Goal: Task Accomplishment & Management: Complete application form

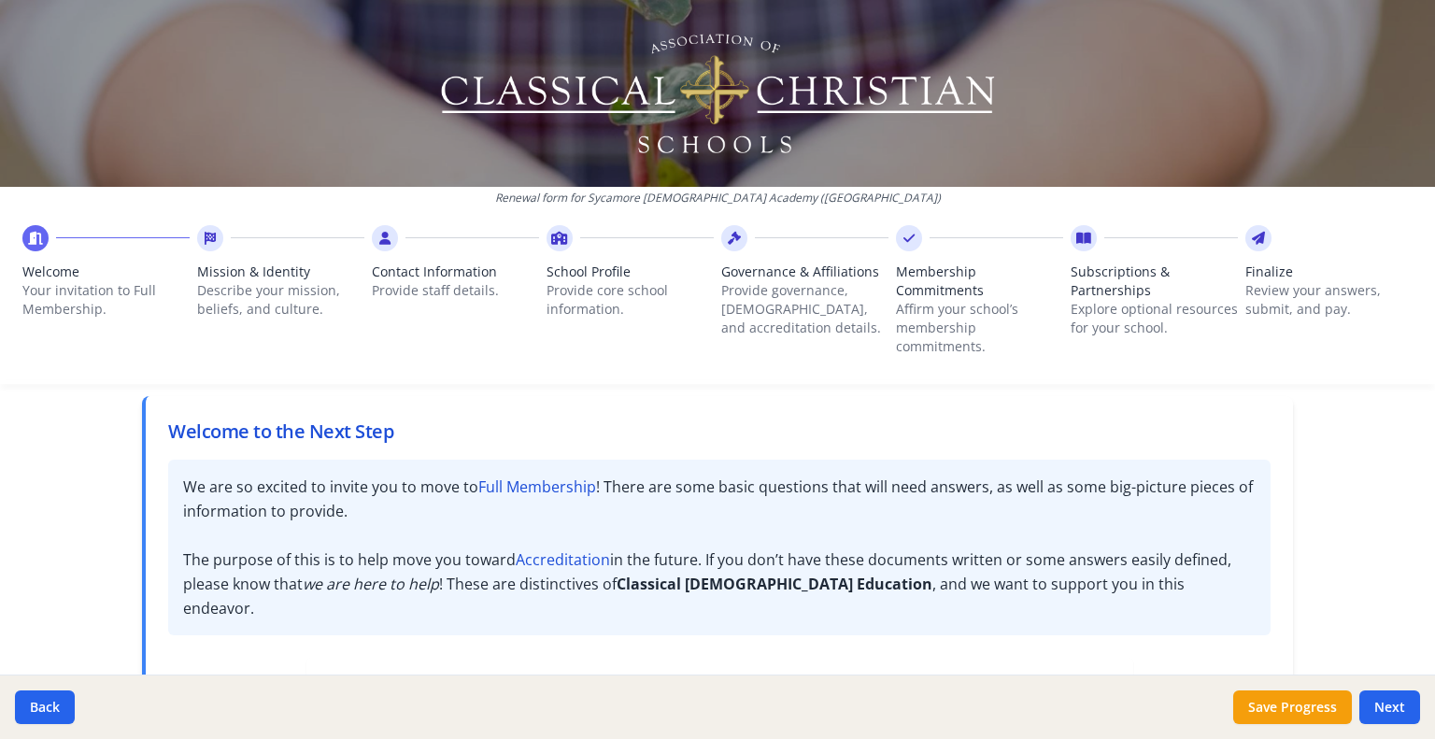
scroll to position [93, 0]
click at [1311, 712] on button "Save Progress" at bounding box center [1292, 708] width 119 height 34
click at [1403, 713] on button "Next" at bounding box center [1390, 708] width 61 height 34
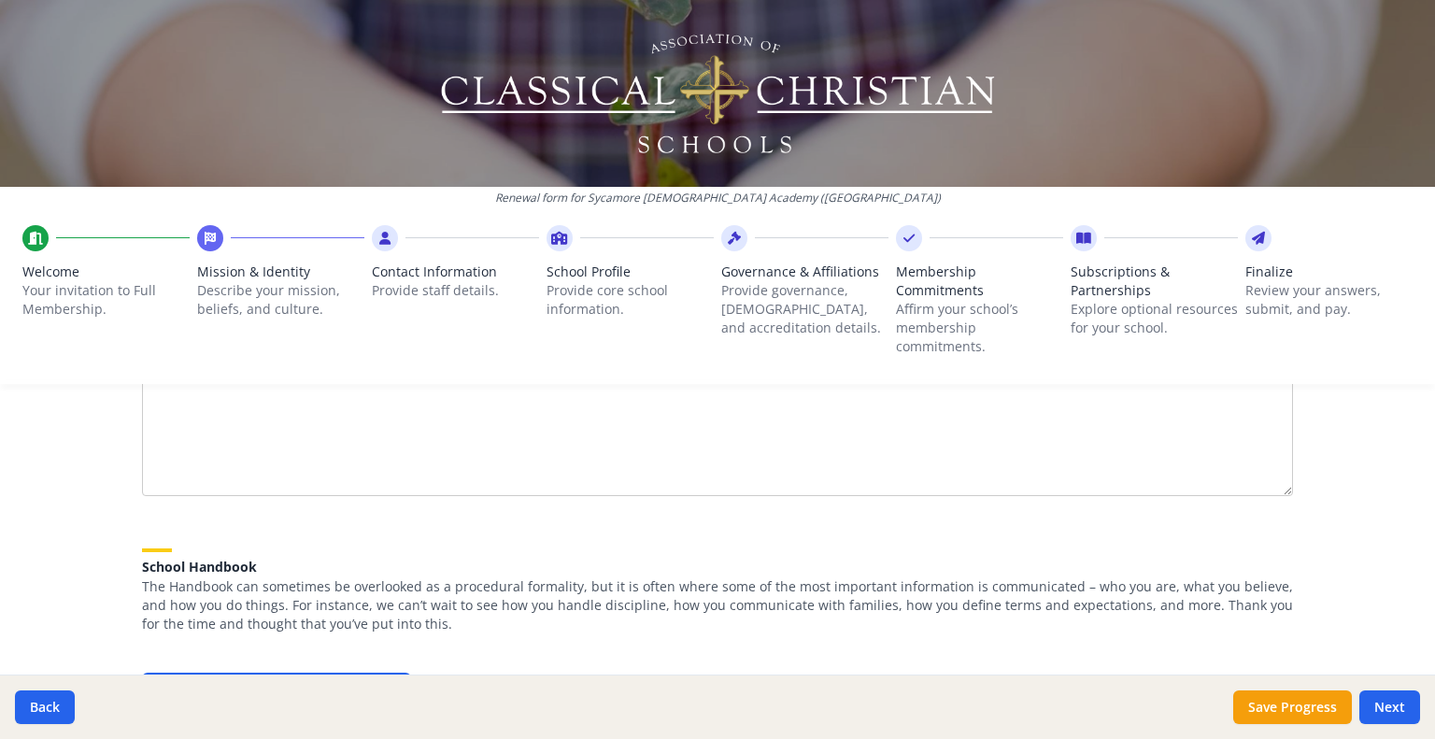
scroll to position [374, 0]
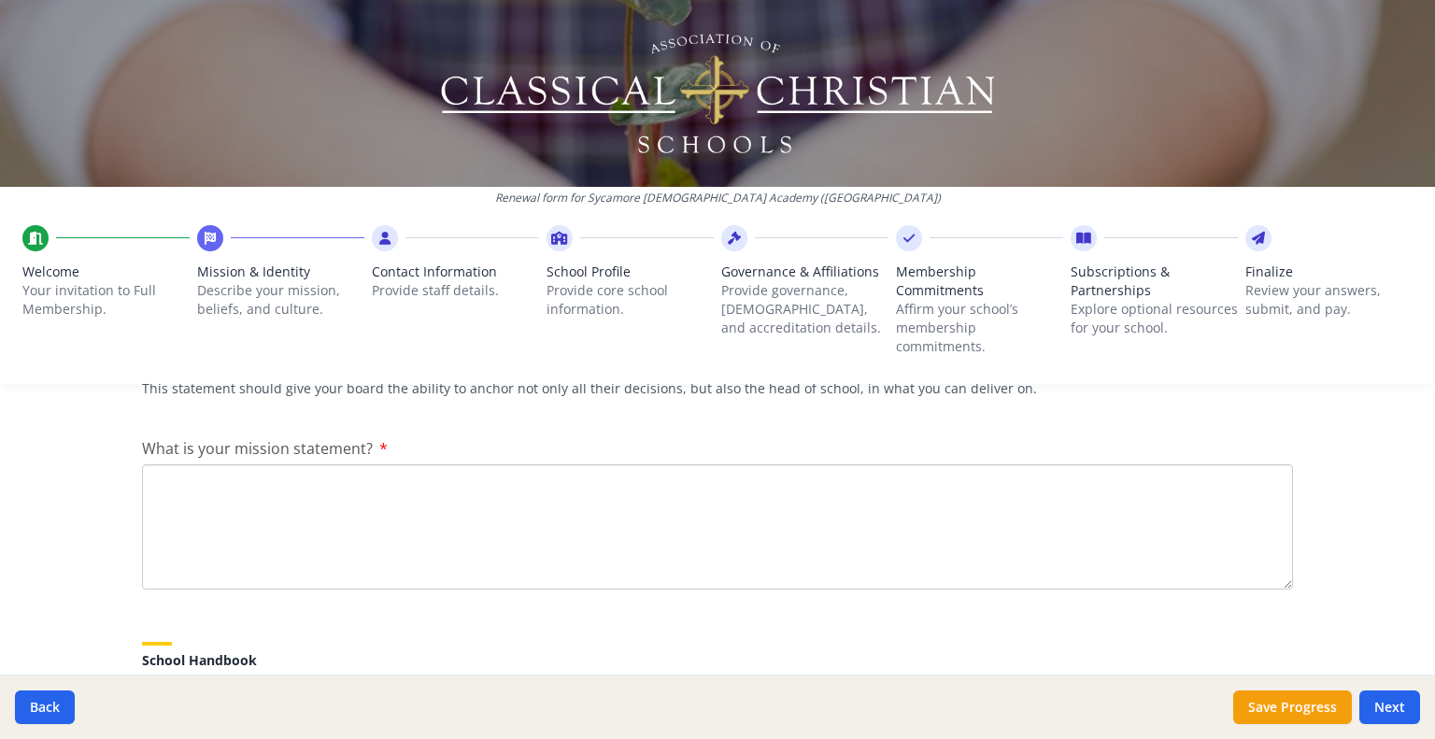
click at [295, 471] on textarea "What is your mission statement?" at bounding box center [717, 526] width 1151 height 125
paste textarea "Vision: Sycamore [DEMOGRAPHIC_DATA] Academy enables families to experience an a…"
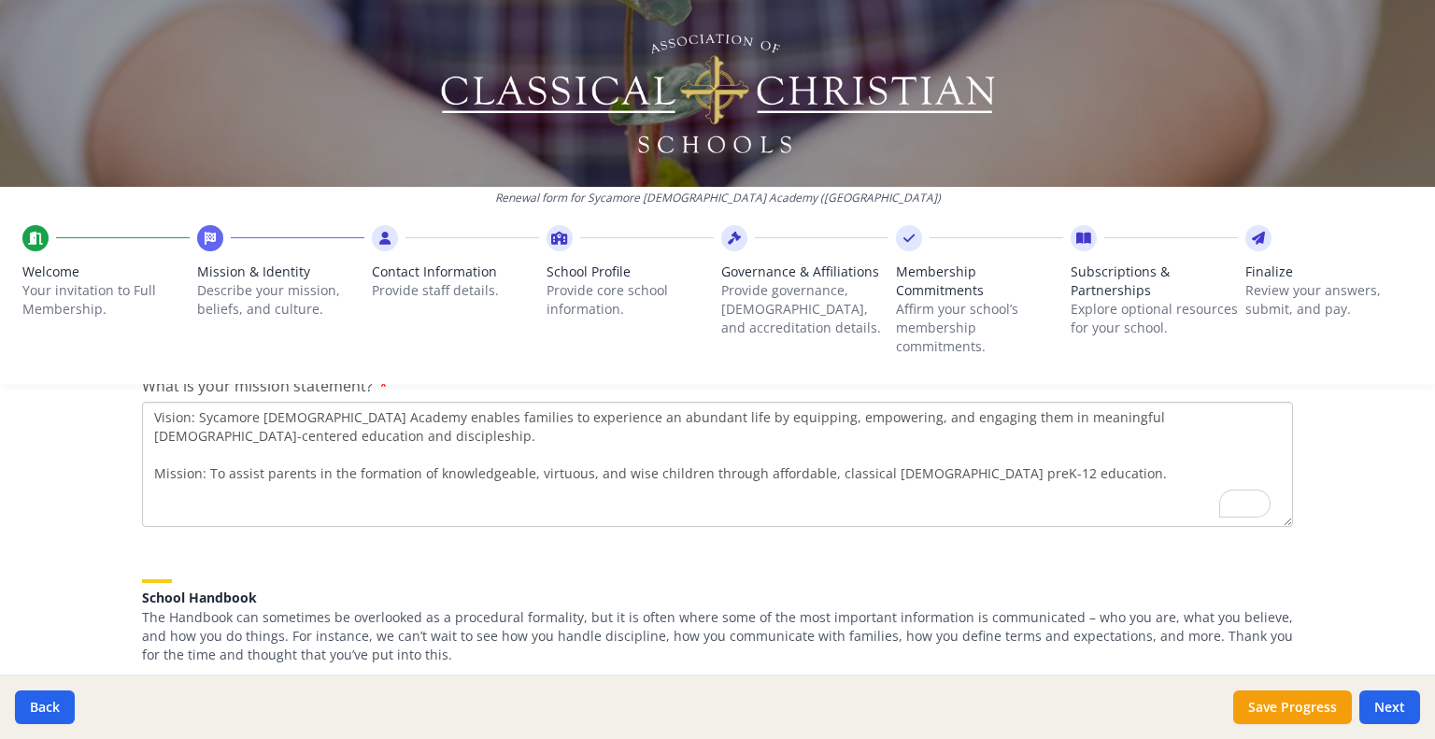
scroll to position [0, 0]
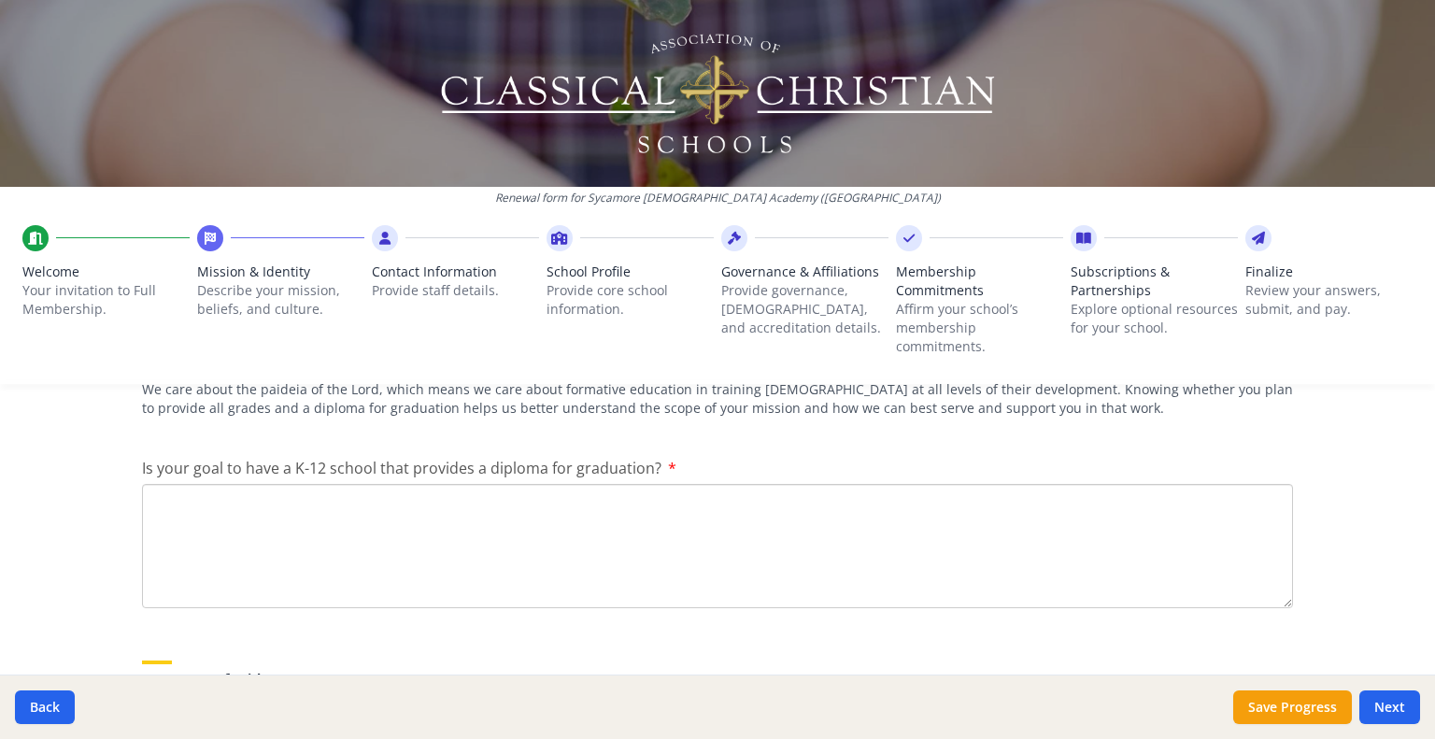
type textarea "Vision: Sycamore [DEMOGRAPHIC_DATA] Academy enables families to experience an a…"
click at [173, 492] on textarea "Is your goal to have a K-12 school that provides a diploma for graduation?" at bounding box center [717, 546] width 1151 height 125
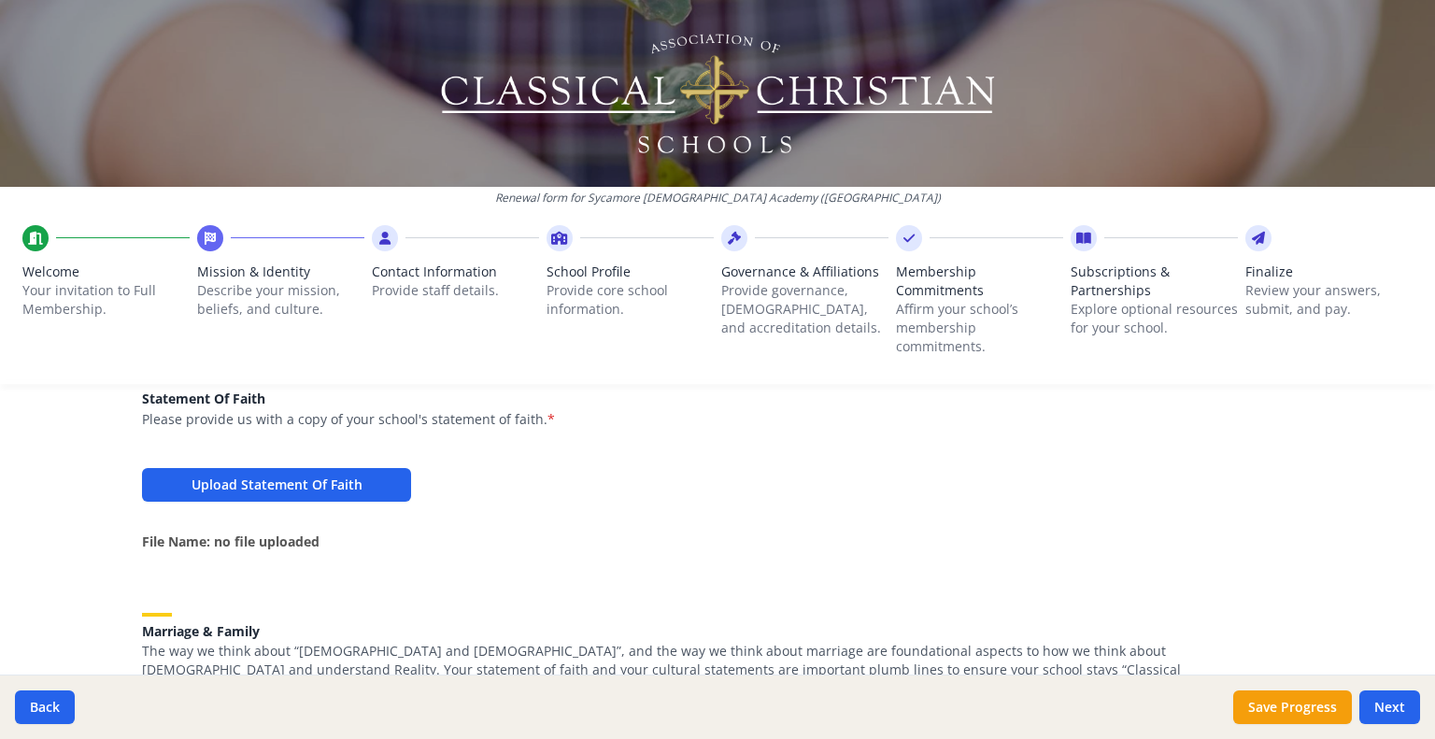
type textarea "Yes, we plan to have a diploma for graduation."
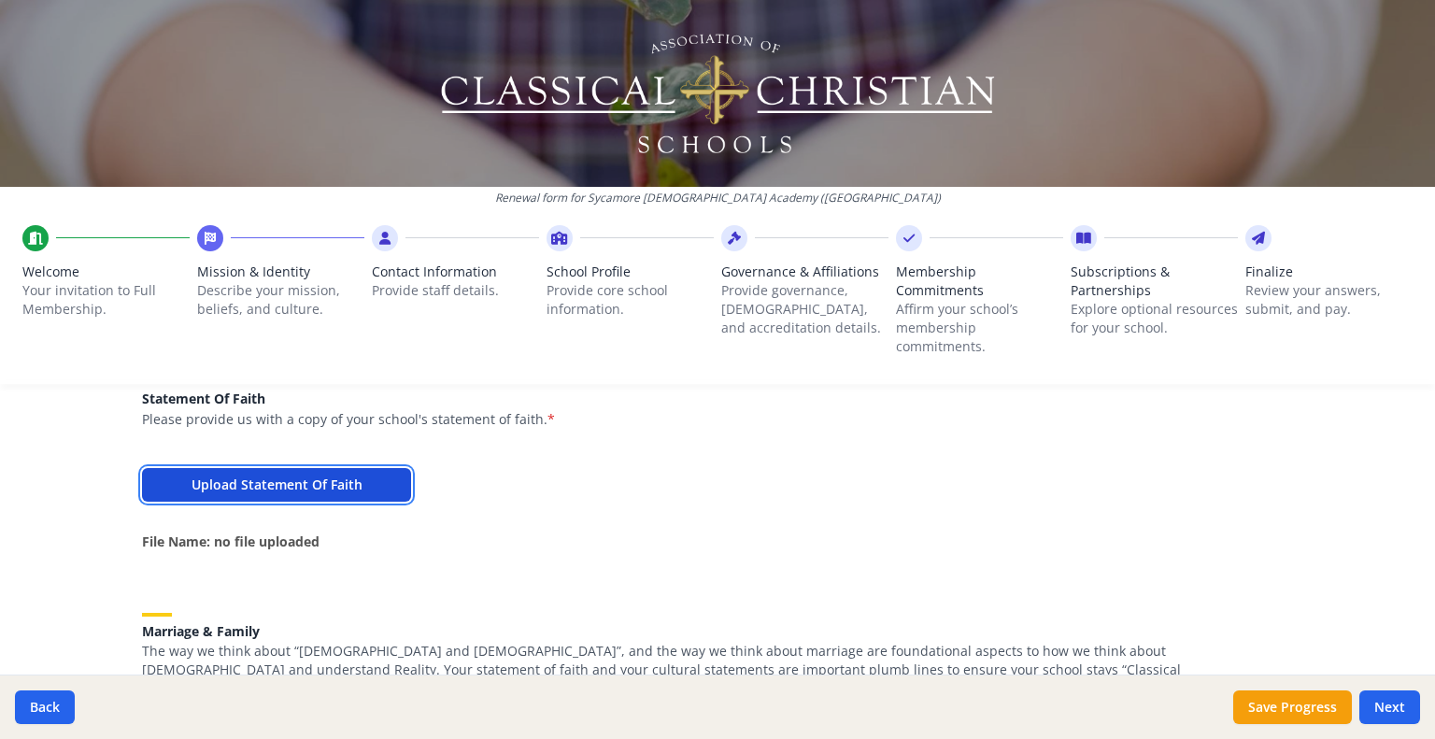
click at [276, 484] on button "Upload Statement Of Faith" at bounding box center [276, 485] width 269 height 34
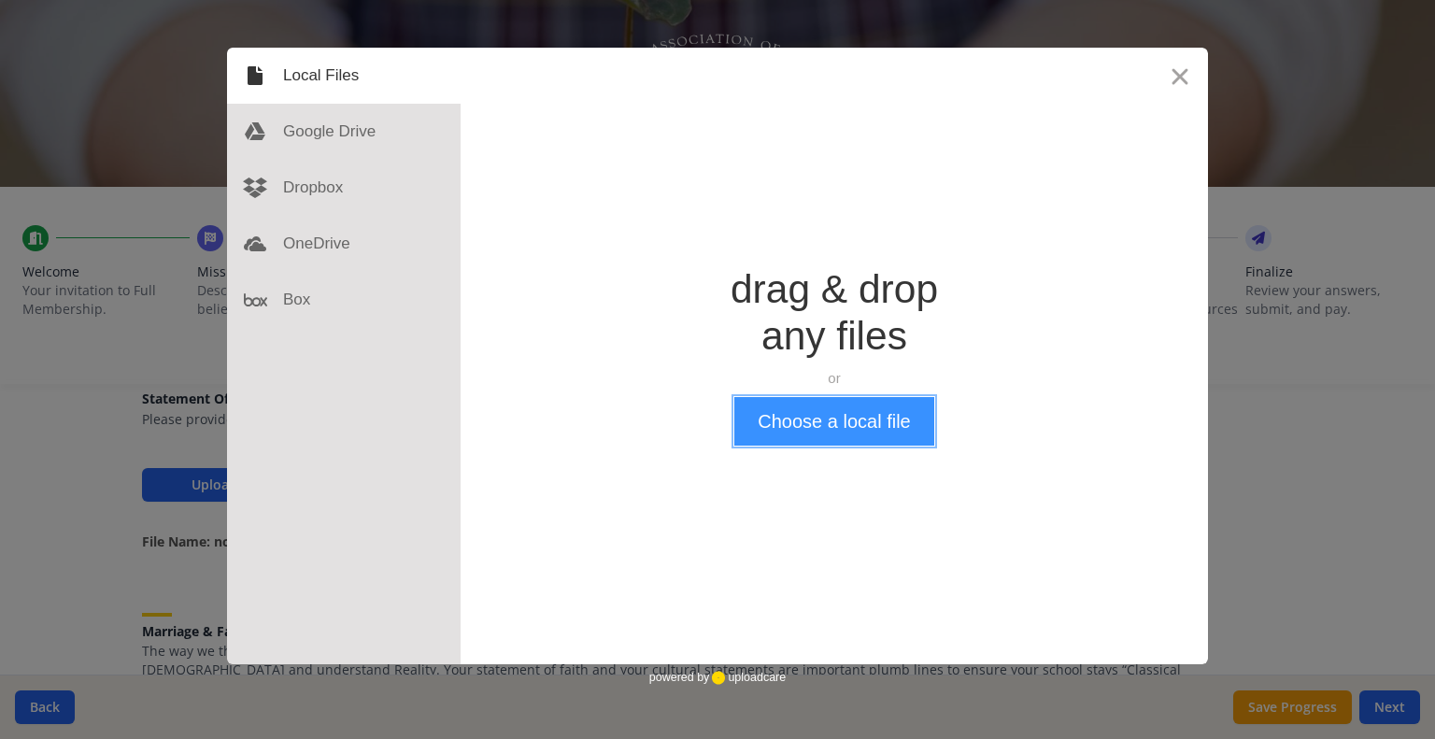
click at [827, 419] on button "Choose a local file" at bounding box center [833, 421] width 199 height 49
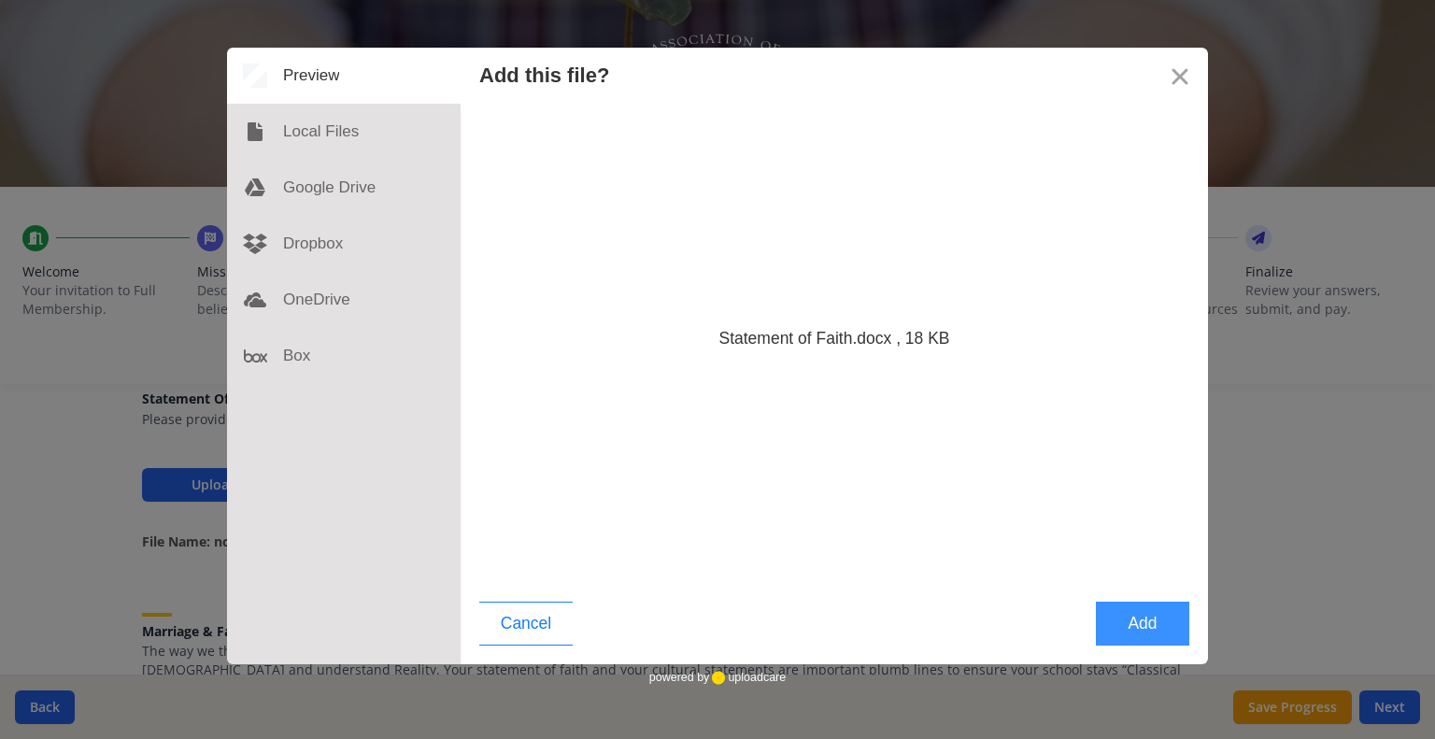
click at [1156, 628] on button "Add" at bounding box center [1142, 624] width 93 height 44
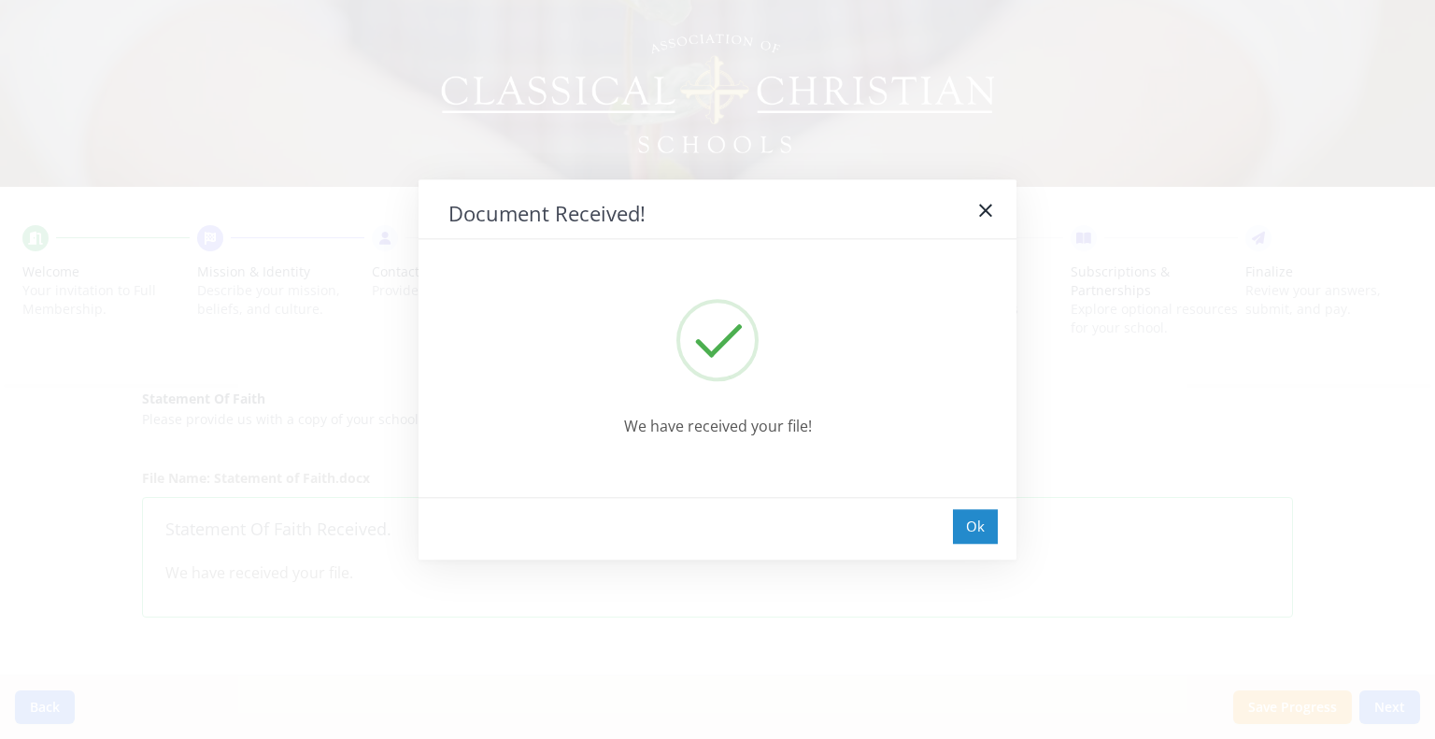
click at [979, 523] on div "Ok" at bounding box center [975, 526] width 45 height 35
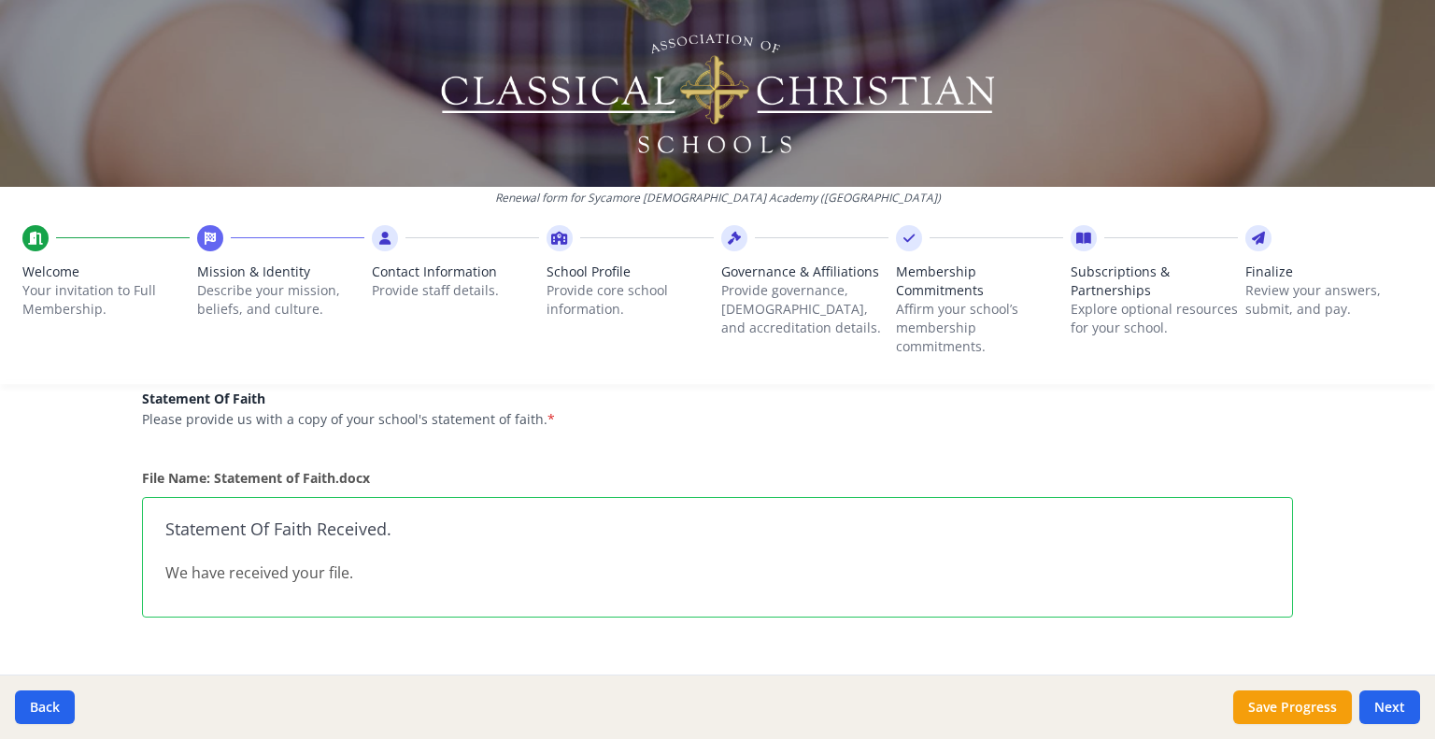
click at [412, 528] on h3 "Statement Of Faith Received." at bounding box center [717, 529] width 1104 height 19
click at [357, 563] on p "We have received your file." at bounding box center [717, 573] width 1104 height 22
click at [333, 574] on p "We have received your file." at bounding box center [717, 573] width 1104 height 22
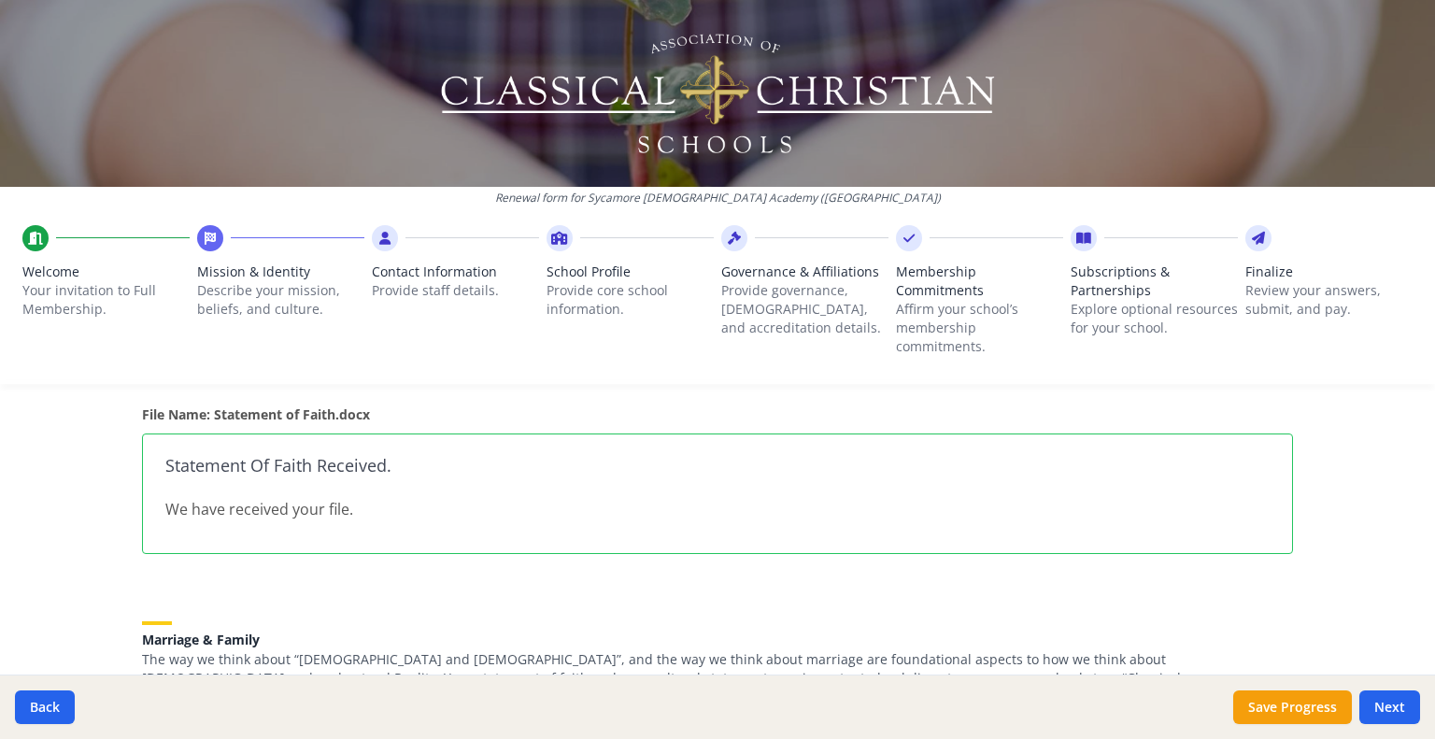
scroll to position [1308, 0]
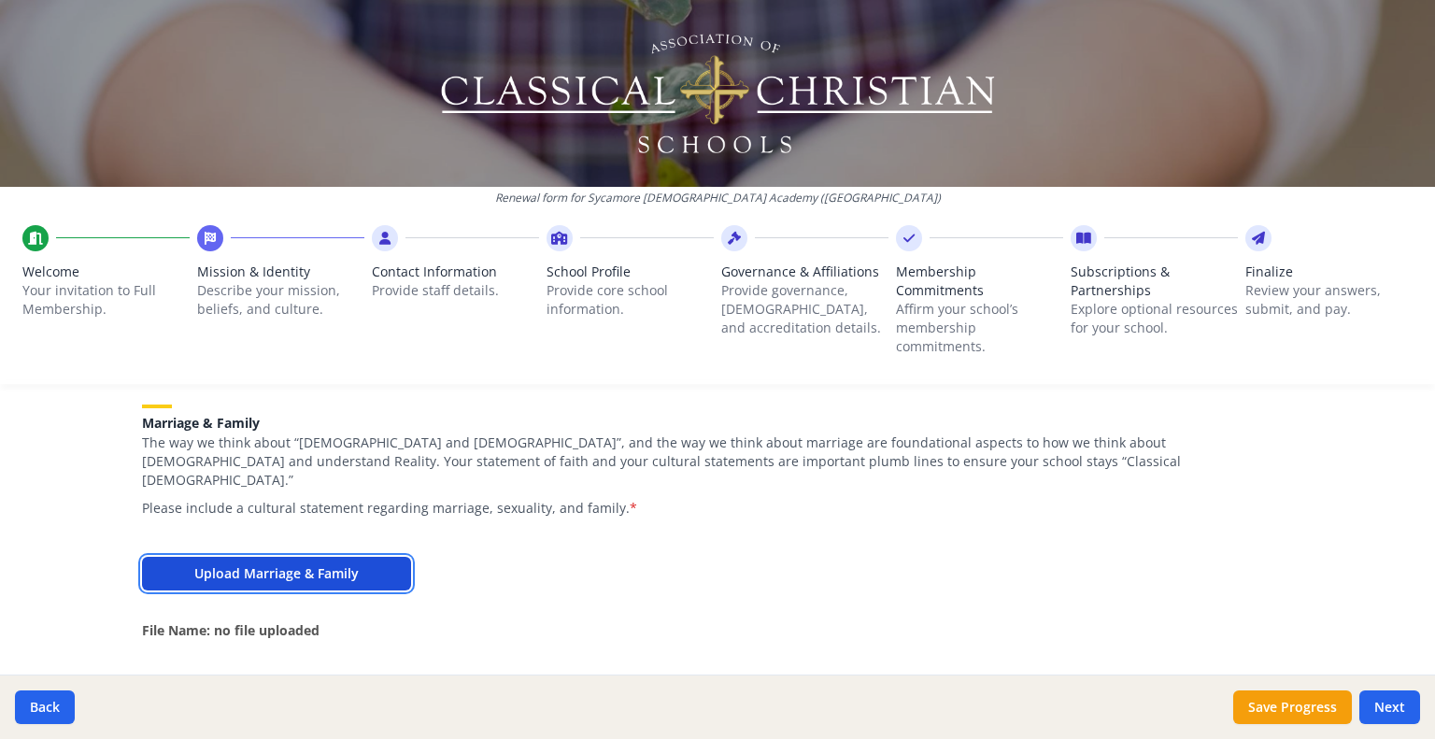
click at [365, 557] on button "Upload Marriage & Family" at bounding box center [276, 574] width 269 height 34
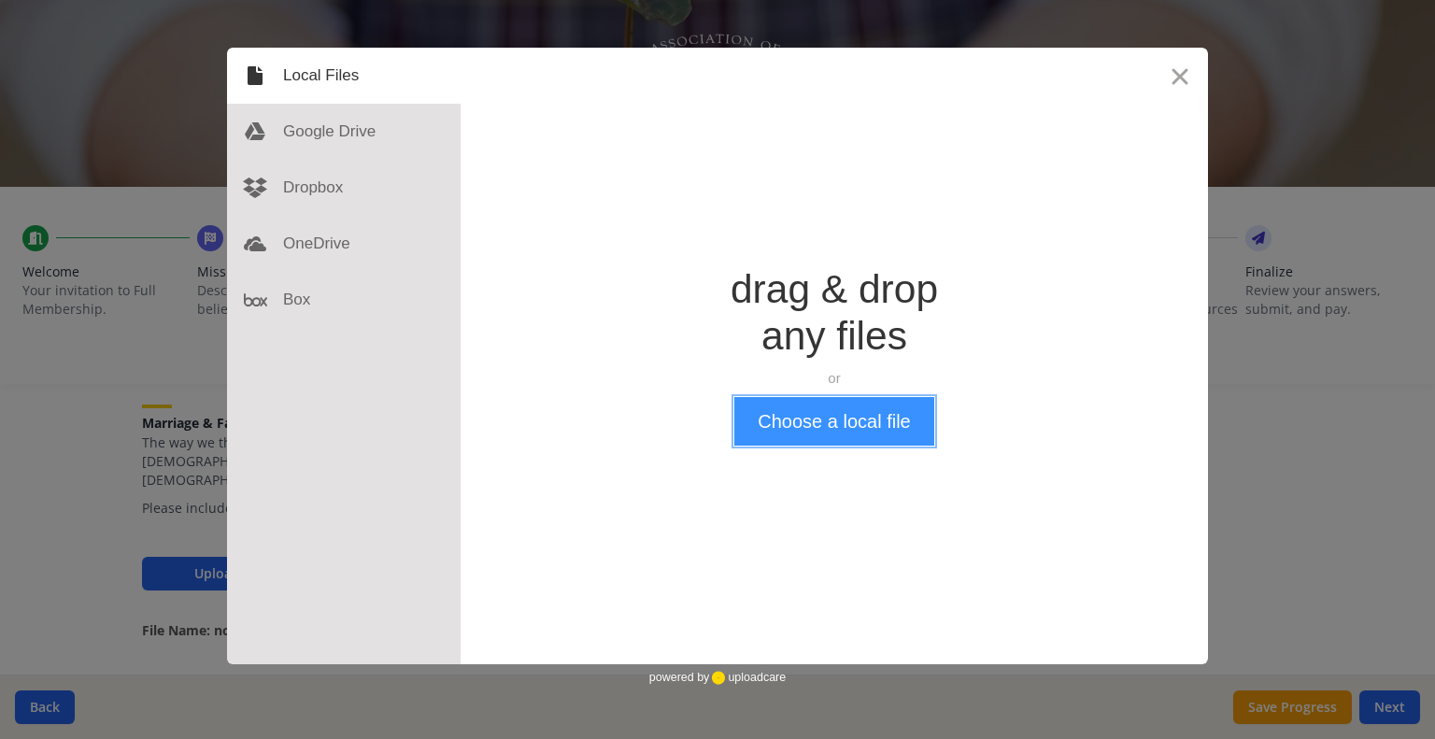
click at [819, 421] on button "Choose a local file" at bounding box center [833, 421] width 199 height 49
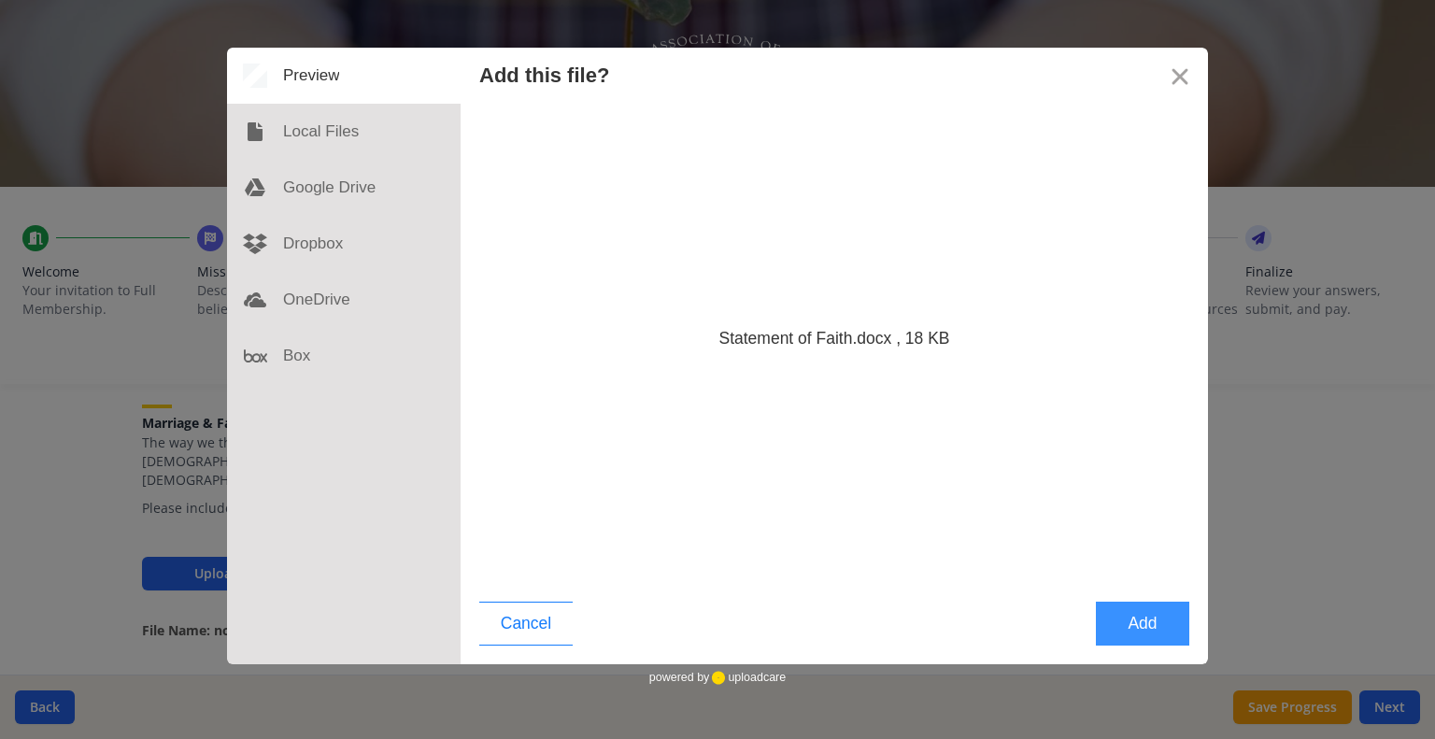
click at [1132, 620] on button "Add" at bounding box center [1142, 624] width 93 height 44
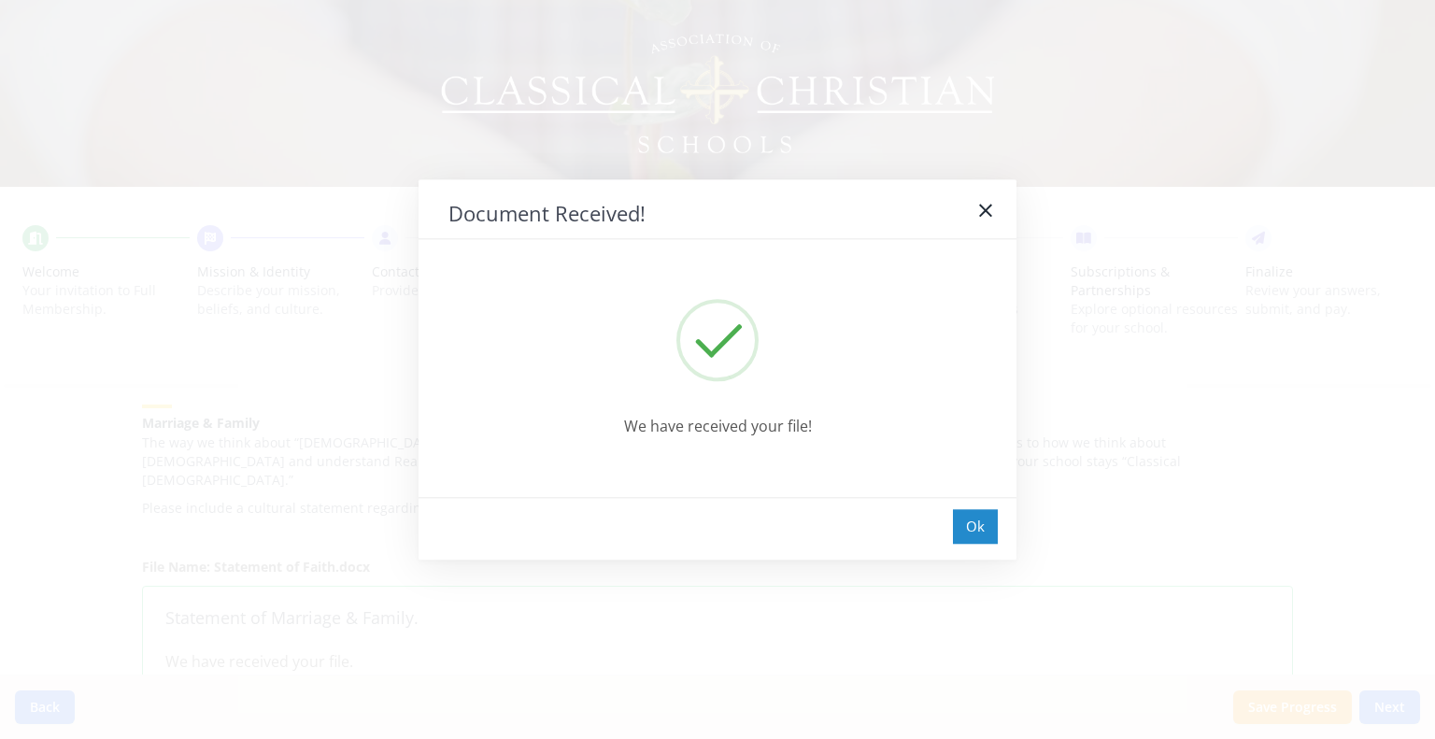
click at [975, 524] on div "Ok" at bounding box center [975, 526] width 45 height 35
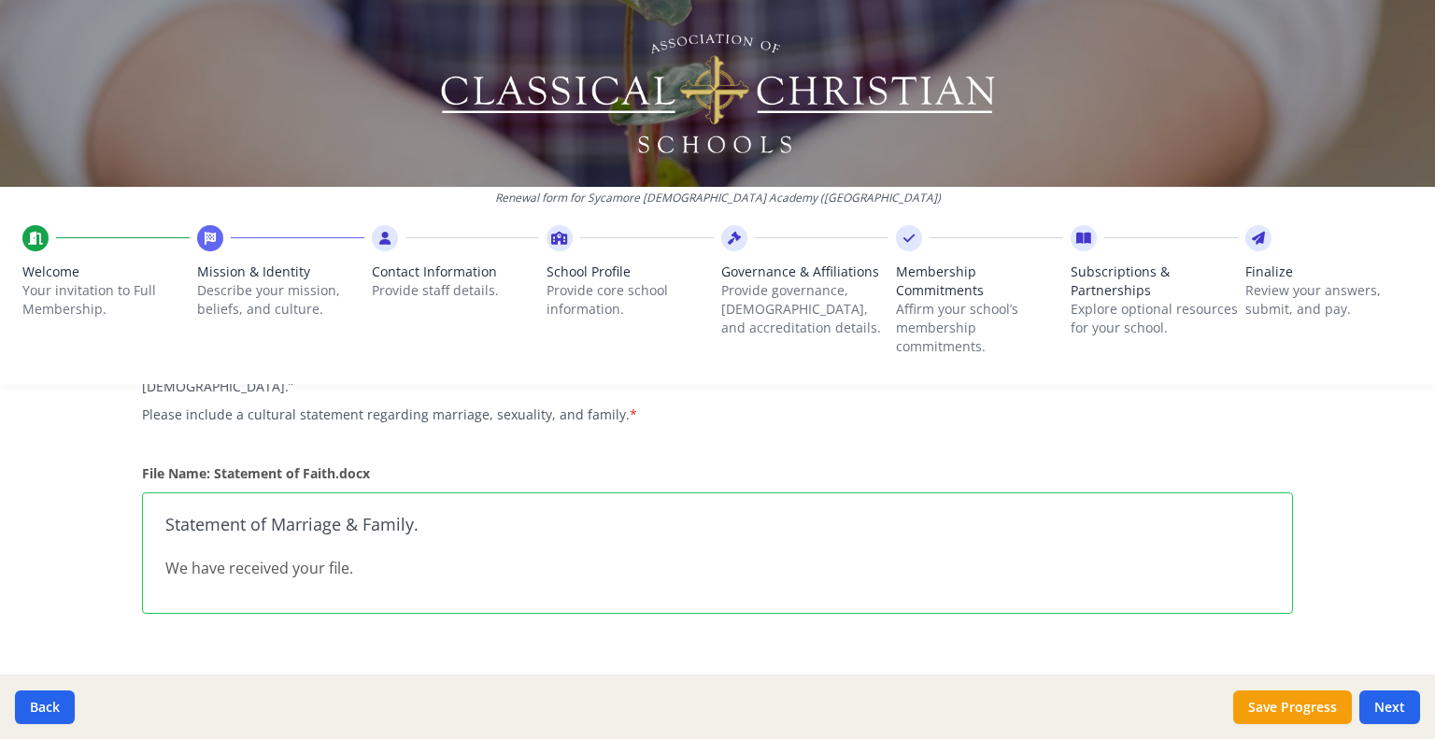
scroll to position [1641, 0]
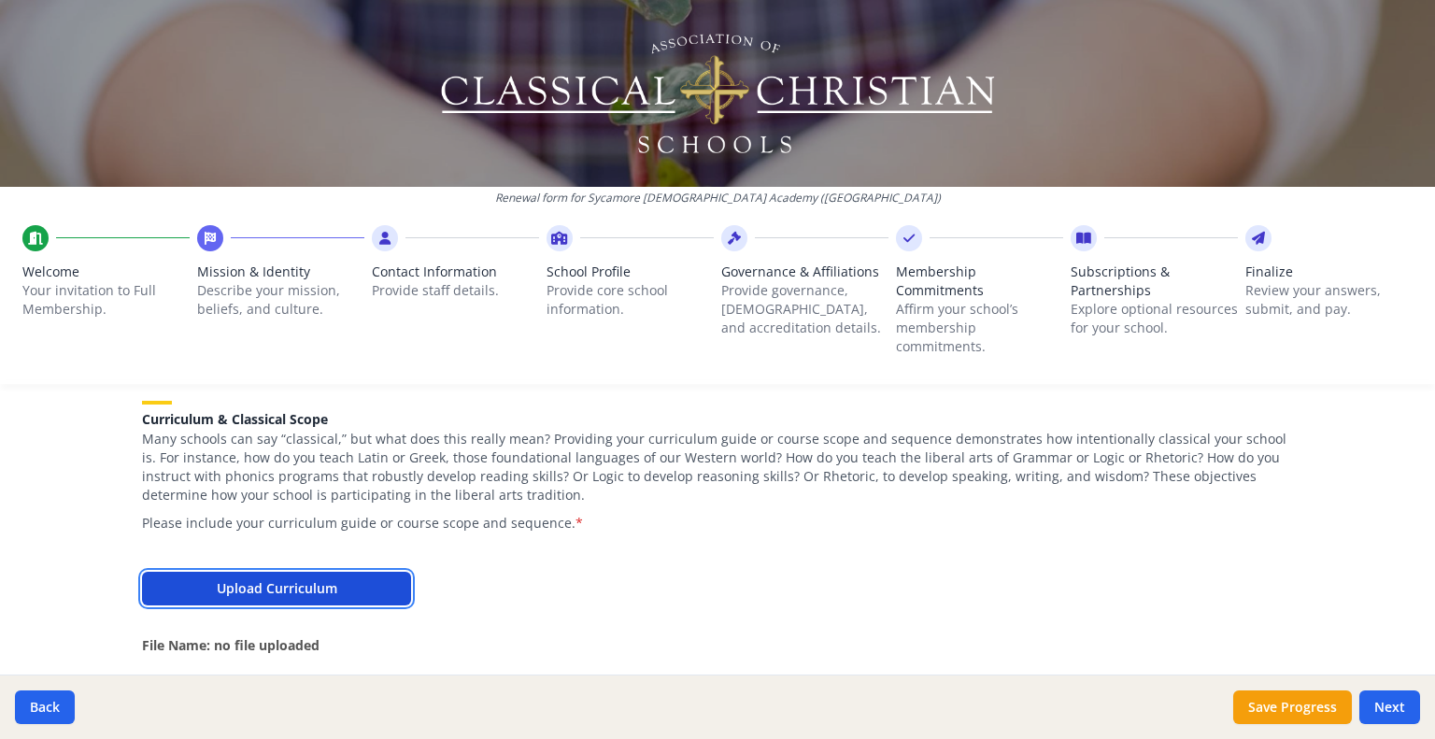
click at [291, 572] on button "Upload Curriculum" at bounding box center [276, 589] width 269 height 34
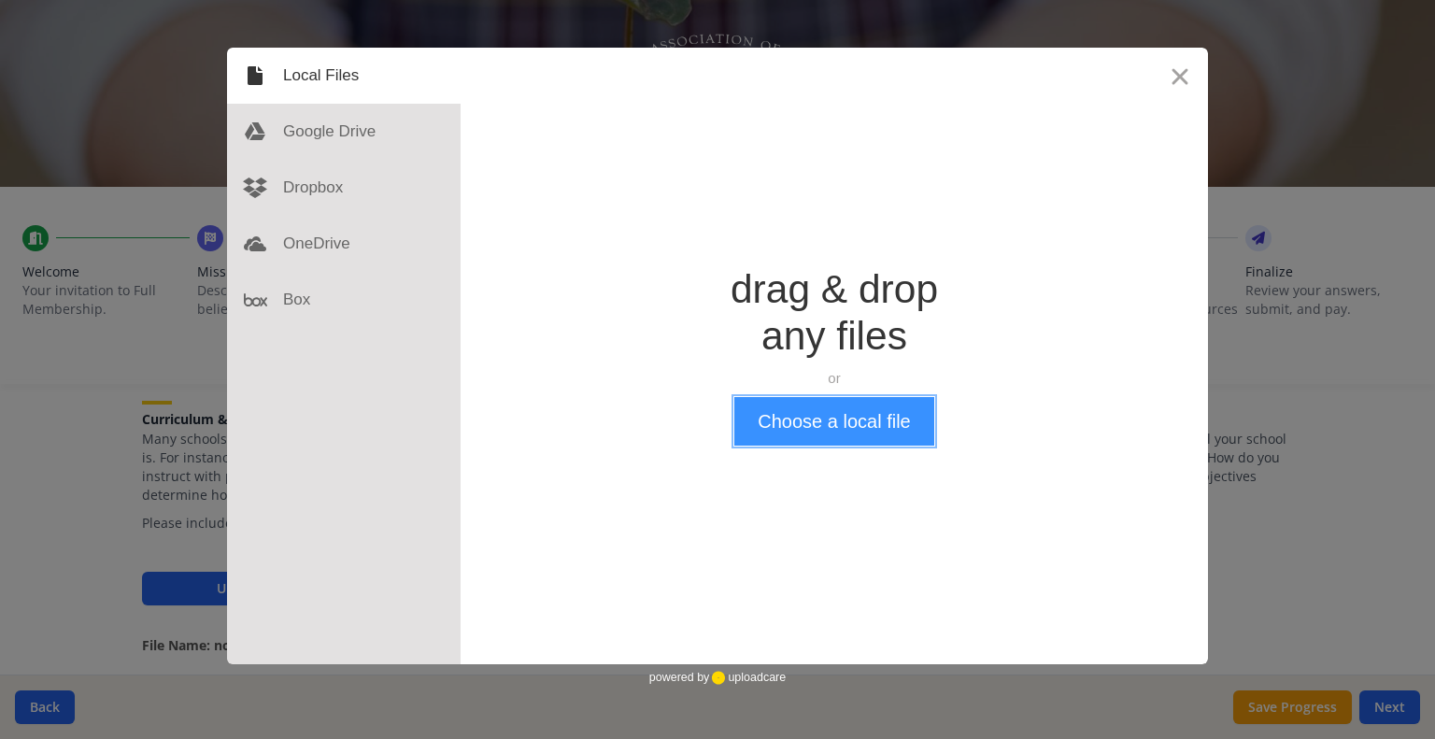
click at [811, 424] on button "Choose a local file" at bounding box center [833, 421] width 199 height 49
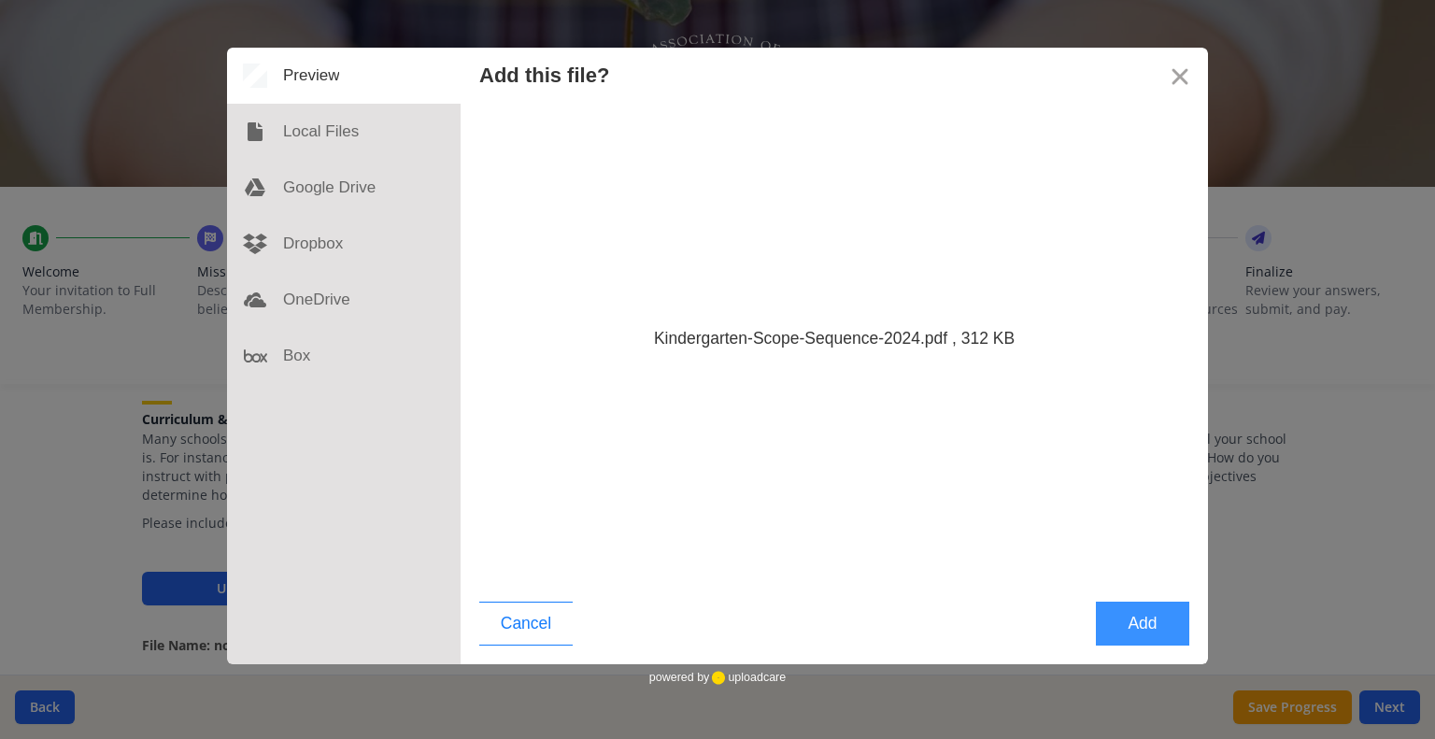
click at [1143, 631] on button "Add" at bounding box center [1142, 624] width 93 height 44
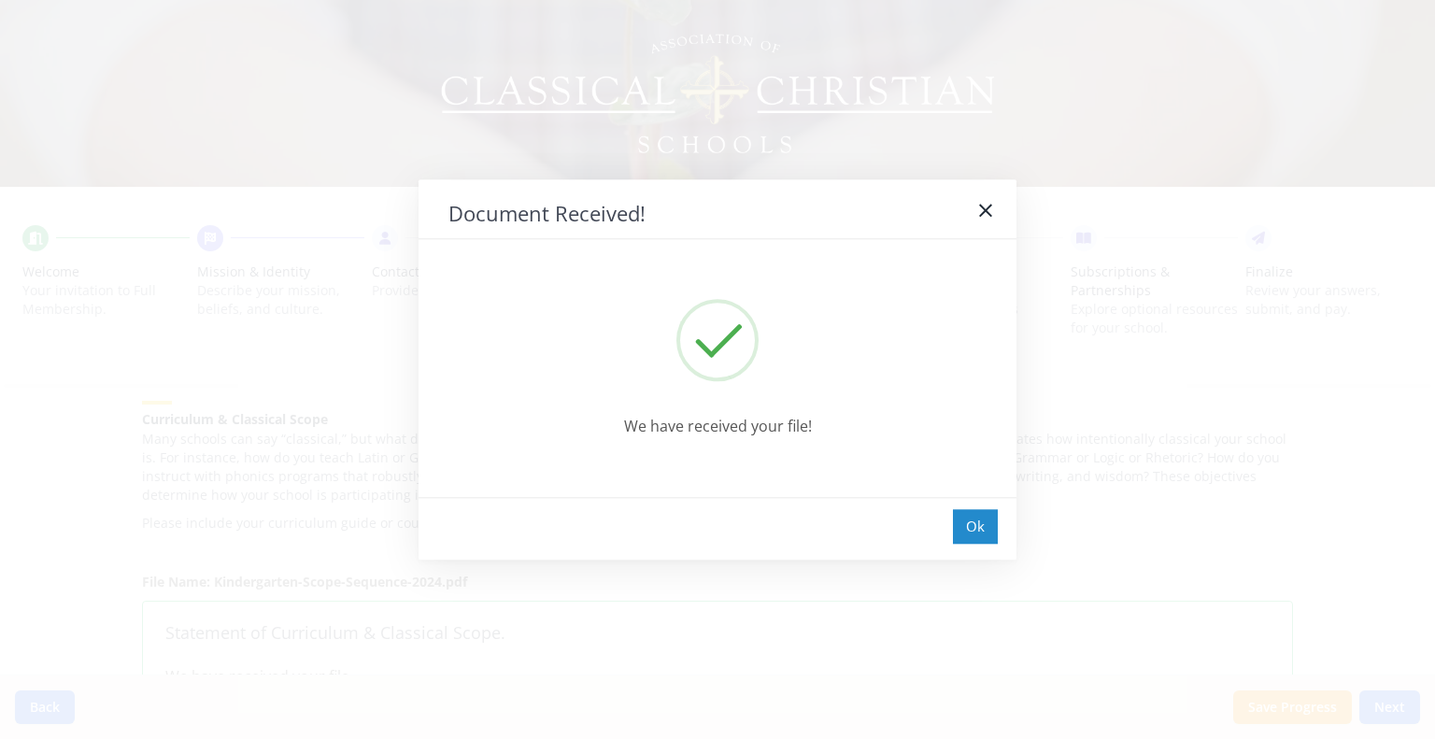
click at [990, 525] on div "Ok" at bounding box center [975, 526] width 45 height 35
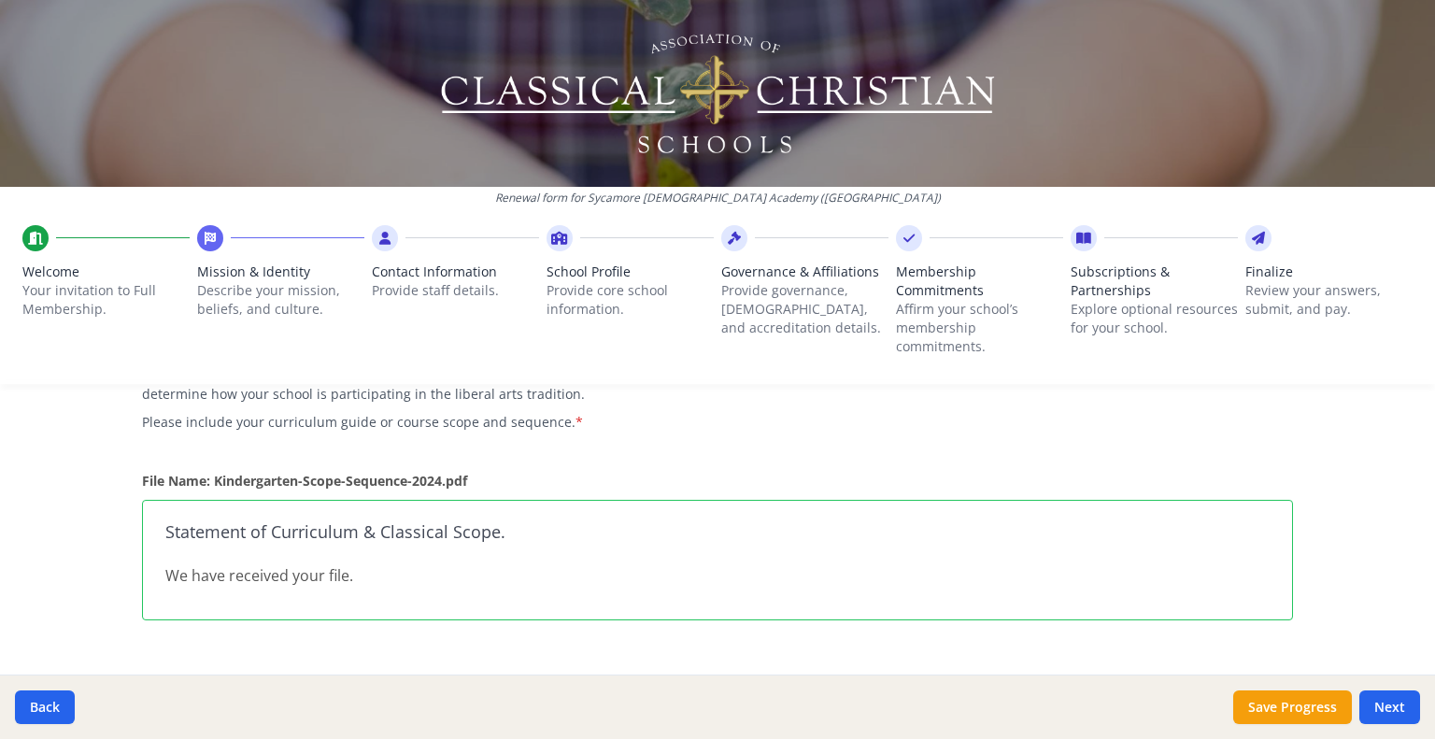
scroll to position [1970, 0]
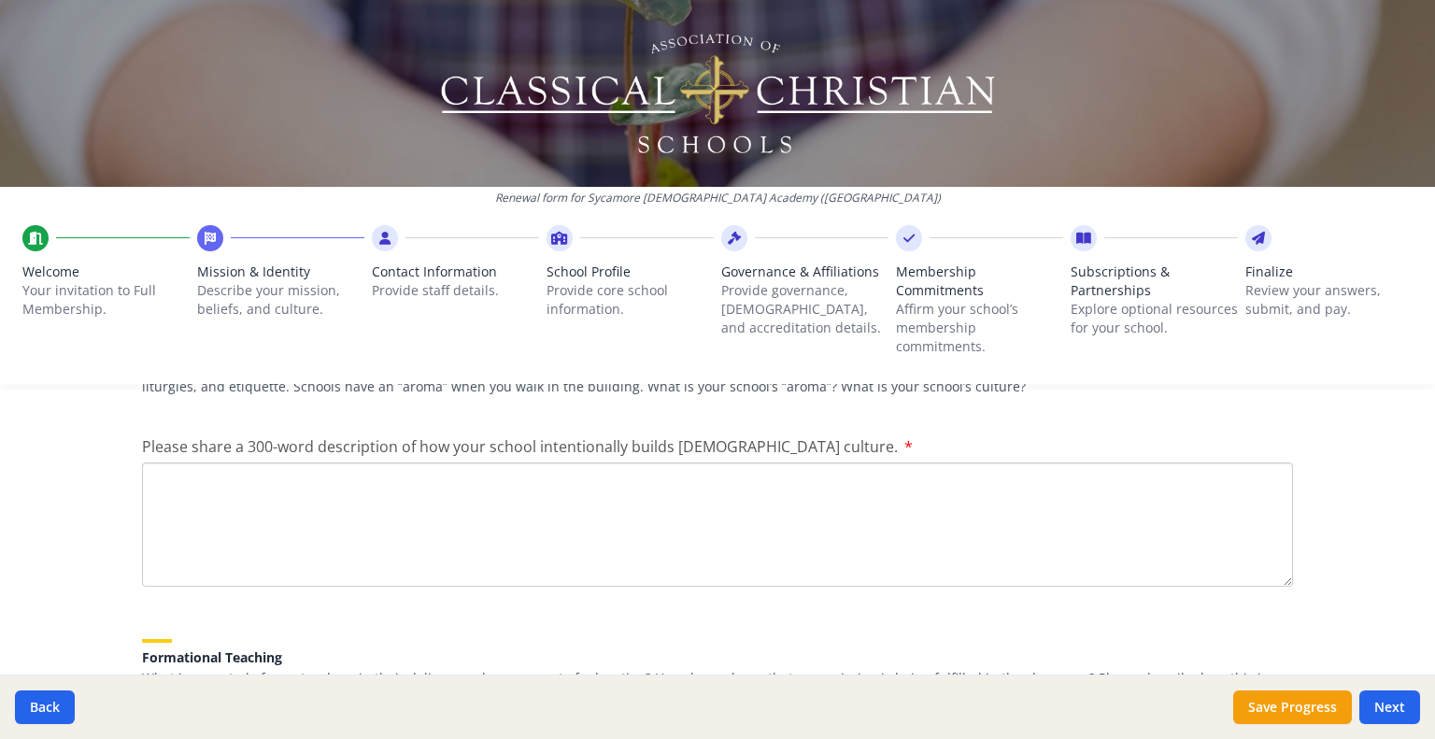
click at [233, 463] on textarea "Please share a 300-word description of how your school intentionally builds [DE…" at bounding box center [717, 525] width 1151 height 125
type textarea "W"
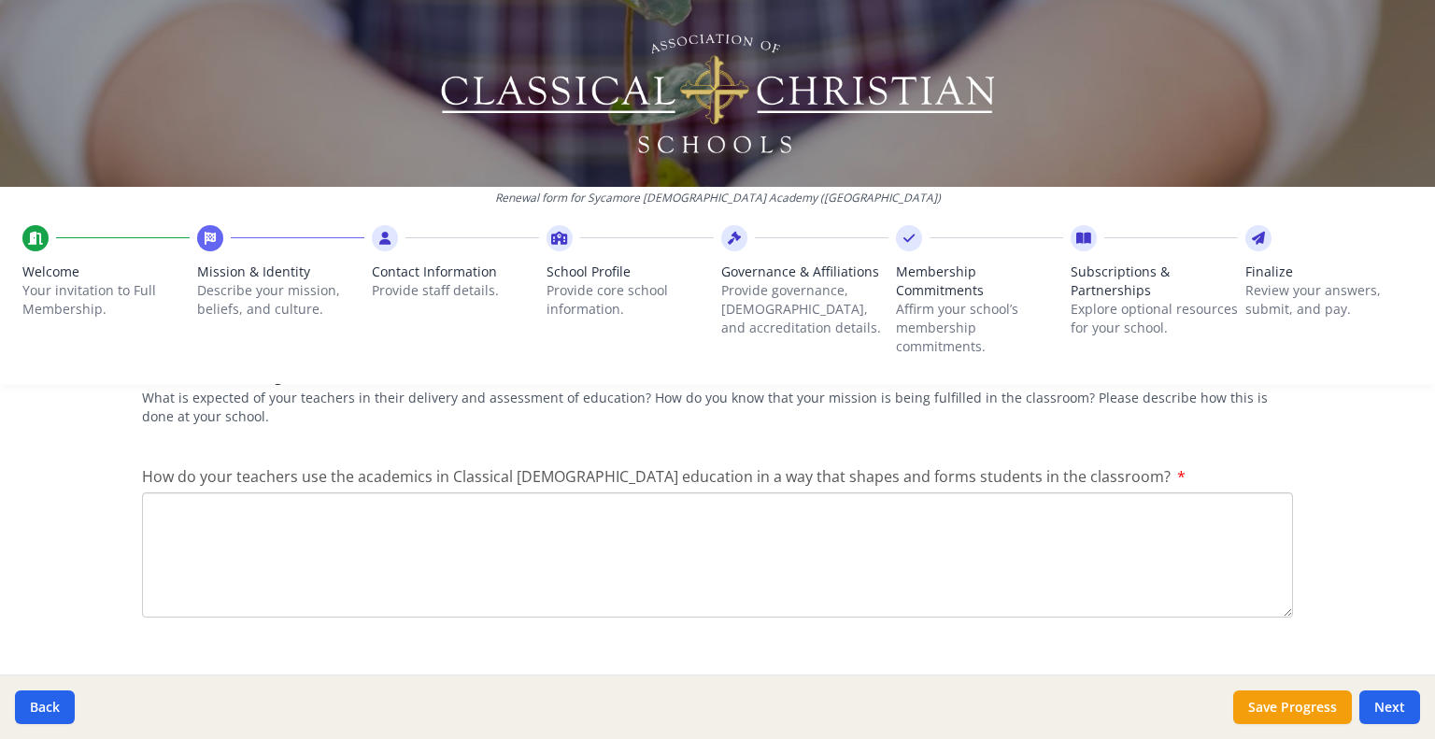
type textarea "Our board needs to discuss this first."
click at [329, 492] on textarea "How do your teachers use the academics in Classical [DEMOGRAPHIC_DATA] educatio…" at bounding box center [717, 554] width 1151 height 125
type textarea "Our board needs more time to work on this."
click at [1296, 708] on button "Save Progress" at bounding box center [1292, 708] width 119 height 34
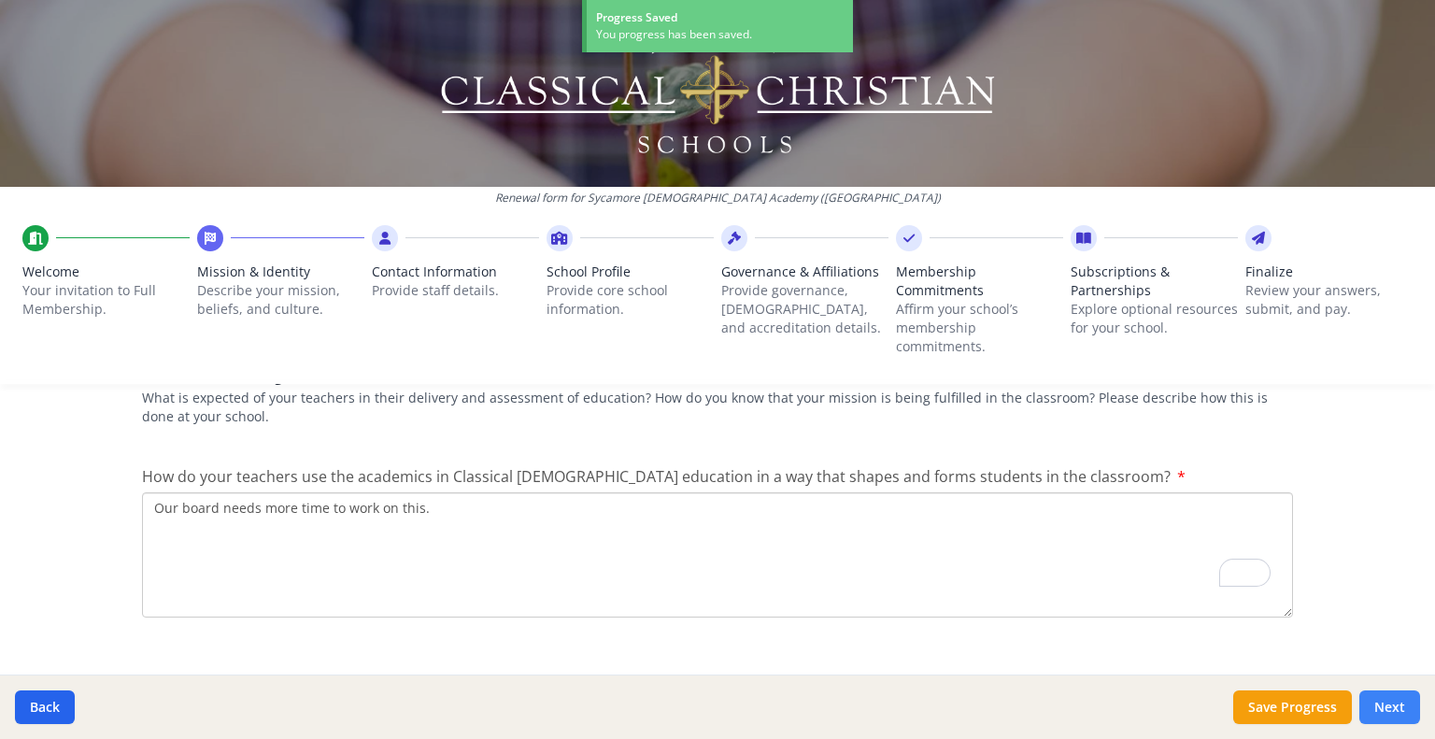
click at [1394, 710] on button "Next" at bounding box center [1390, 708] width 61 height 34
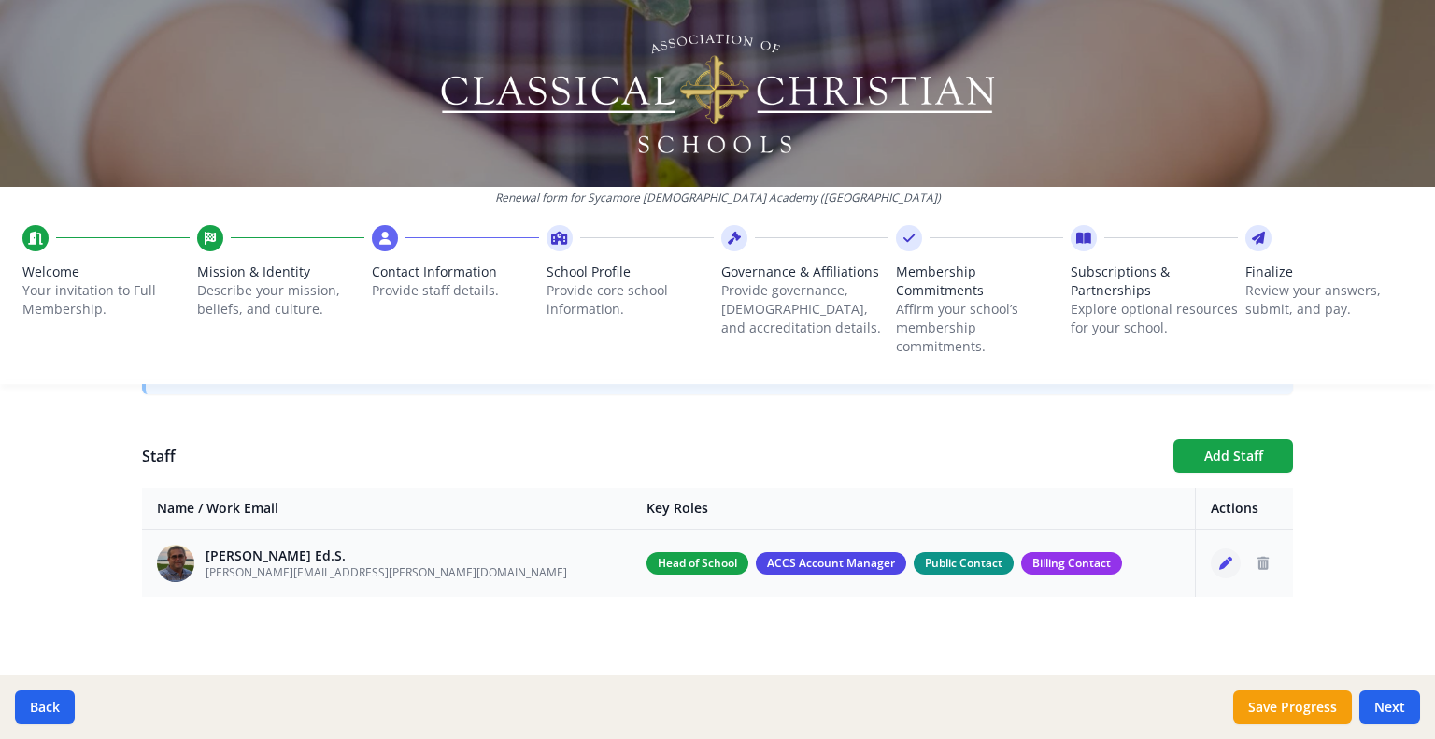
click at [1219, 557] on icon "Edit staff" at bounding box center [1225, 563] width 13 height 13
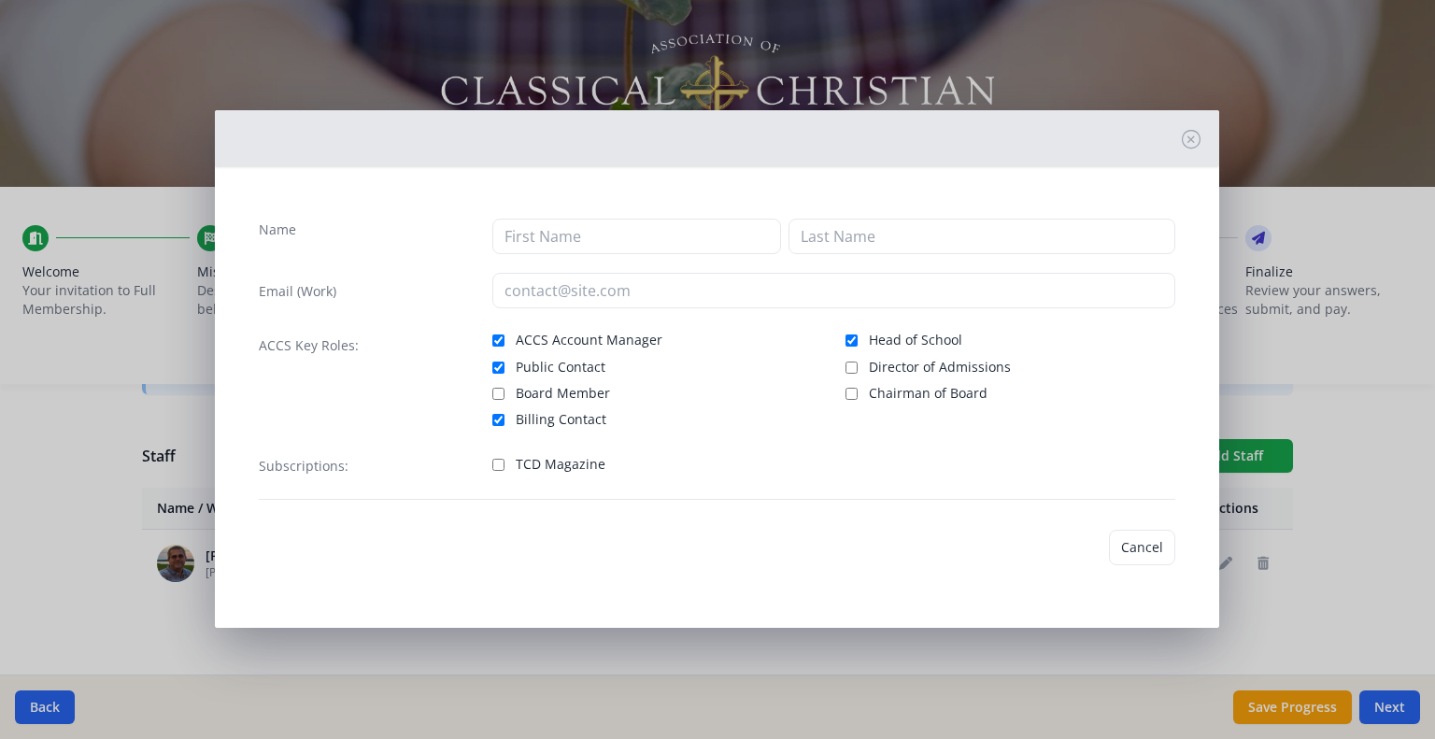
type input "[PERSON_NAME]"
type input "[PERSON_NAME] Ed.S."
type input "[PERSON_NAME][EMAIL_ADDRESS][PERSON_NAME][DOMAIN_NAME]"
checkbox input "true"
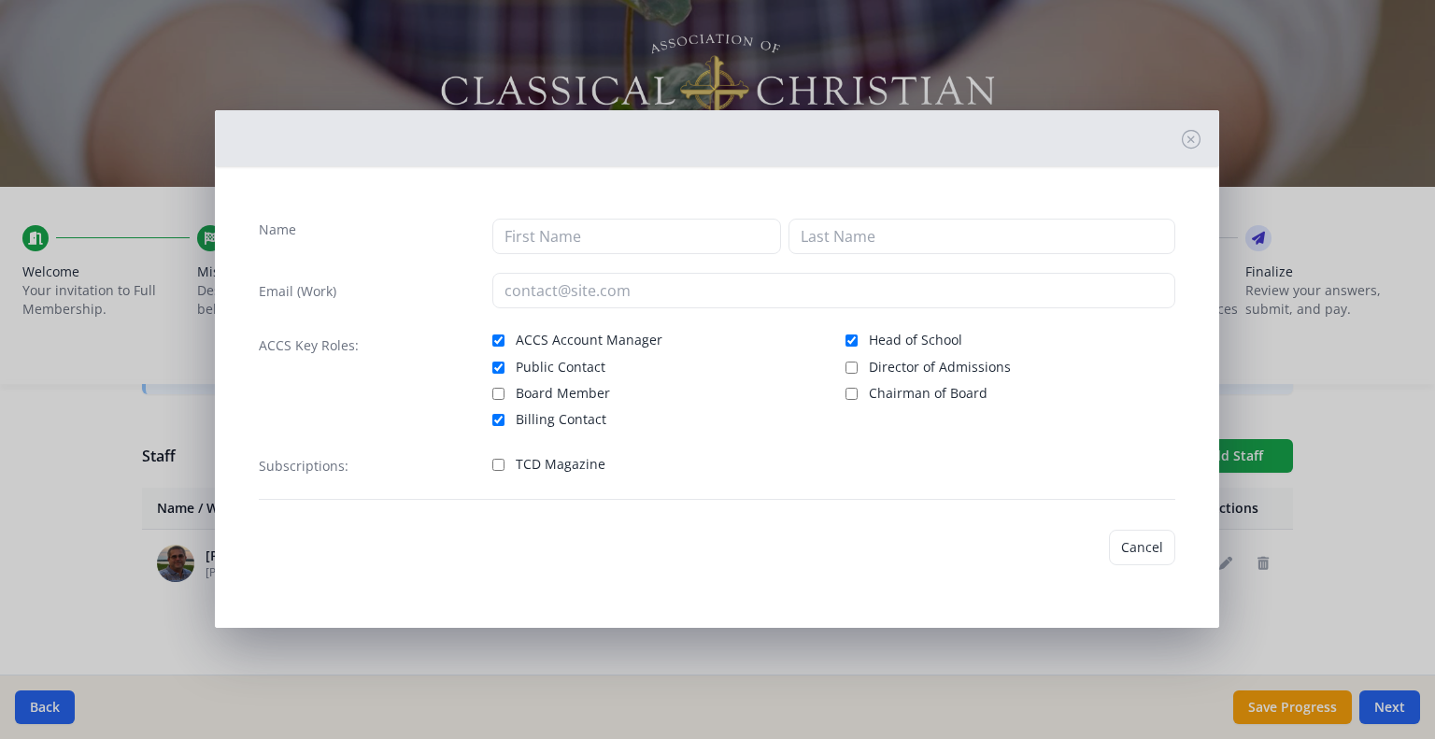
checkbox input "true"
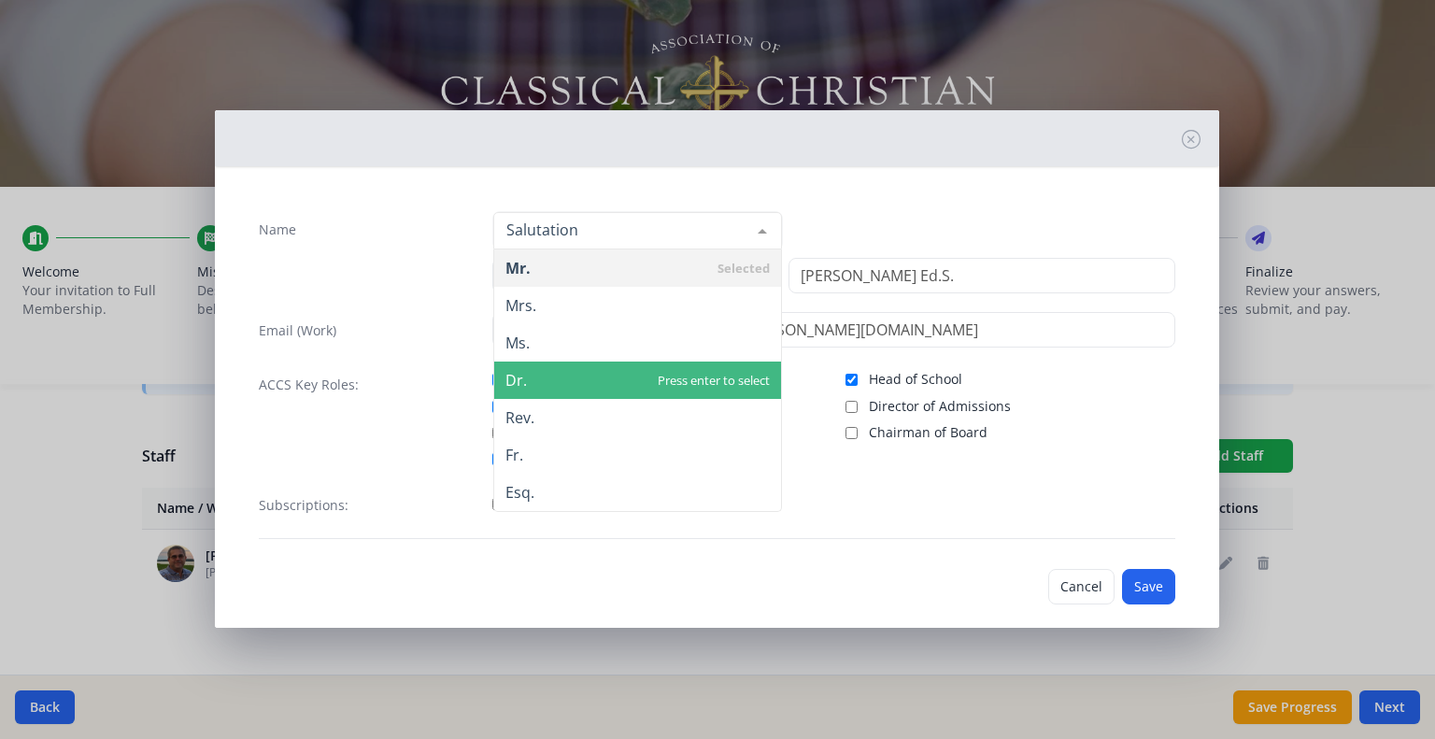
click at [534, 377] on span "Dr." at bounding box center [637, 380] width 287 height 37
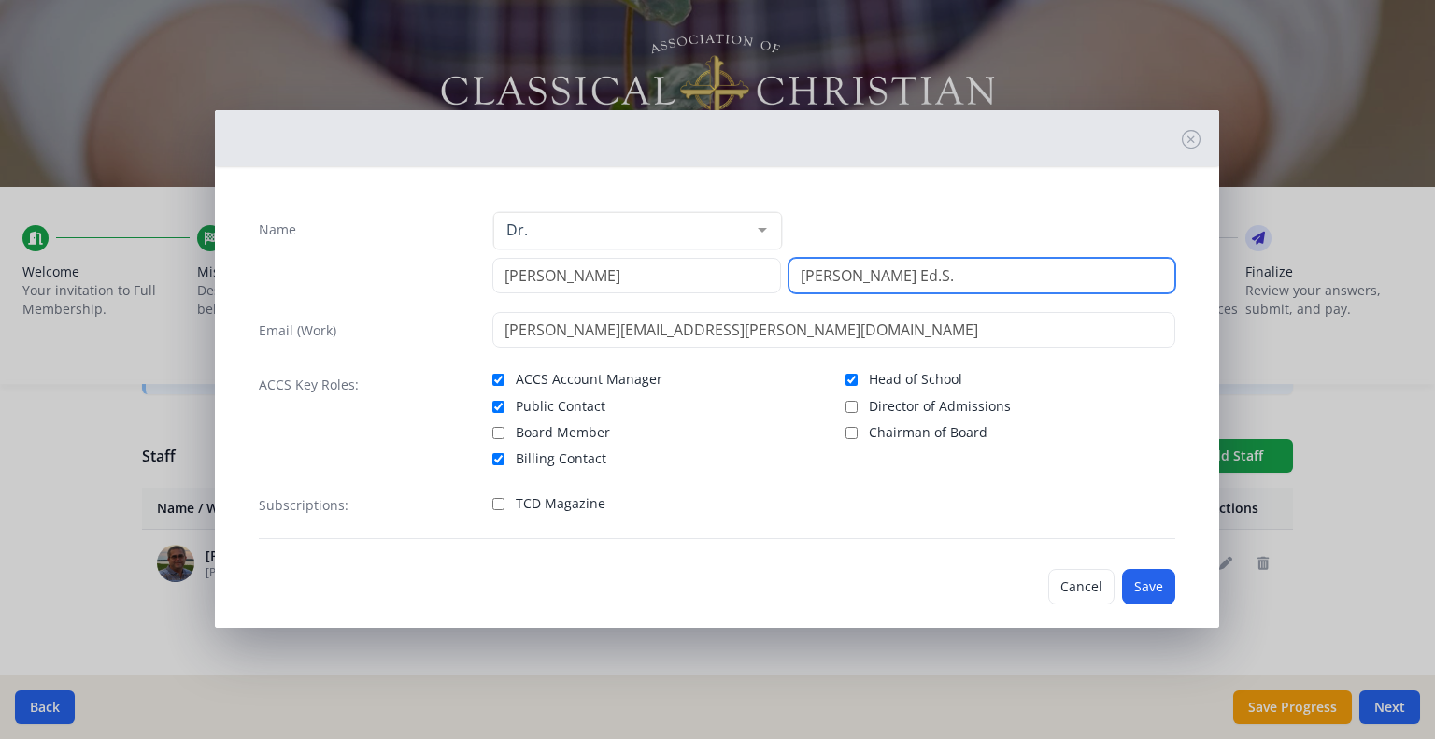
click at [901, 273] on input "[PERSON_NAME] Ed.S." at bounding box center [982, 276] width 387 height 36
type input "[PERSON_NAME] Ed.D."
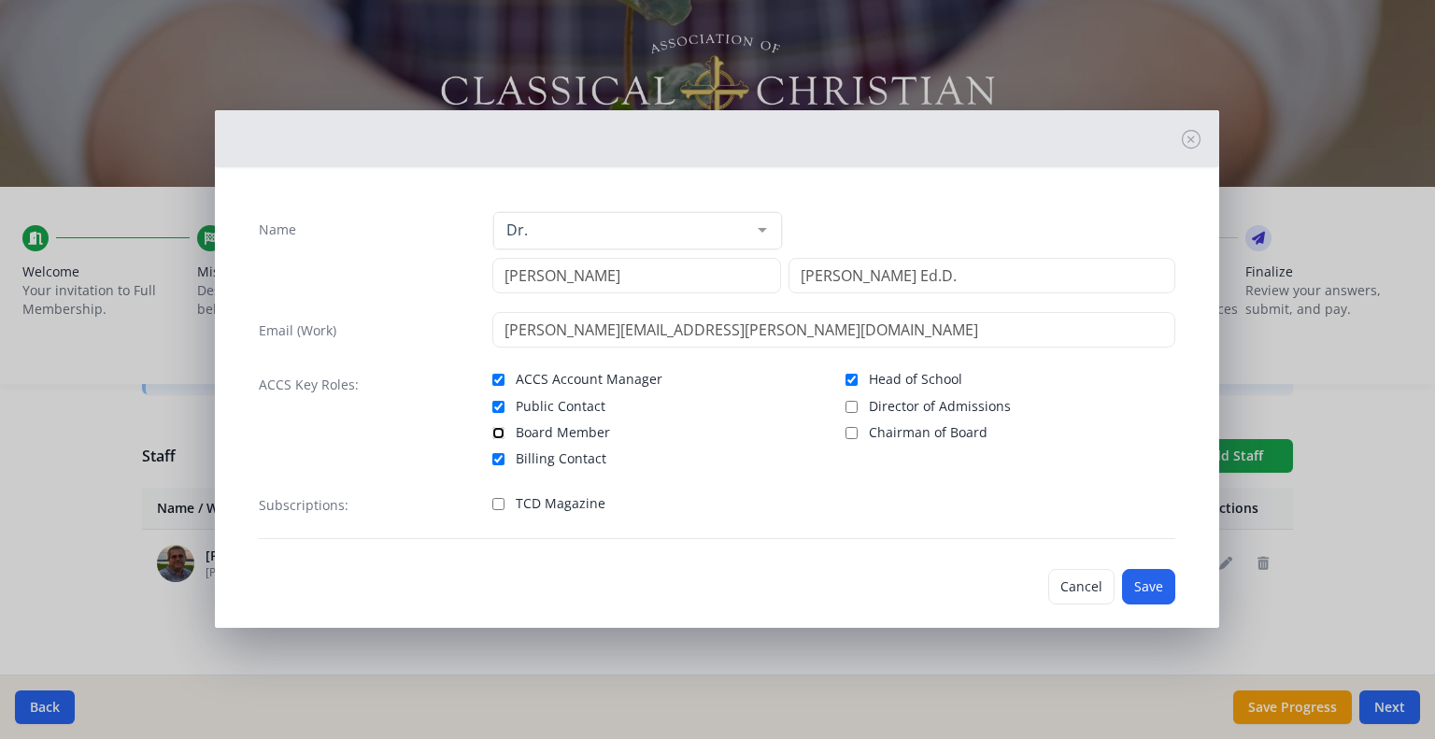
click at [495, 429] on input "Board Member" at bounding box center [498, 433] width 12 height 12
checkbox input "true"
click at [846, 431] on input "Chairman of Board" at bounding box center [852, 433] width 12 height 12
checkbox input "true"
click at [1136, 582] on button "Save" at bounding box center [1148, 587] width 53 height 36
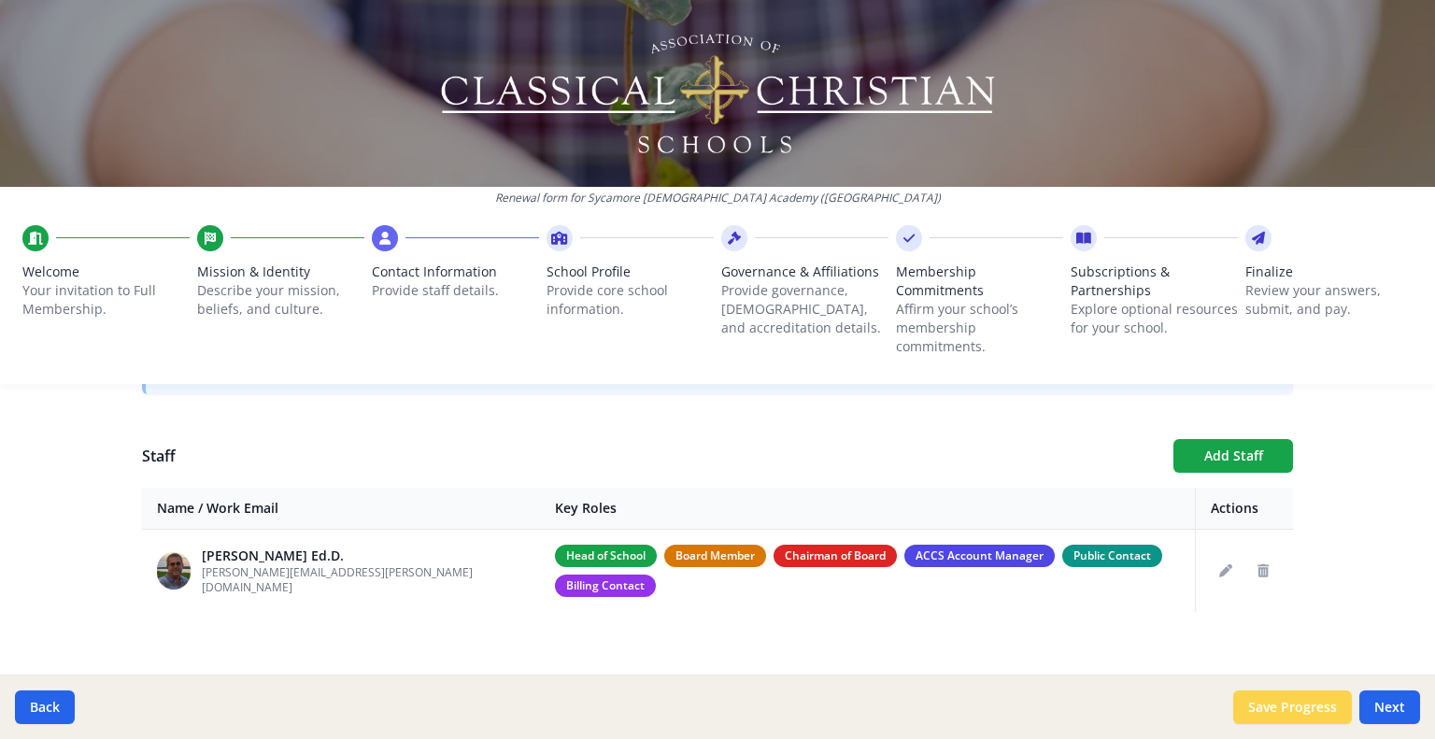
click at [1306, 705] on button "Save Progress" at bounding box center [1292, 708] width 119 height 34
click at [1394, 711] on button "Next" at bounding box center [1390, 708] width 61 height 34
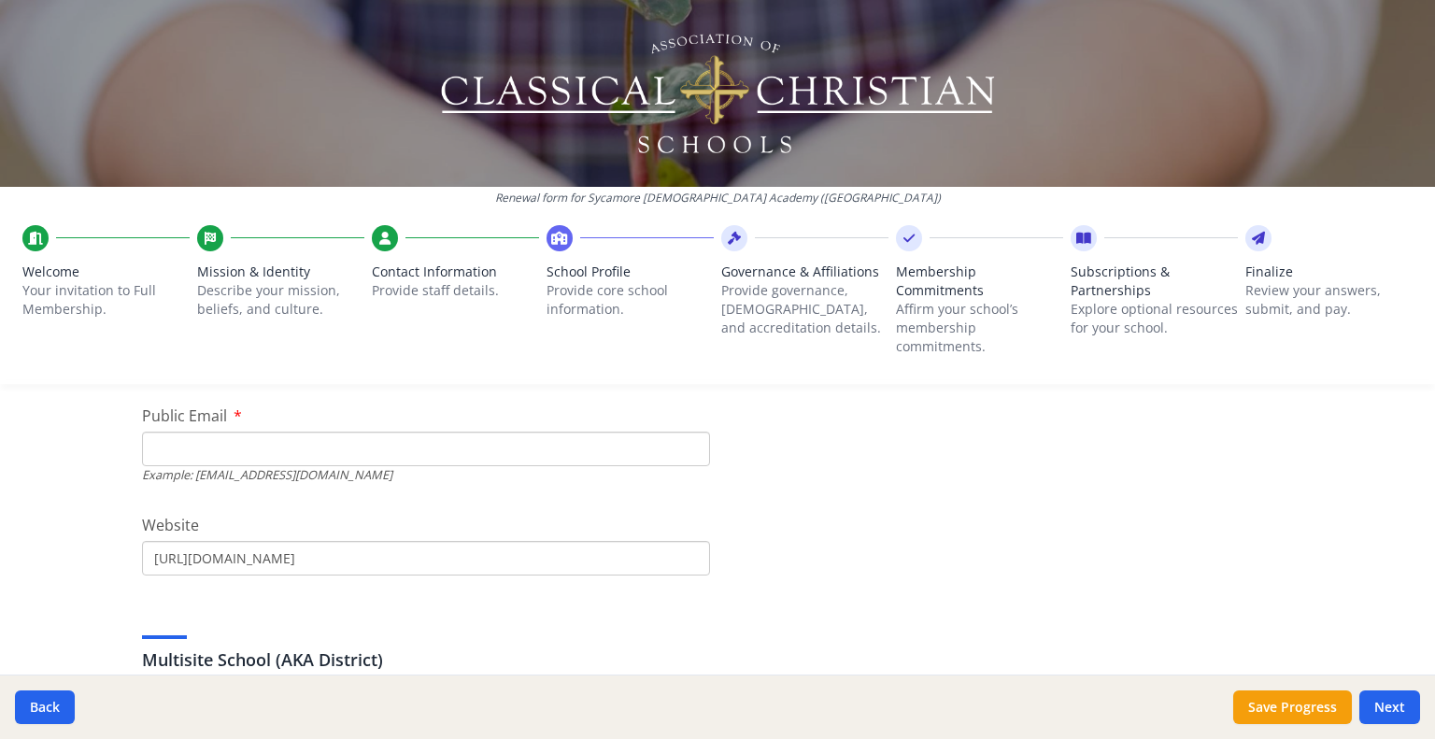
click at [249, 445] on input "Public Email" at bounding box center [426, 449] width 568 height 35
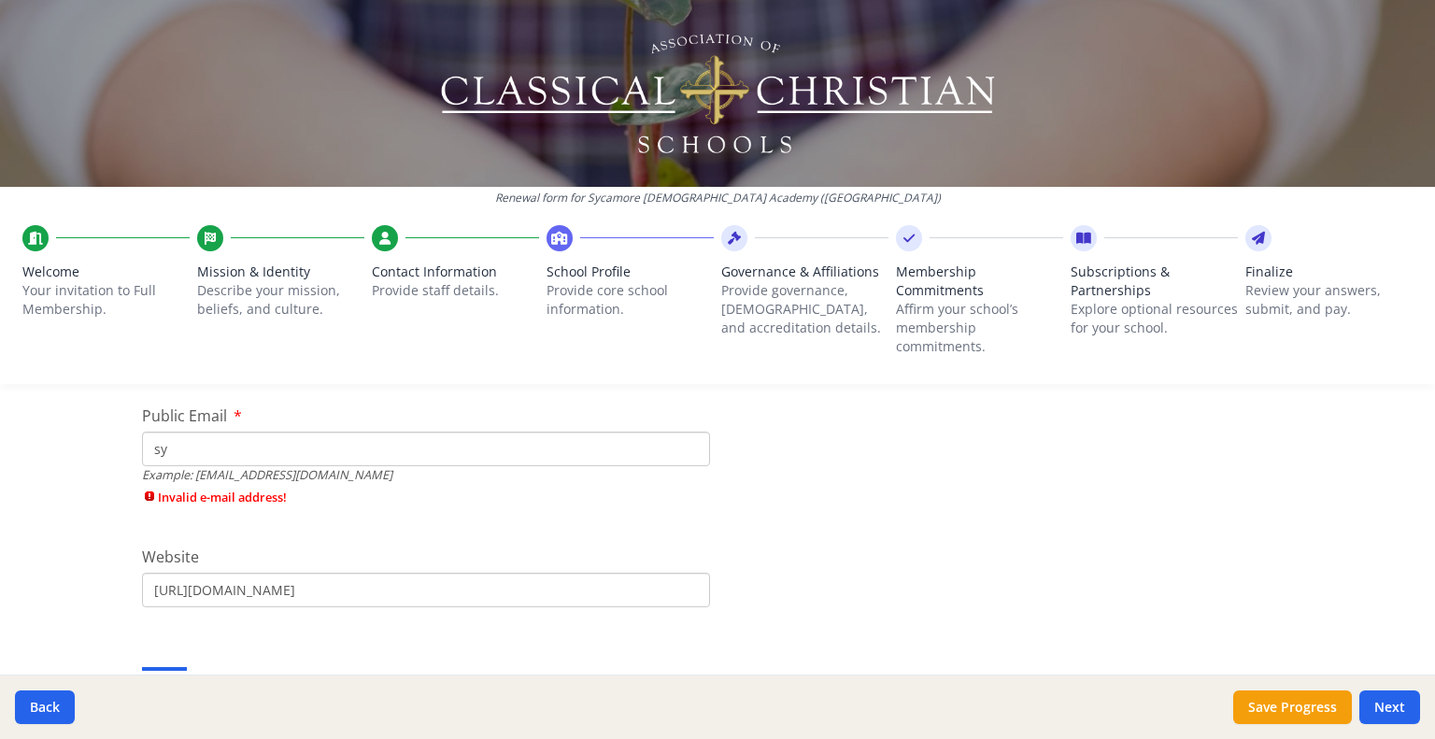
type input "s"
click at [320, 443] on input "Public Email" at bounding box center [426, 449] width 568 height 35
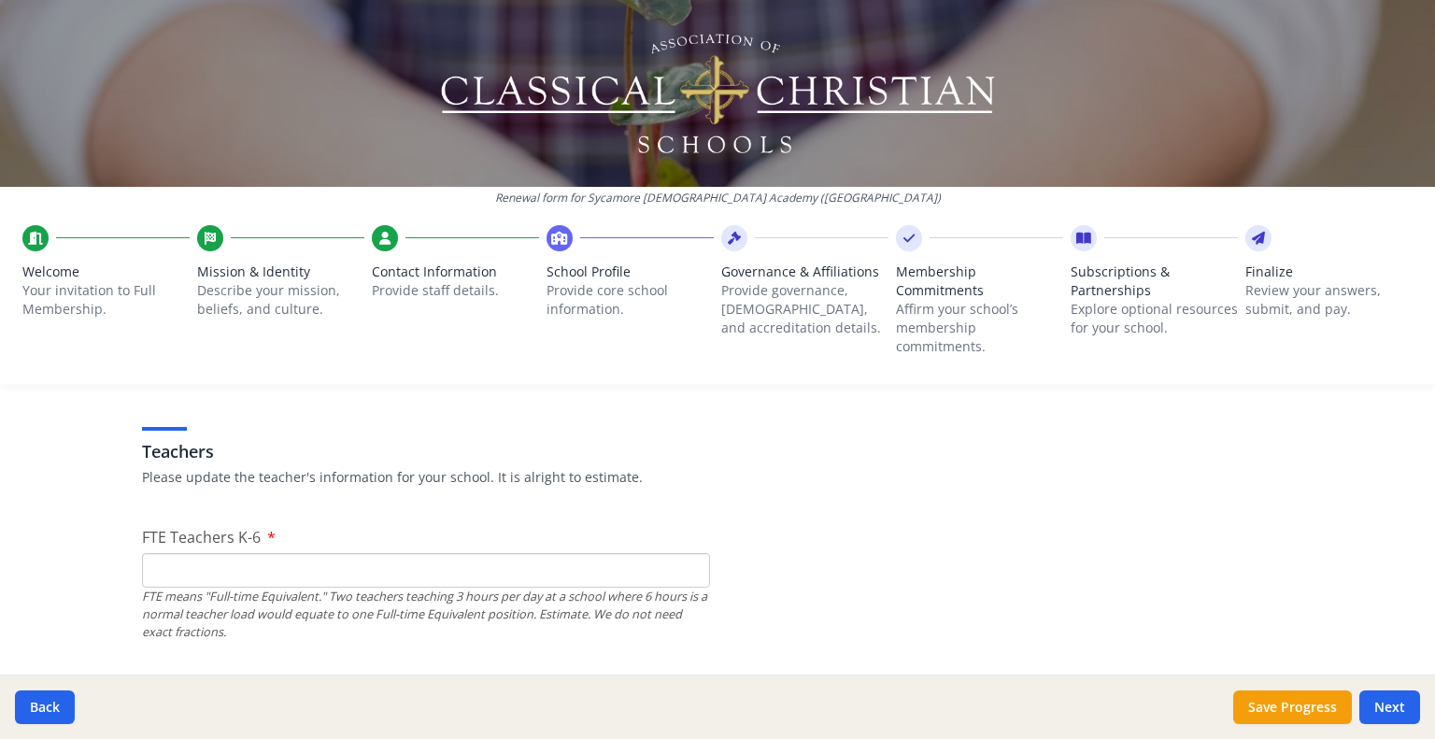
scroll to position [1102, 0]
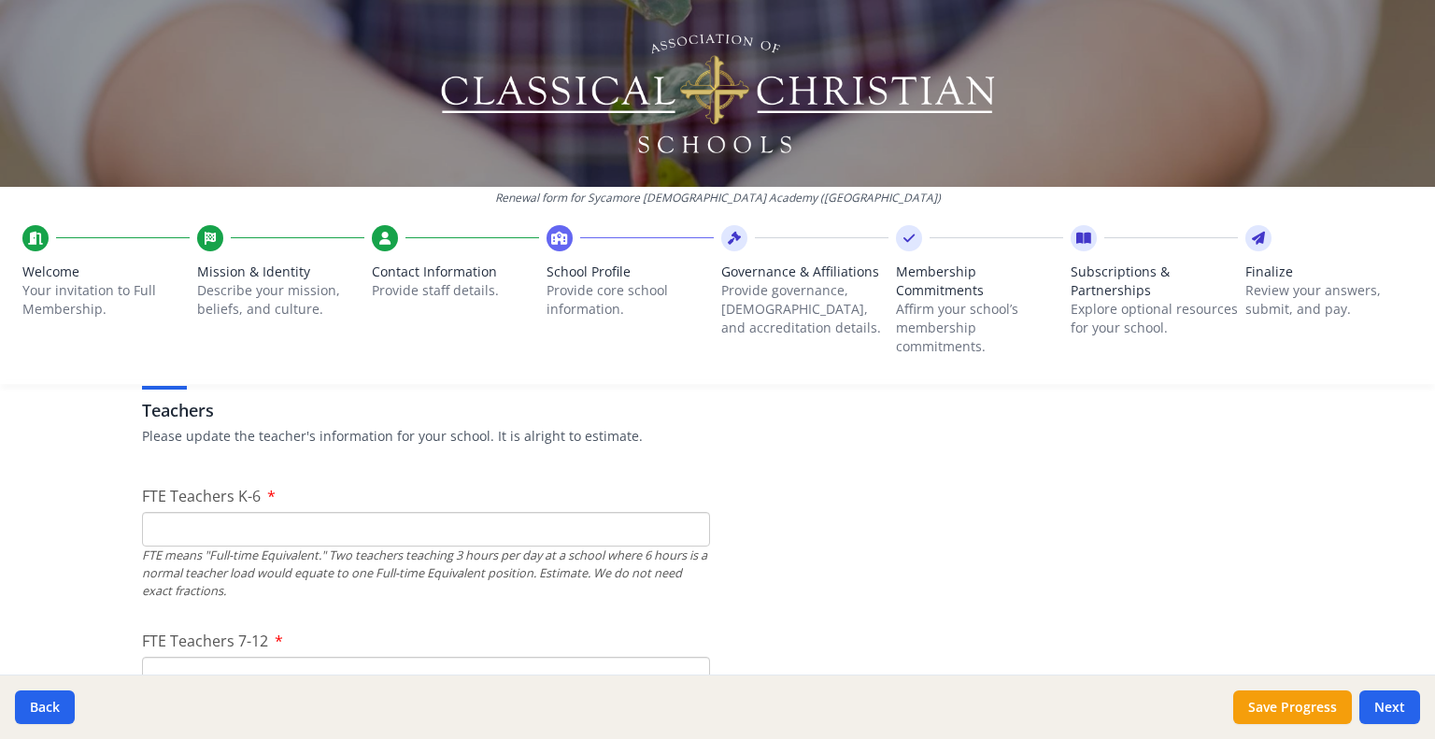
type input "[PERSON_NAME][EMAIL_ADDRESS][PERSON_NAME][DOMAIN_NAME]"
click at [249, 526] on input "FTE Teachers K-6" at bounding box center [426, 529] width 568 height 35
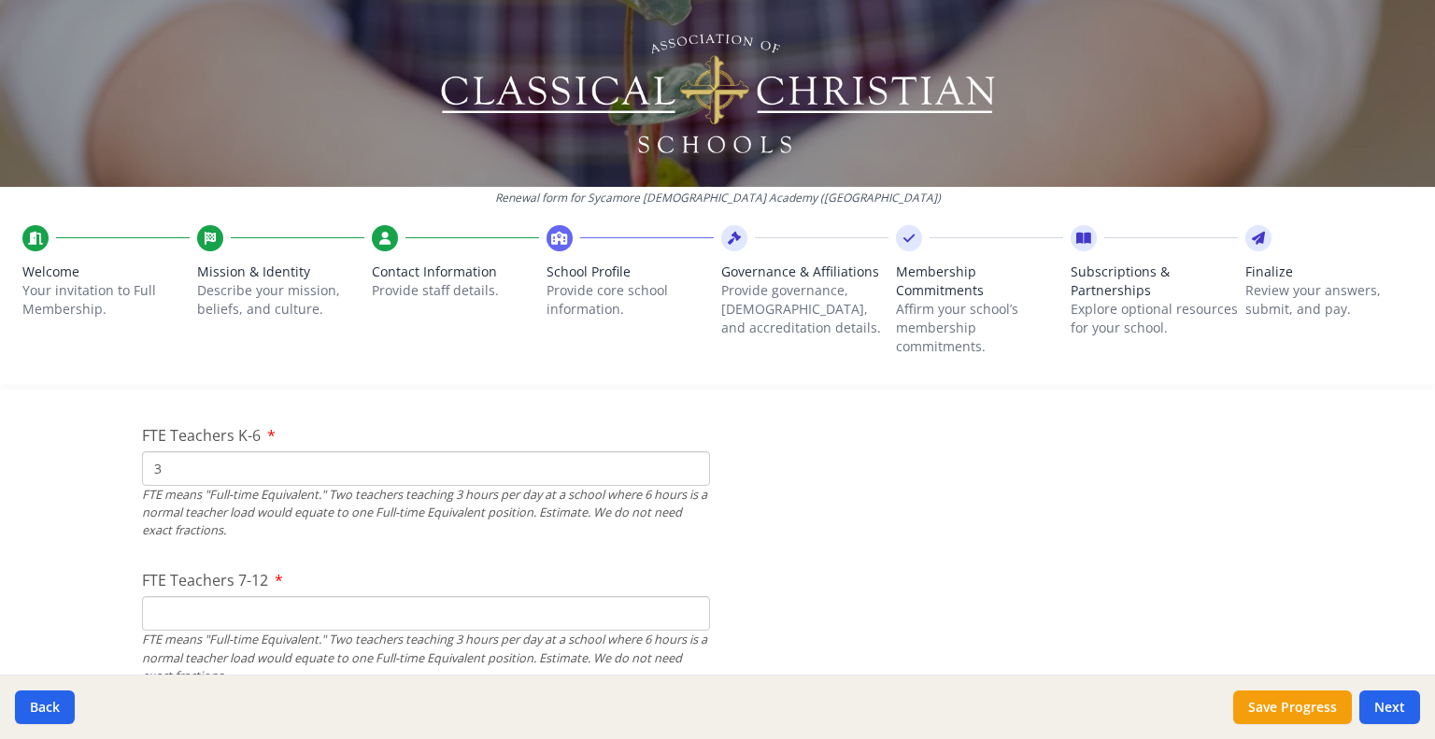
scroll to position [1195, 0]
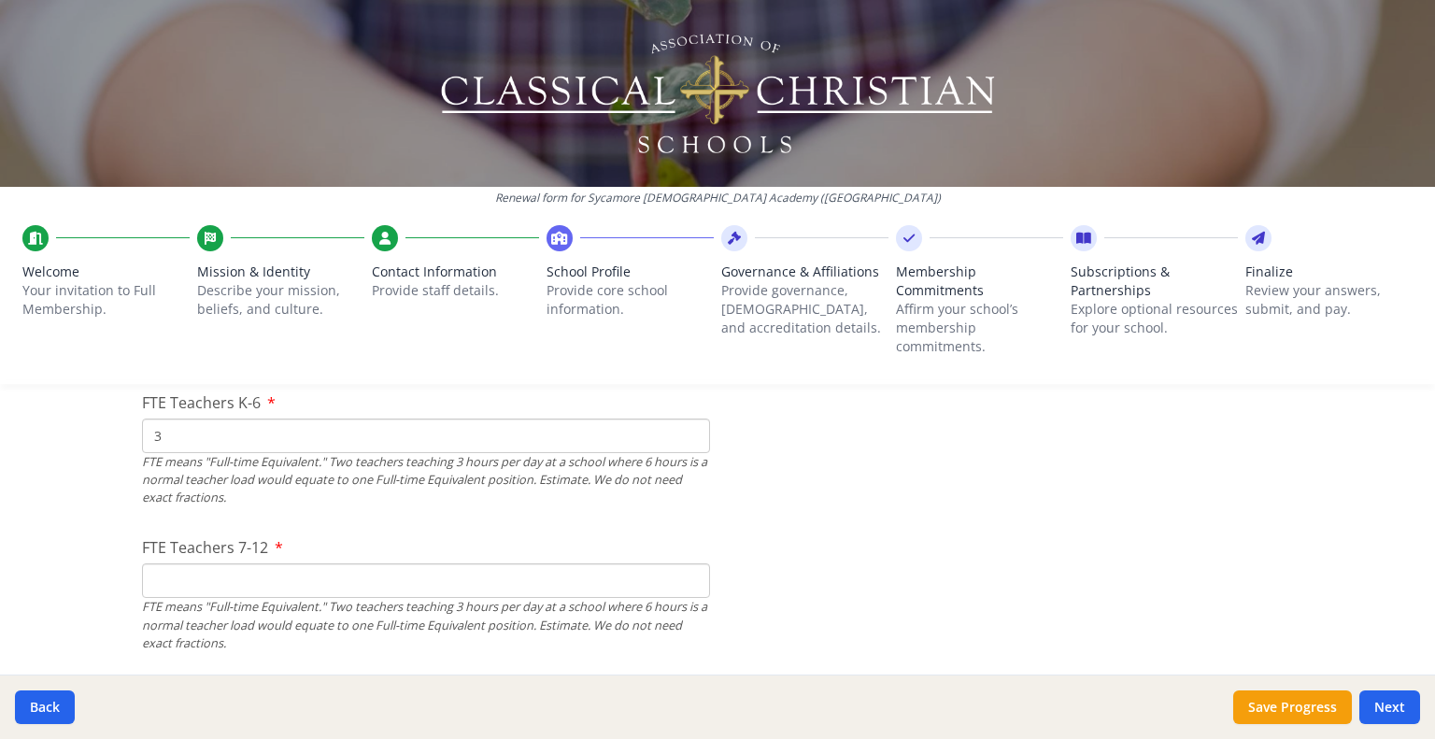
type input "3"
click at [328, 584] on input "FTE Teachers 7-12" at bounding box center [426, 580] width 568 height 35
type input "0"
click at [1284, 702] on button "Save Progress" at bounding box center [1292, 708] width 119 height 34
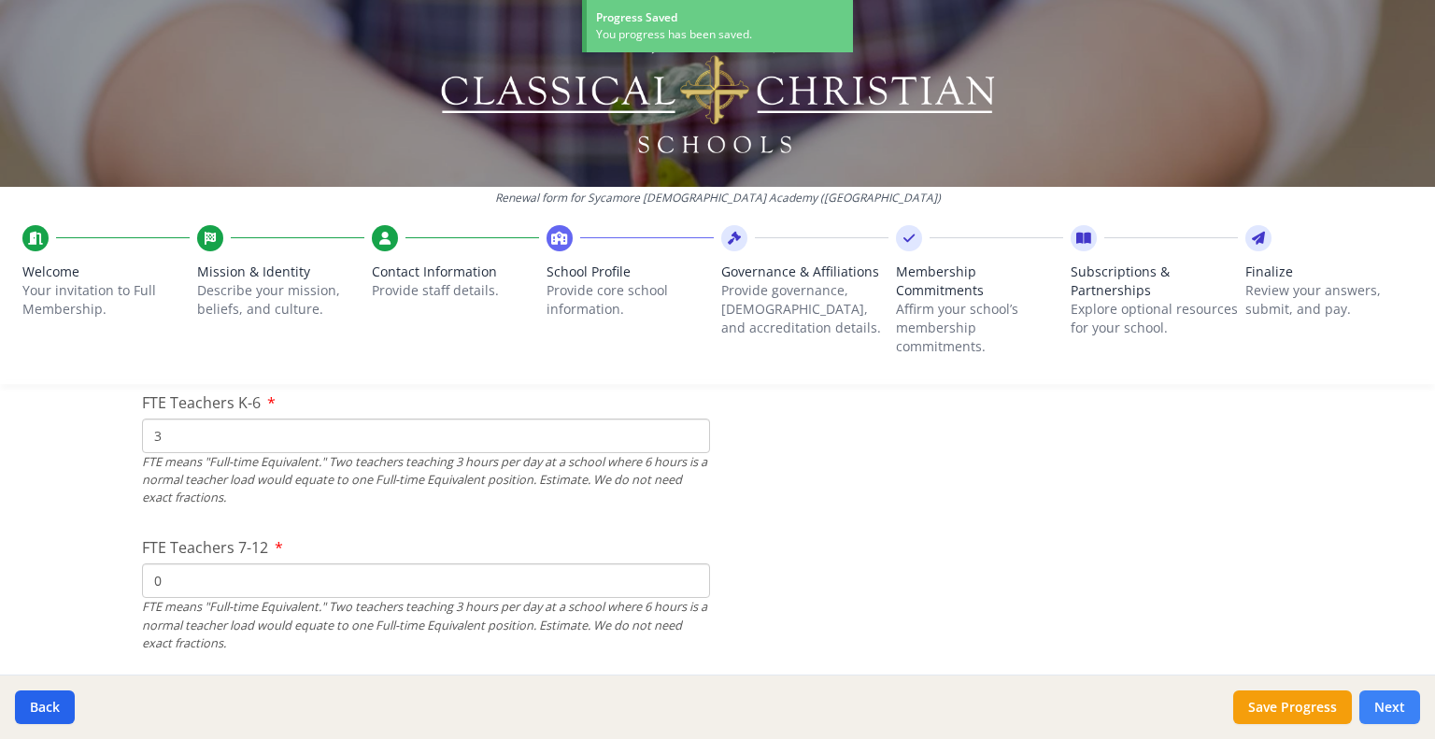
click at [1390, 709] on button "Next" at bounding box center [1390, 708] width 61 height 34
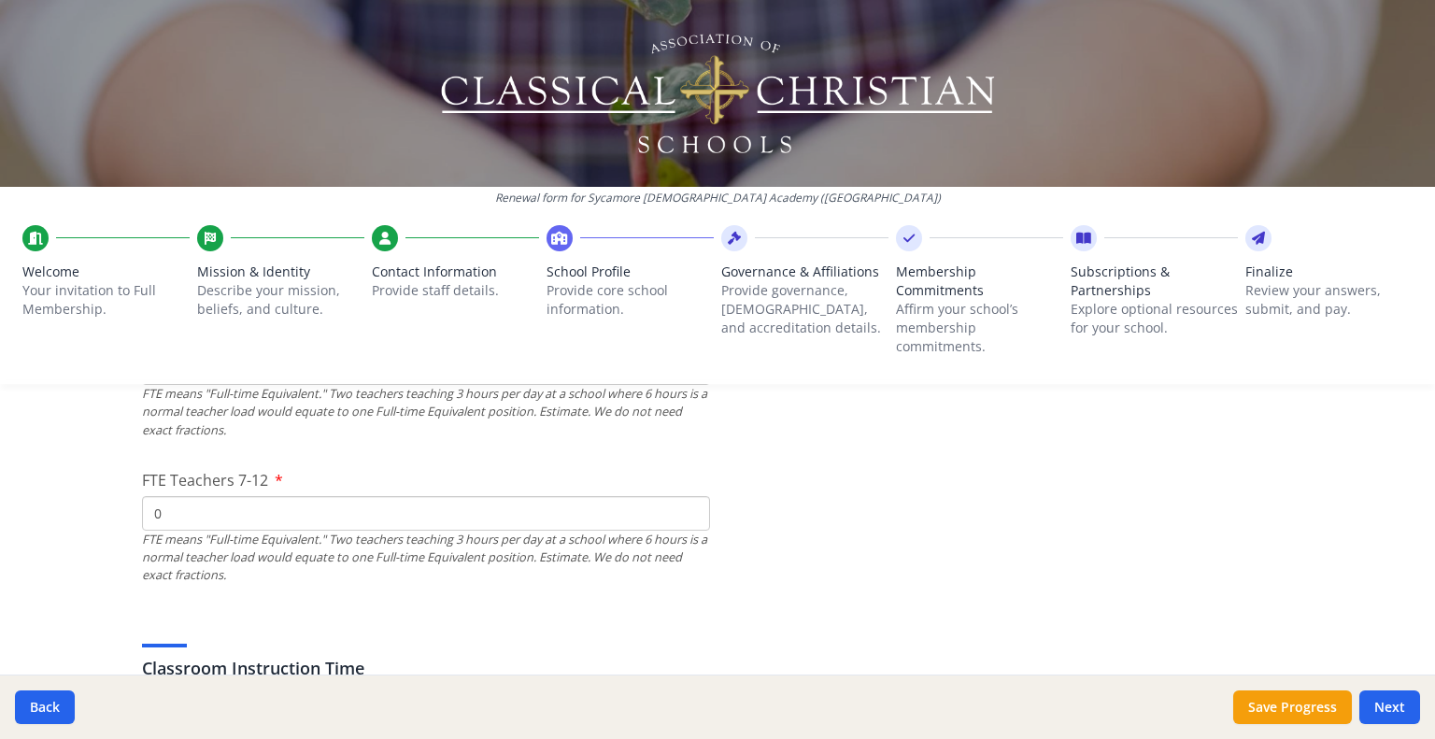
scroll to position [1352, 0]
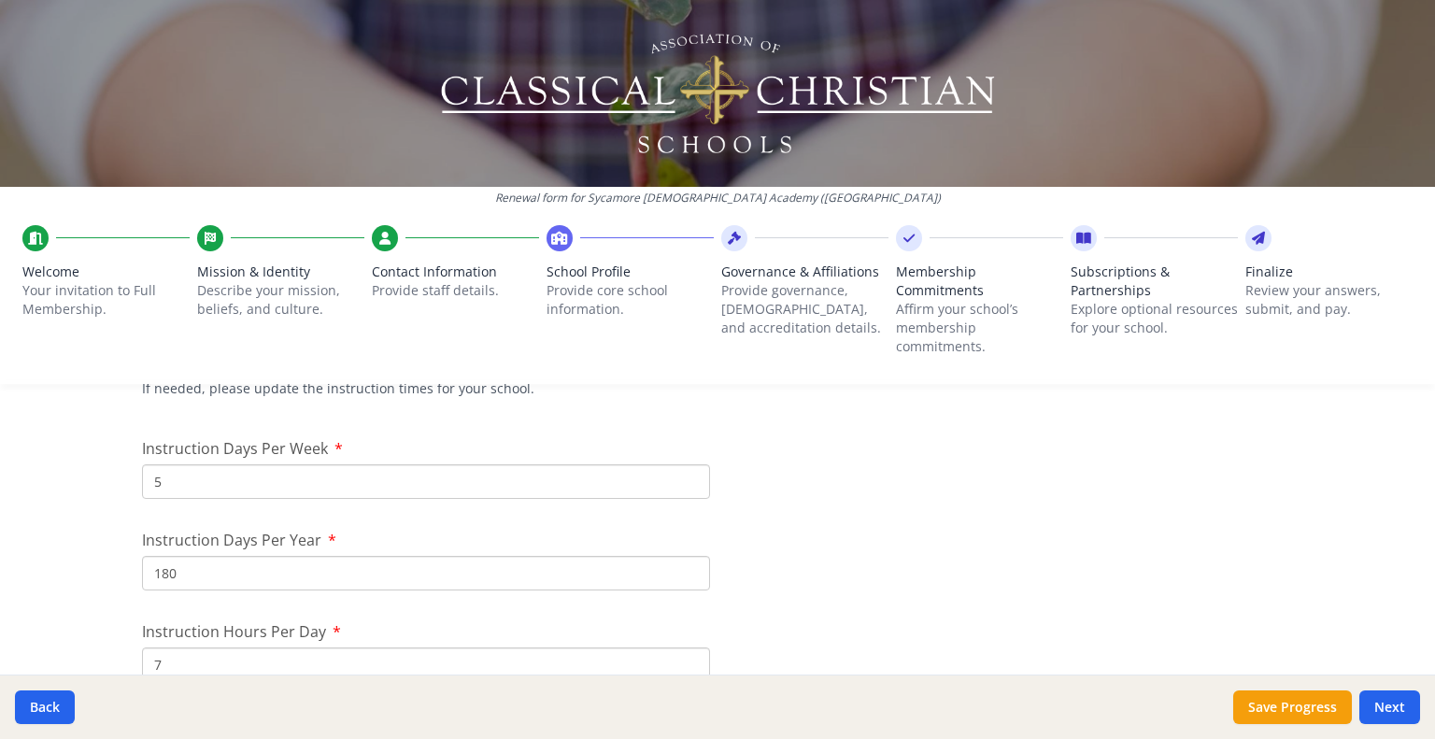
click at [212, 480] on input "5" at bounding box center [426, 481] width 568 height 35
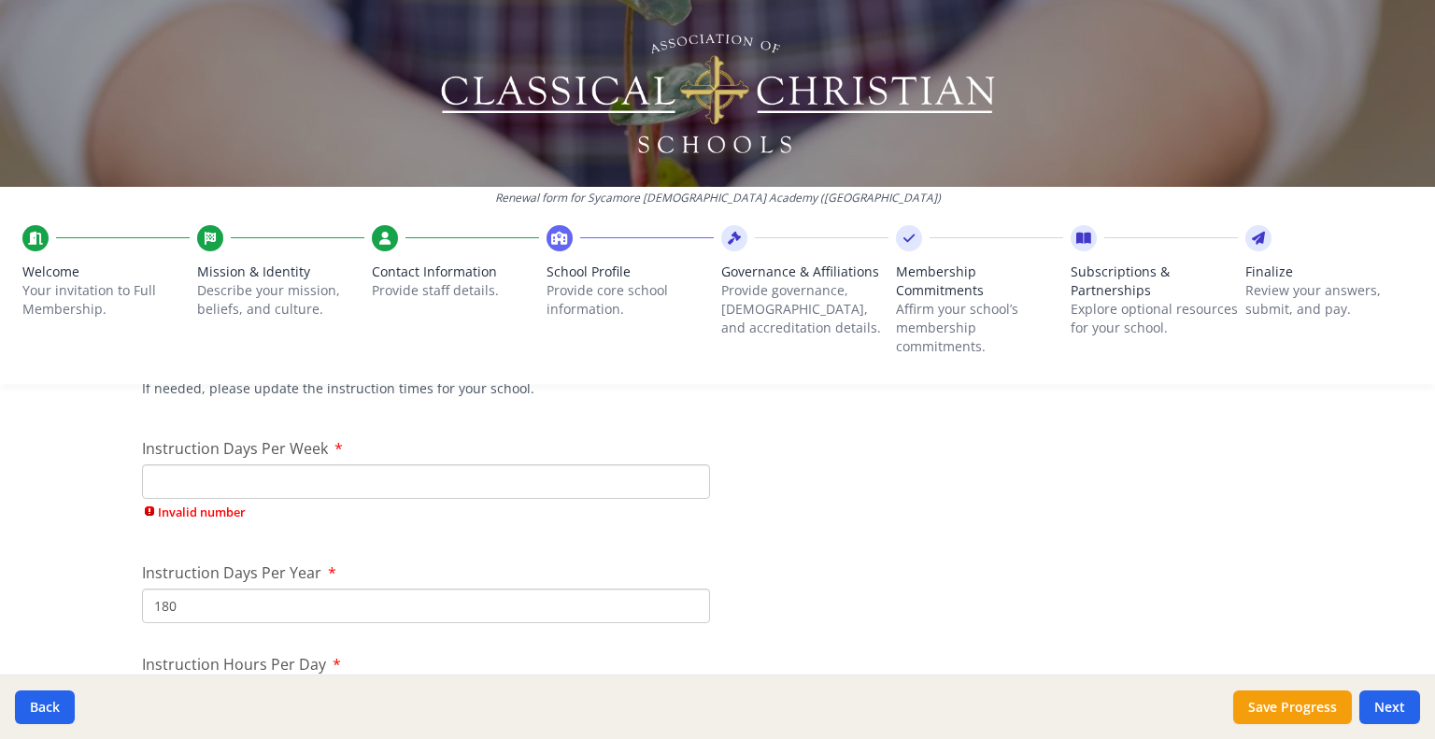
type input "4"
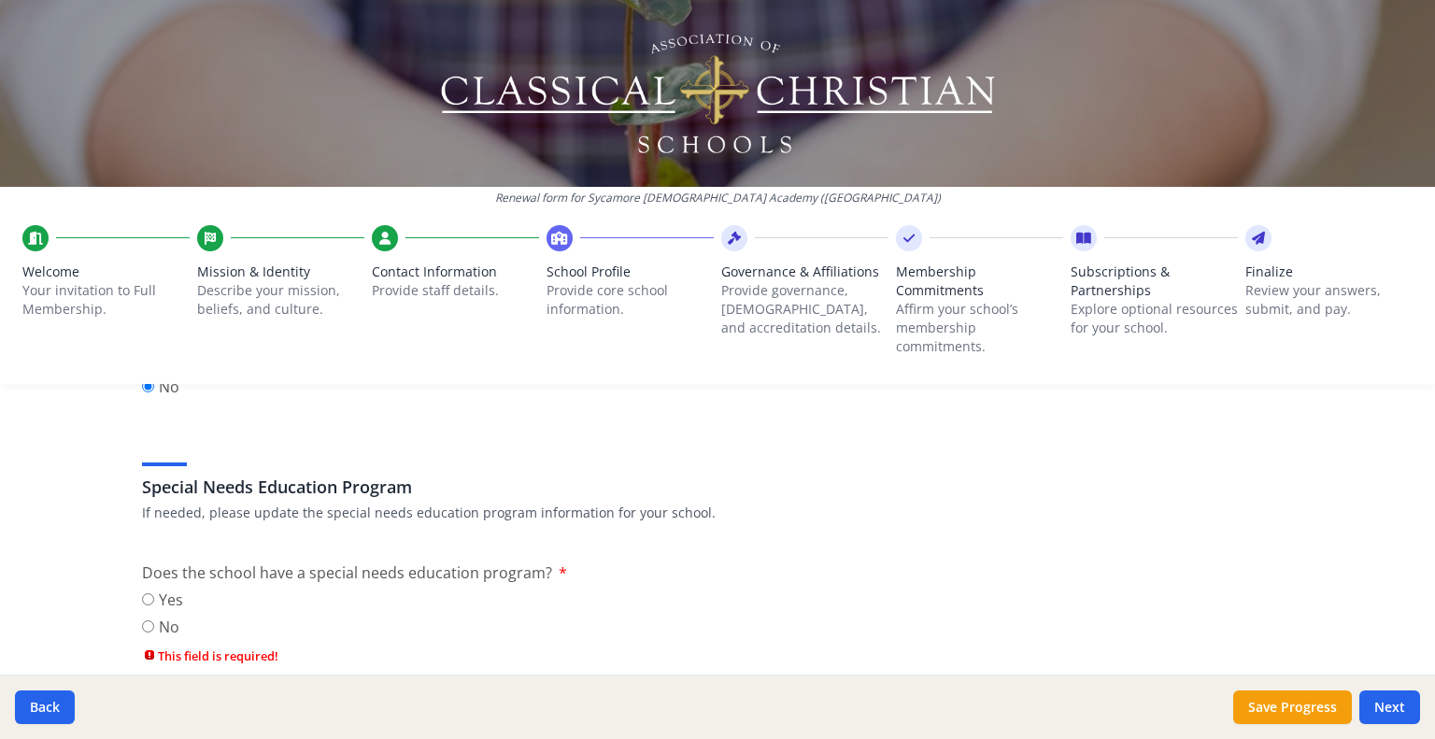
scroll to position [2193, 0]
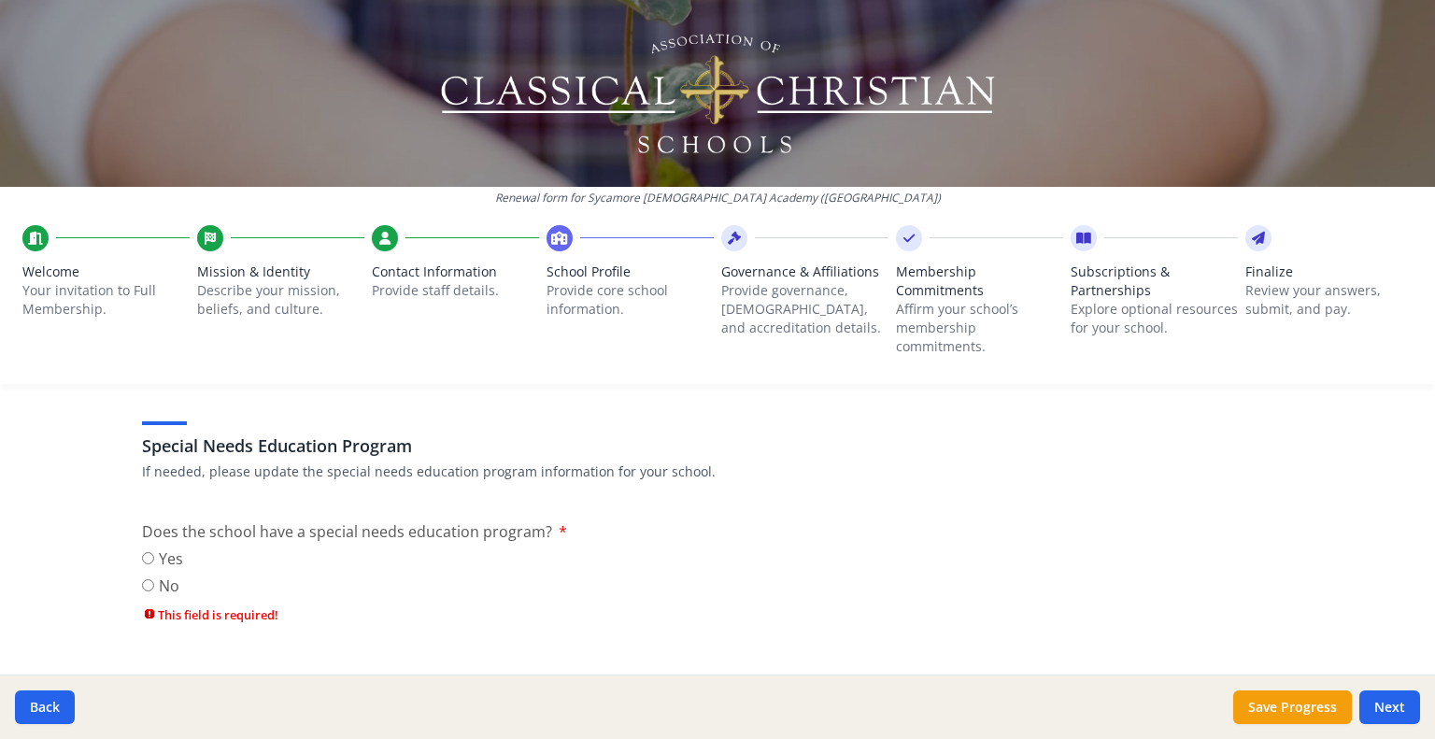
type input "4"
click at [142, 558] on input "Yes" at bounding box center [148, 558] width 12 height 12
radio input "true"
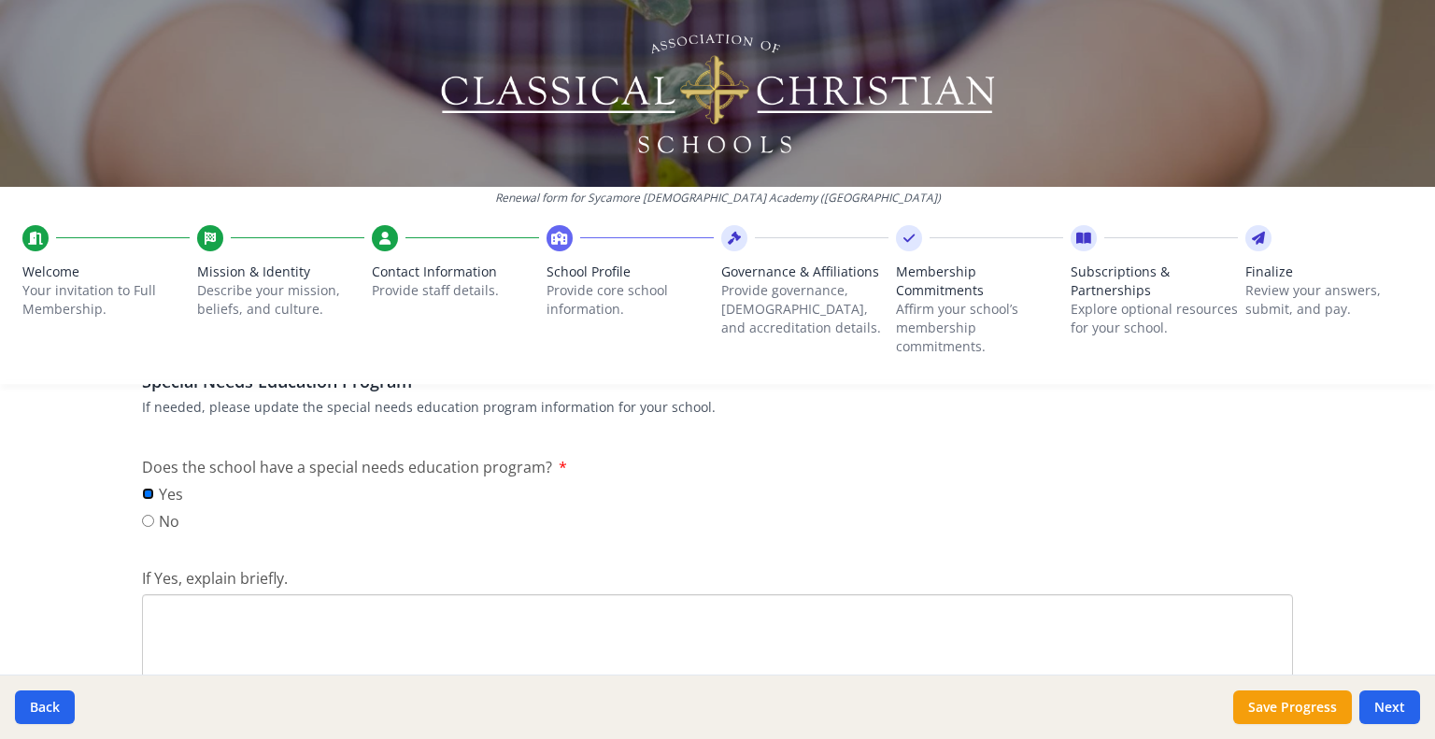
scroll to position [2286, 0]
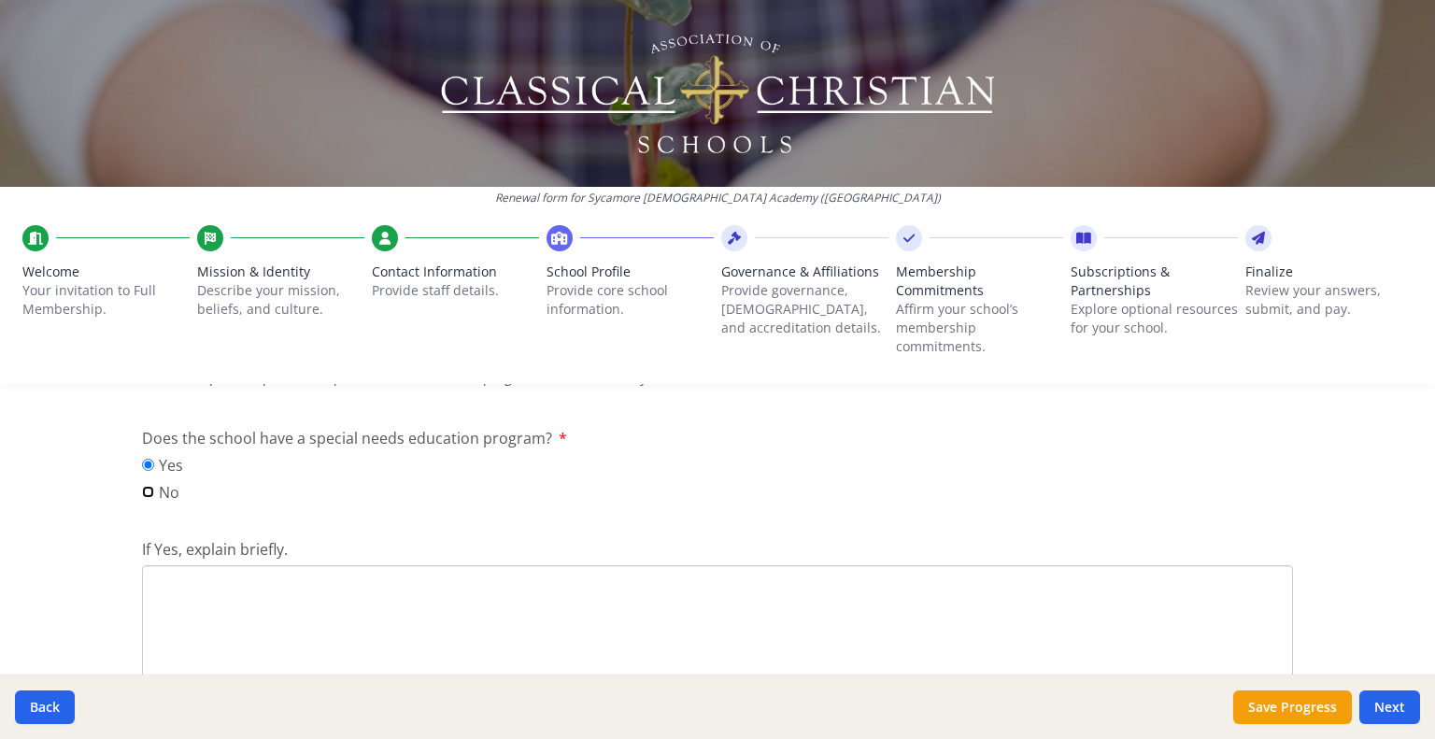
click at [142, 489] on input "No" at bounding box center [148, 492] width 12 height 12
radio input "true"
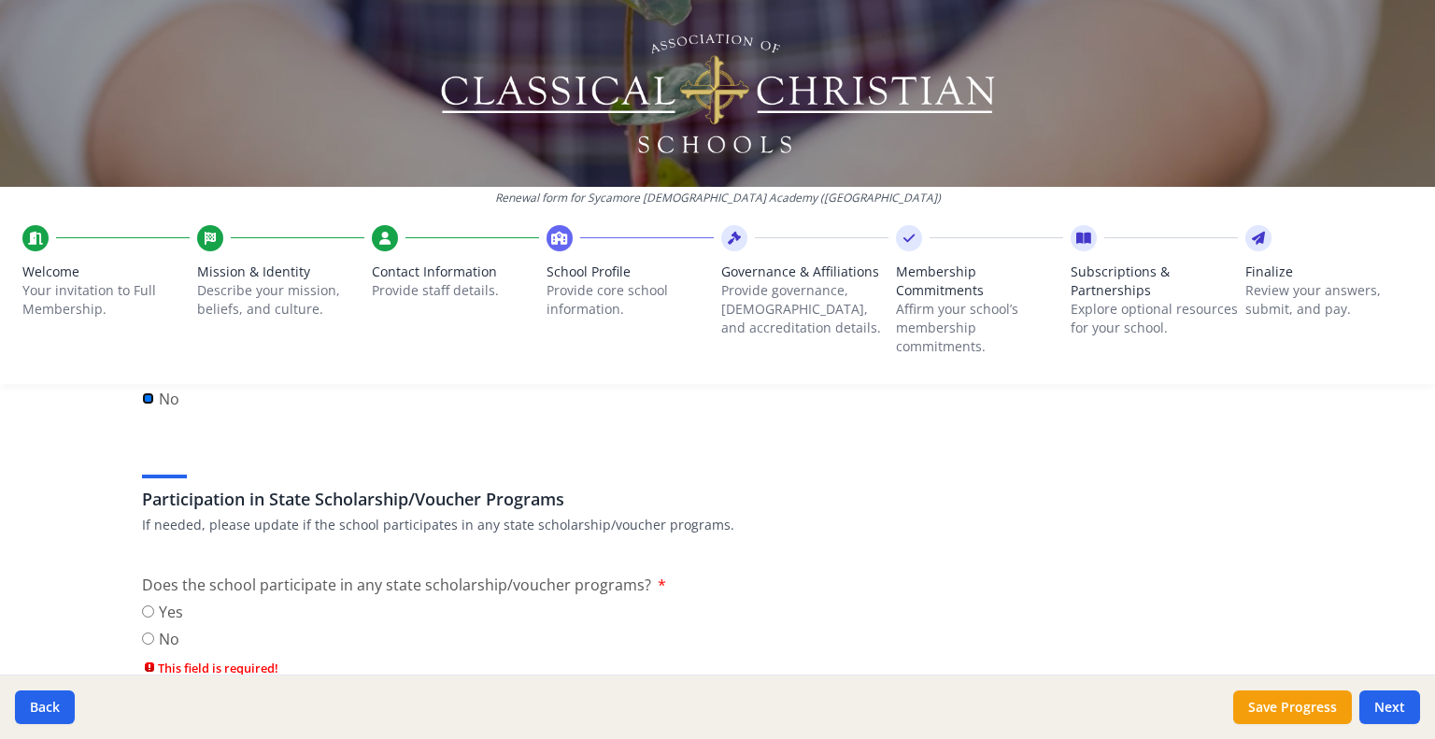
scroll to position [2445, 0]
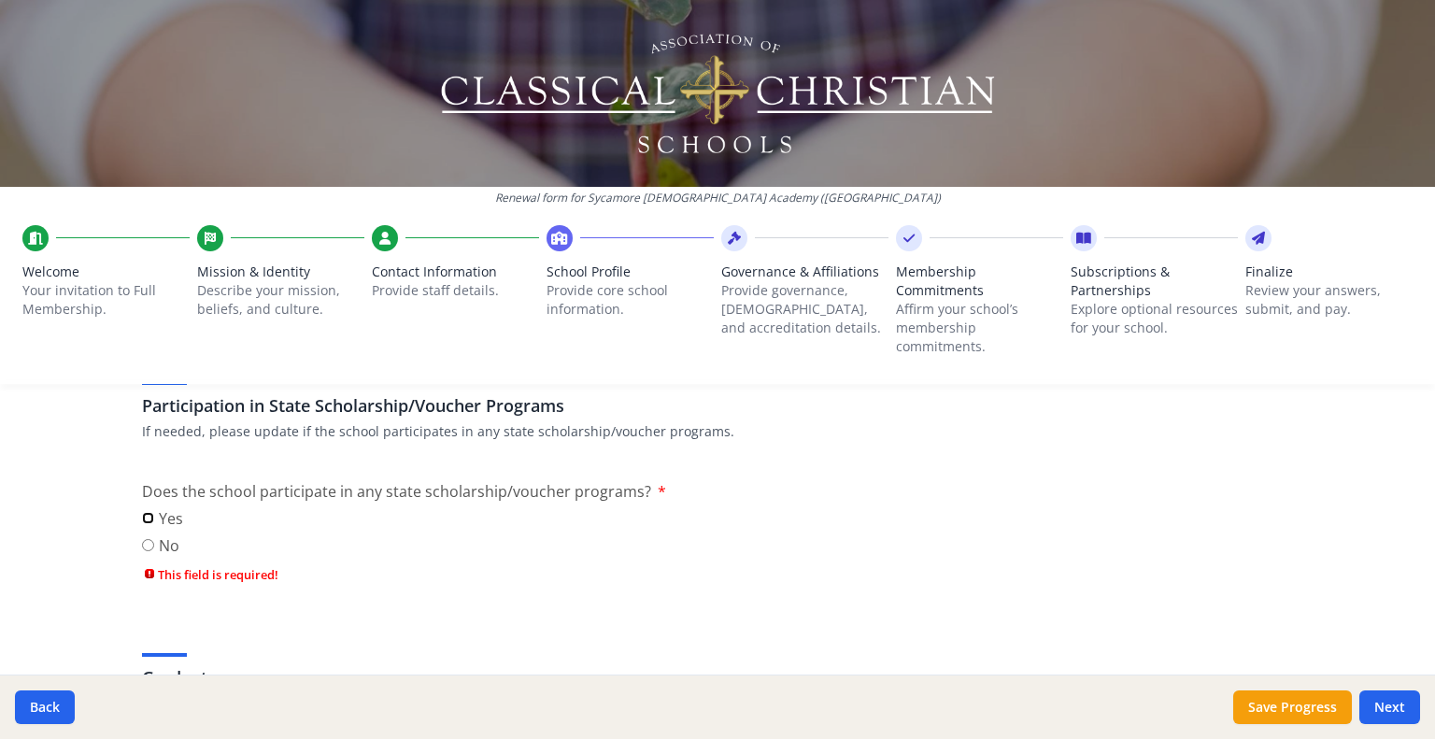
click at [142, 515] on input "Yes" at bounding box center [148, 518] width 12 height 12
radio input "true"
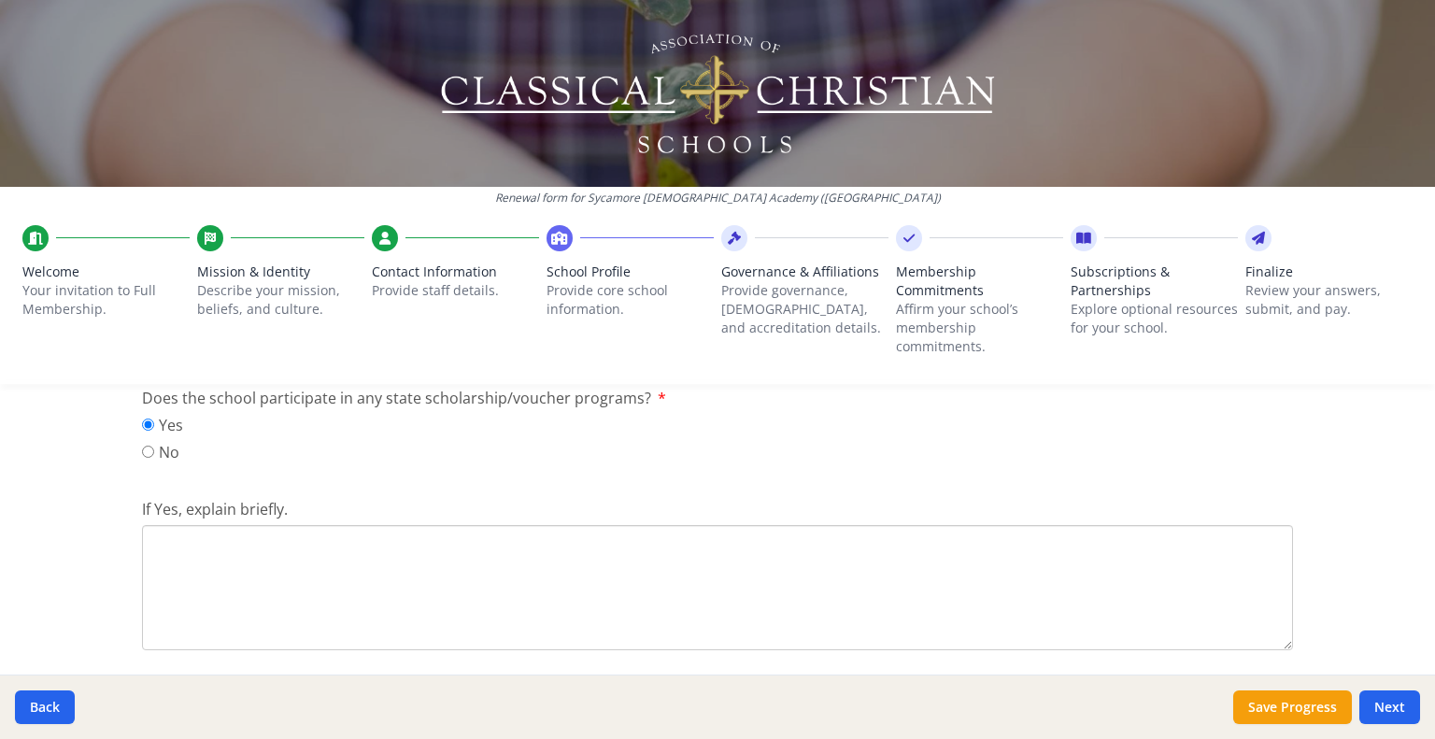
click at [243, 543] on textarea "If Yes, explain briefly." at bounding box center [717, 587] width 1151 height 125
type textarea "We will be accepting the [US_STATE] EdChoi"
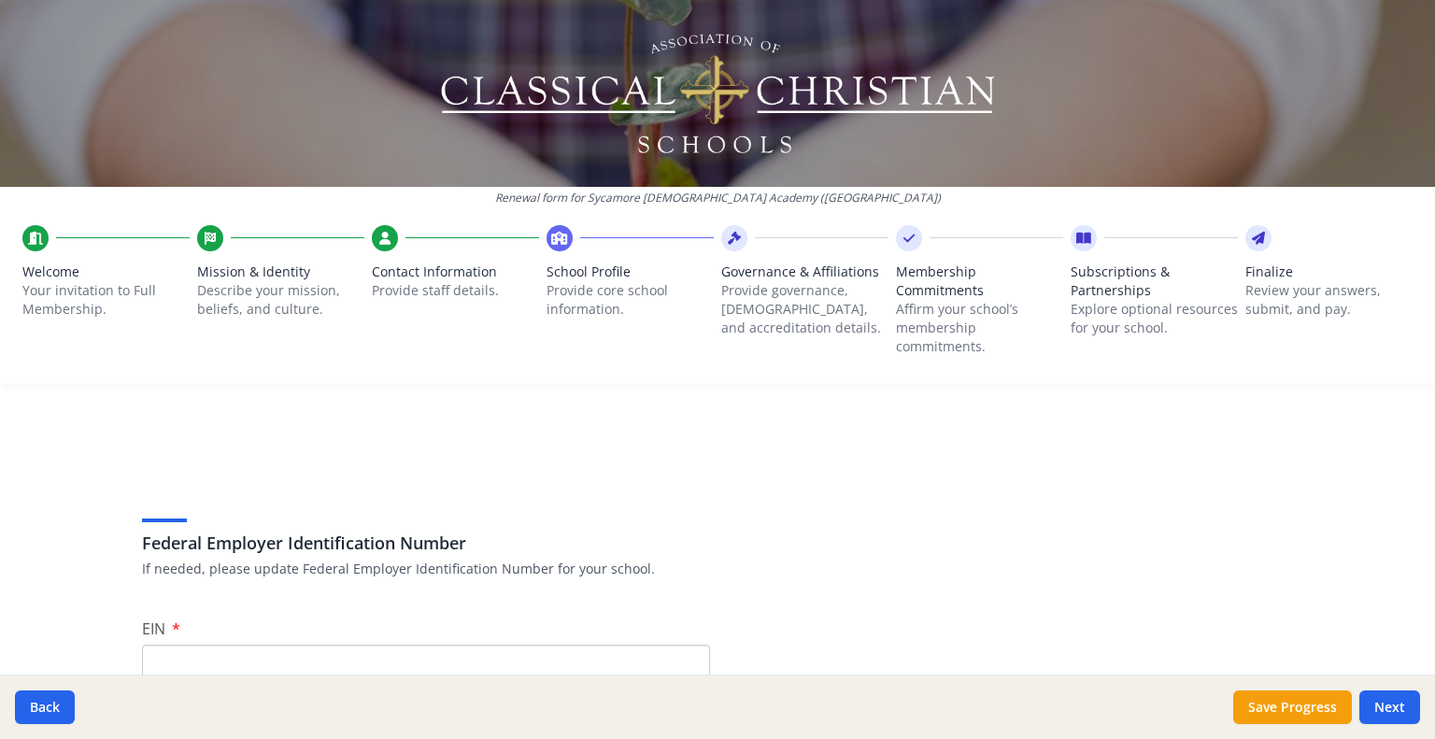
scroll to position [2567, 0]
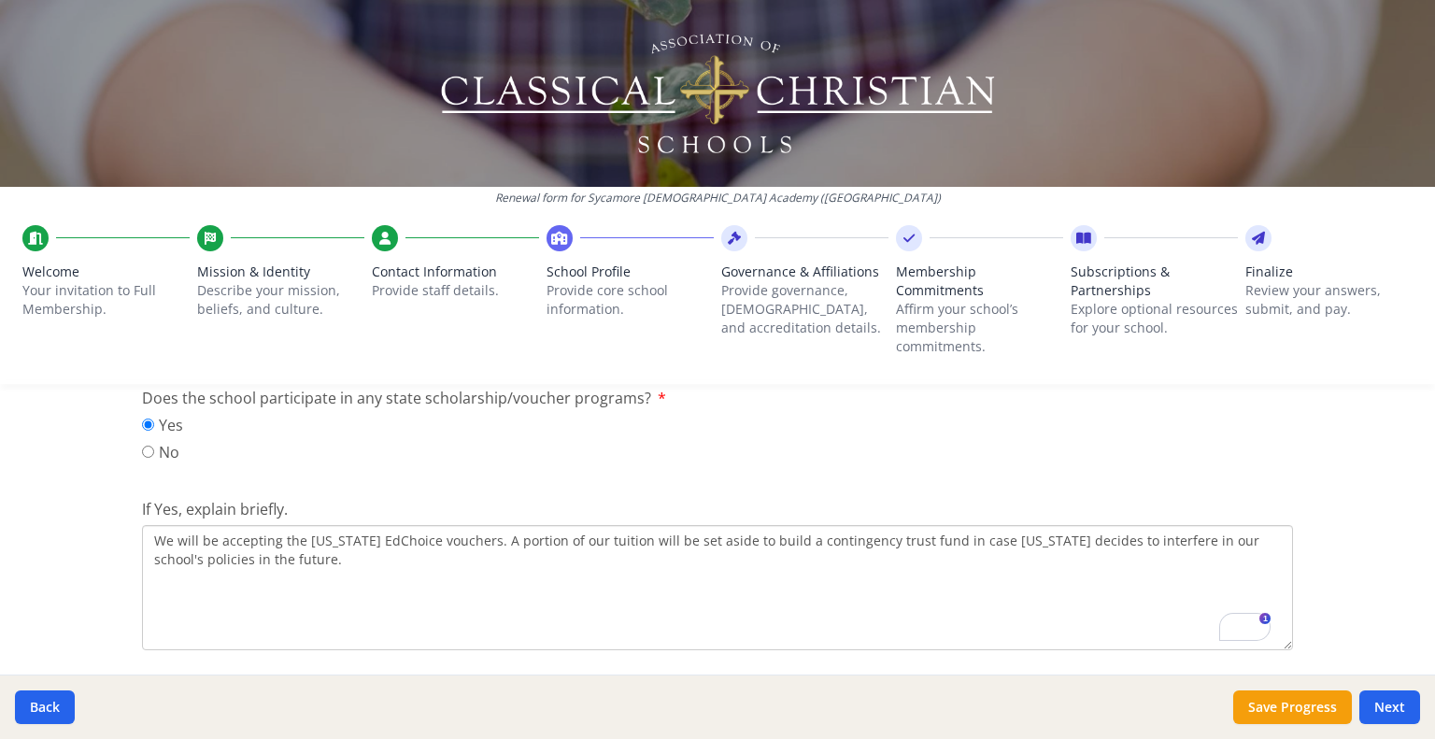
drag, startPoint x: 740, startPoint y: 540, endPoint x: 698, endPoint y: 541, distance: 42.1
click at [697, 541] on textarea "We will be accepting the Ohio EdChoice vouchers. A portion of our tuition will …" at bounding box center [717, 587] width 1151 height 125
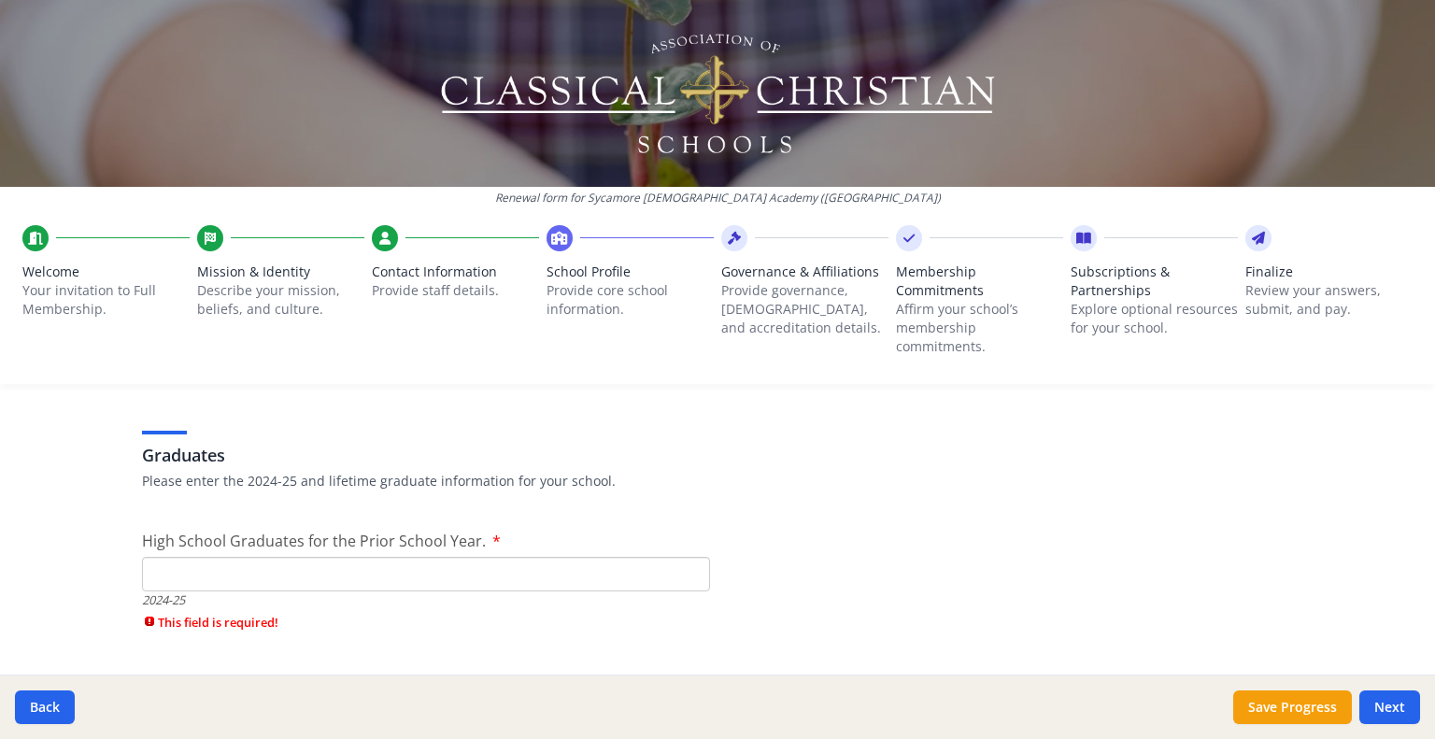
scroll to position [0, 0]
type textarea "We will be accepting the Ohio EdChoice vouchers. A portion of our tuition will …"
click at [217, 579] on input "High School Graduates for the Prior School Year." at bounding box center [426, 573] width 568 height 35
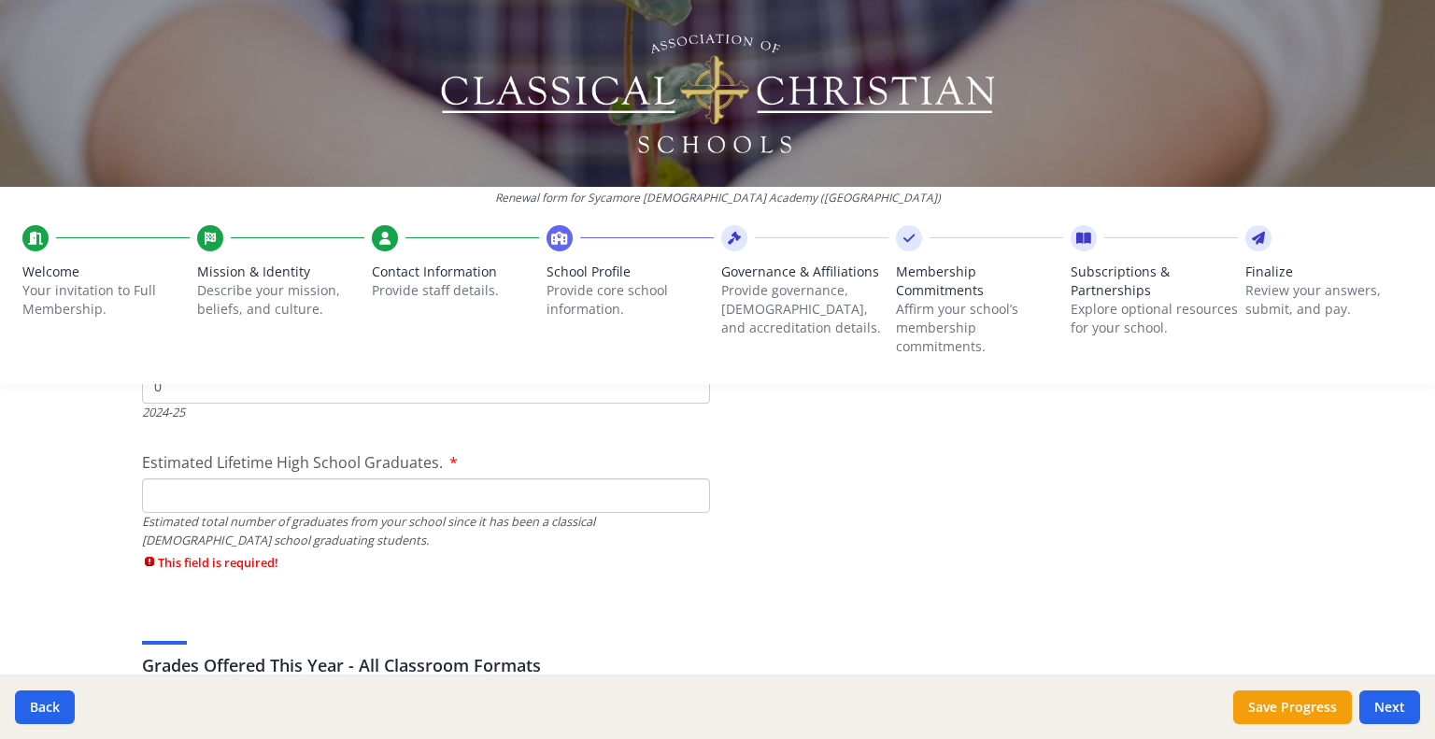
type input "0"
click at [262, 491] on input "Estimated Lifetime High School Graduates." at bounding box center [426, 495] width 568 height 35
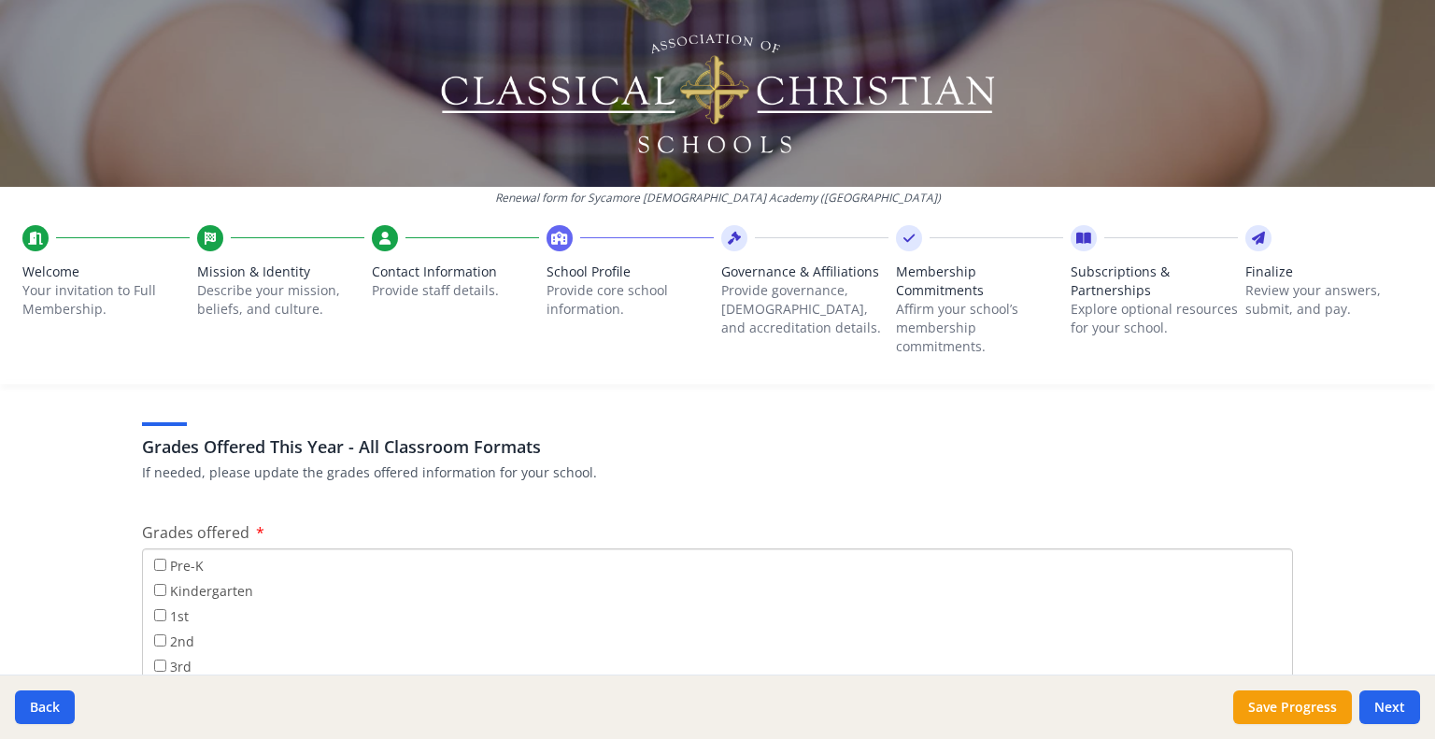
type input "0"
click at [154, 563] on input "Pre-K" at bounding box center [160, 565] width 12 height 12
checkbox input "true"
drag, startPoint x: 150, startPoint y: 587, endPoint x: 151, endPoint y: 605, distance: 18.7
click at [154, 588] on input "Kindergarten" at bounding box center [160, 590] width 12 height 12
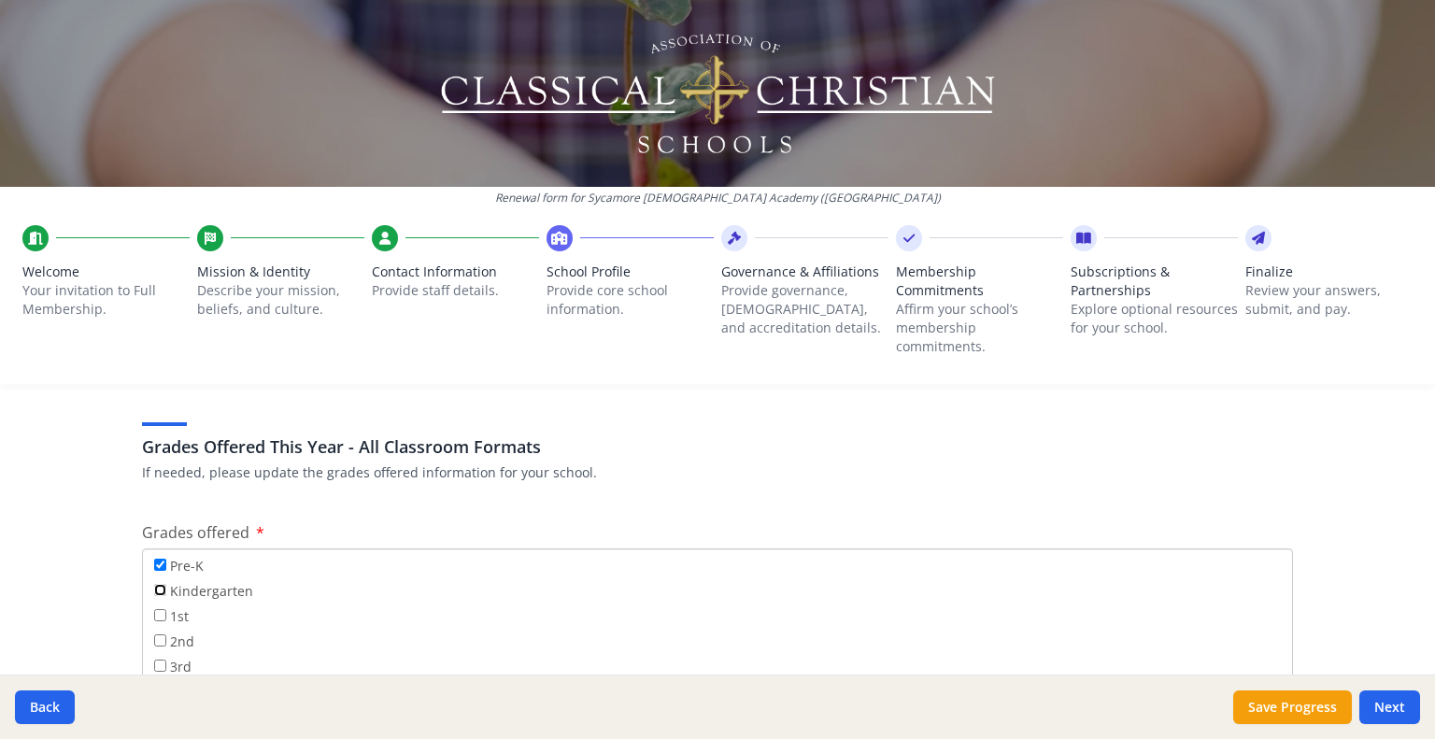
checkbox input "true"
drag, startPoint x: 153, startPoint y: 612, endPoint x: 153, endPoint y: 623, distance: 11.2
click at [154, 614] on input "1st" at bounding box center [160, 615] width 12 height 12
checkbox input "true"
click at [154, 638] on input "2nd" at bounding box center [160, 640] width 12 height 12
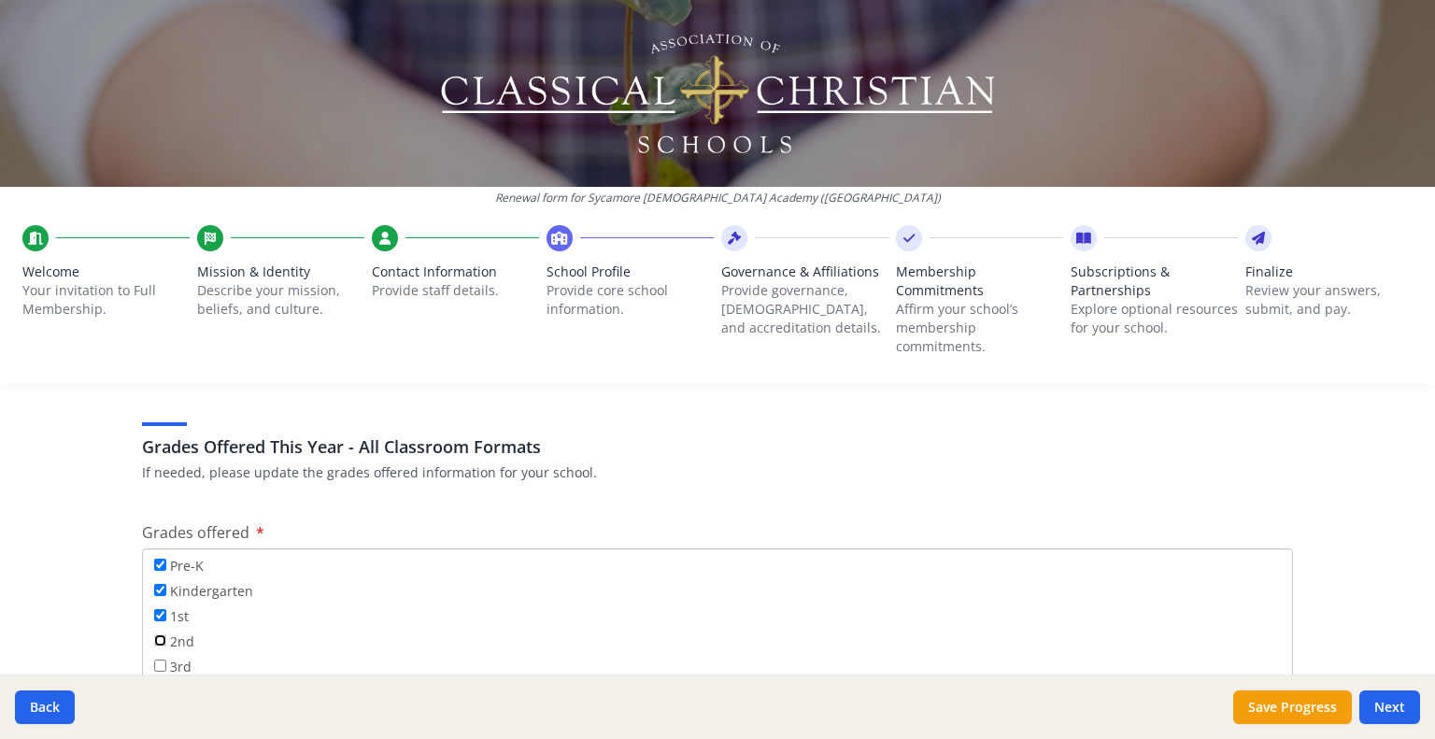
checkbox input "true"
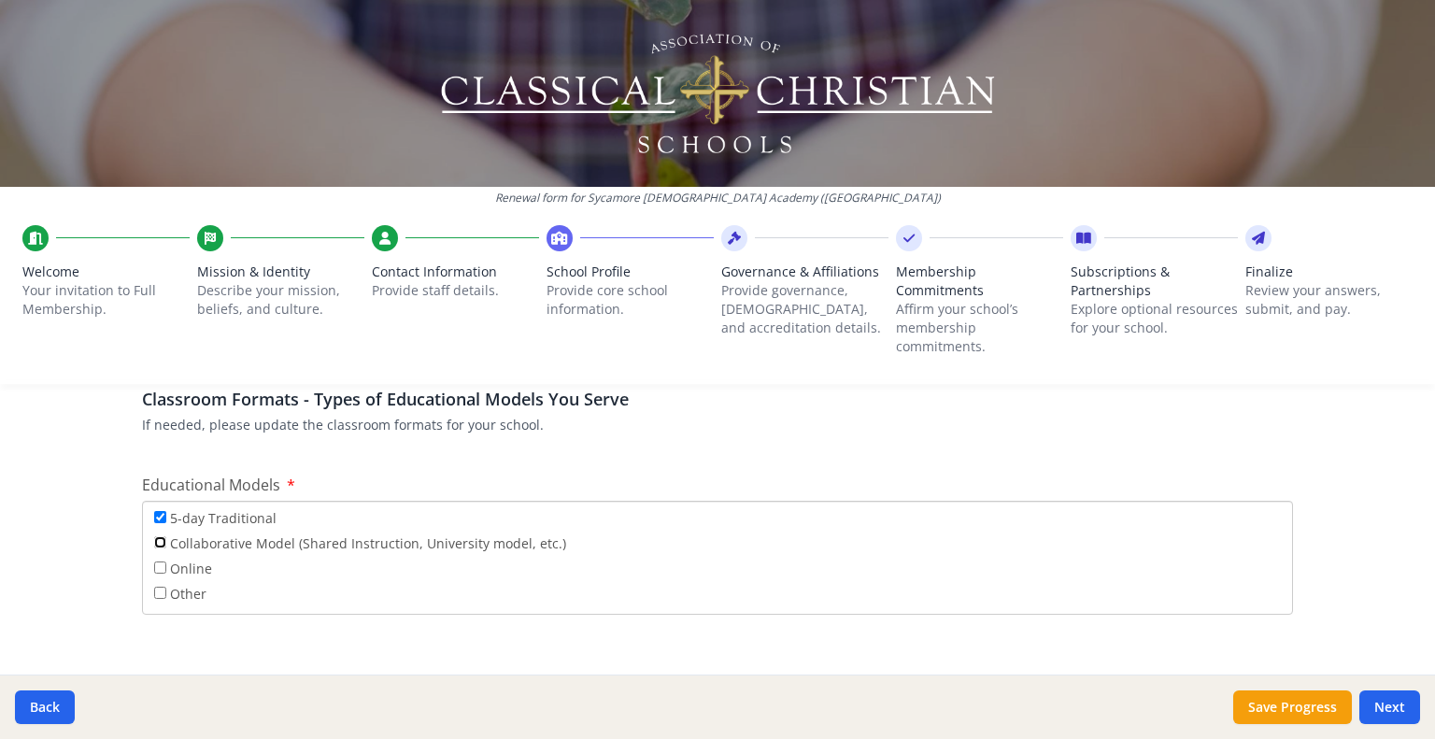
click at [154, 540] on input "Collaborative Model (Shared Instruction, University model, etc.)" at bounding box center [160, 542] width 12 height 12
checkbox input "true"
click at [154, 514] on input "5-day Traditional" at bounding box center [160, 517] width 12 height 12
checkbox input "false"
click at [154, 592] on input "Other" at bounding box center [160, 593] width 12 height 12
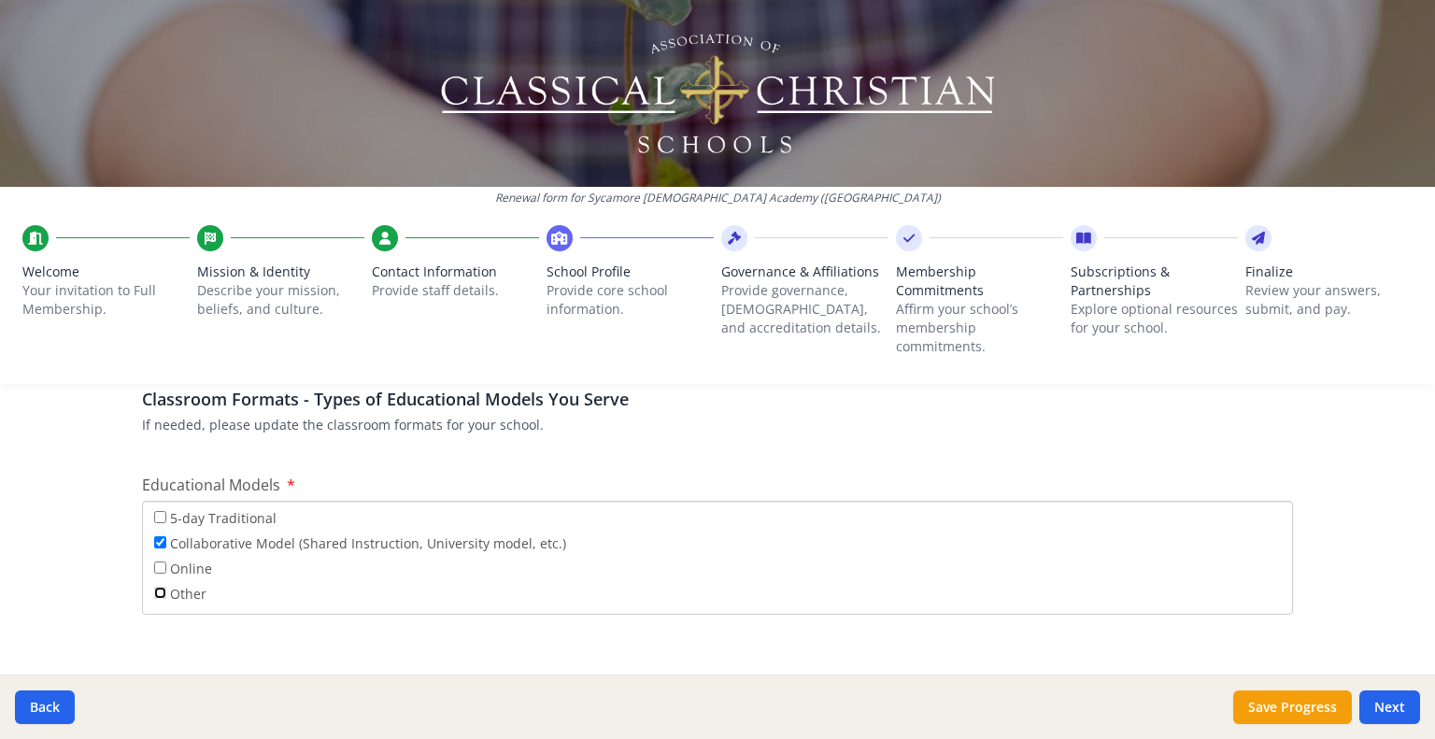
checkbox input "true"
click at [154, 542] on input "Collaborative Model (Shared Instruction, University model, etc.)" at bounding box center [160, 542] width 12 height 12
click at [154, 539] on input "Collaborative Model (Shared Instruction, University model, etc.)" at bounding box center [160, 542] width 12 height 12
checkbox input "true"
click at [154, 592] on input "Other" at bounding box center [160, 593] width 12 height 12
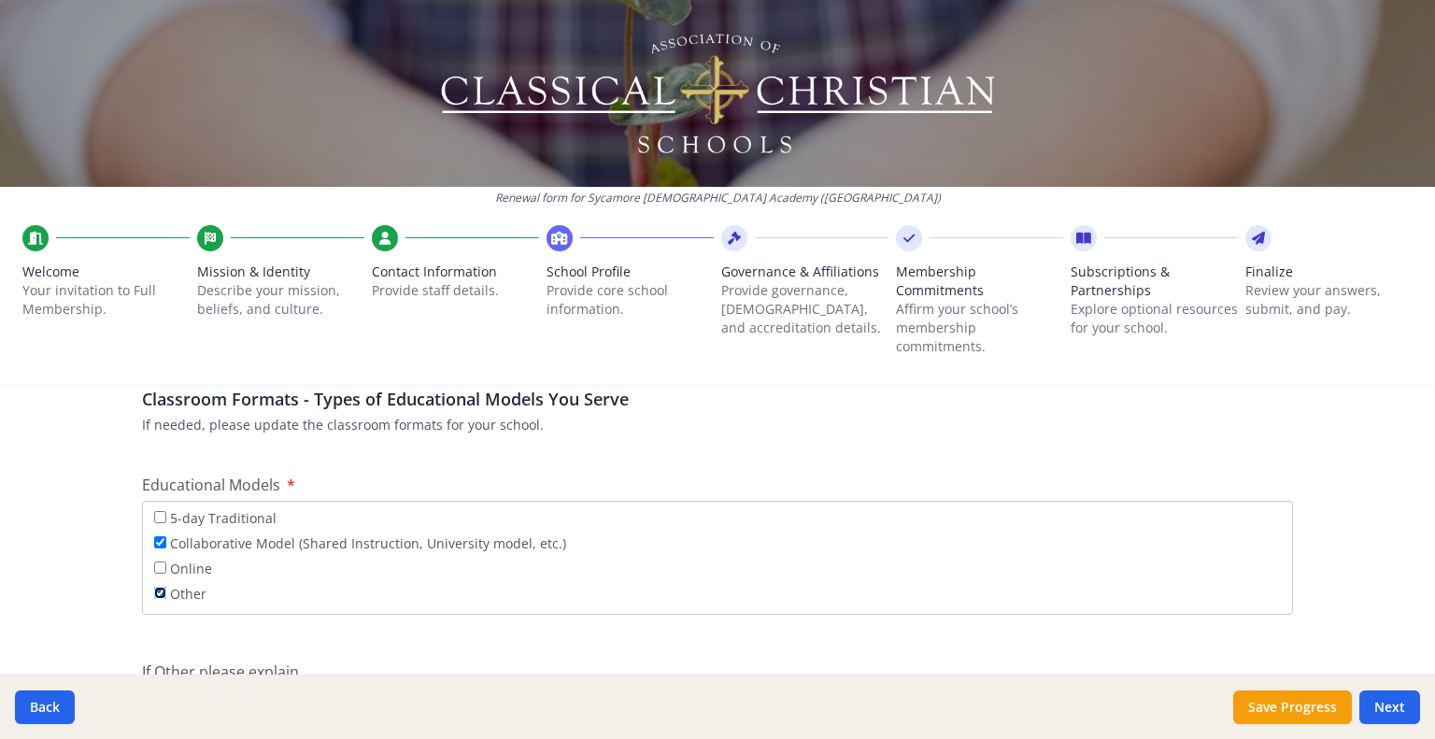
checkbox input "false"
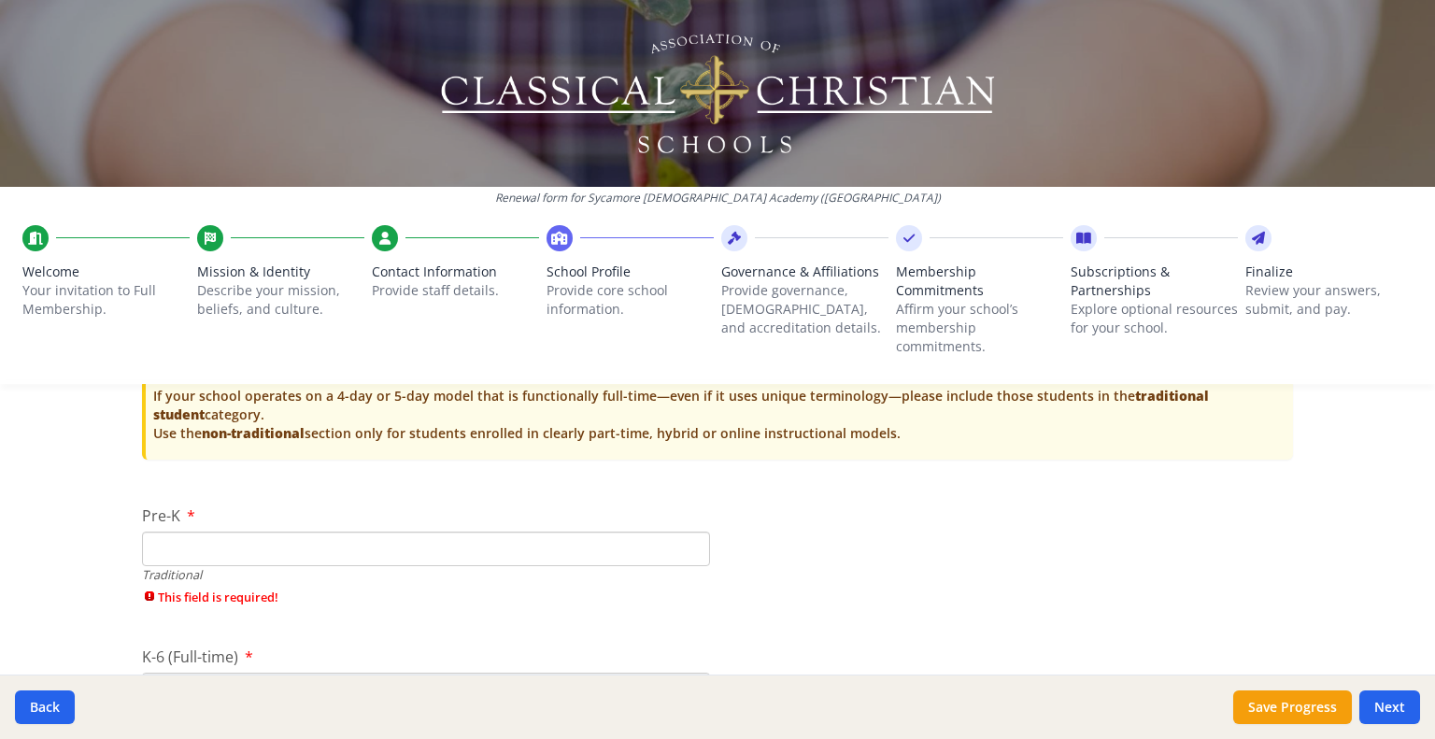
click at [257, 553] on input "Pre-K" at bounding box center [426, 549] width 568 height 35
click at [381, 549] on input "Pre-K" at bounding box center [426, 549] width 568 height 35
type input "0"
click at [284, 649] on input "K-6 (Full-time)" at bounding box center [426, 658] width 568 height 35
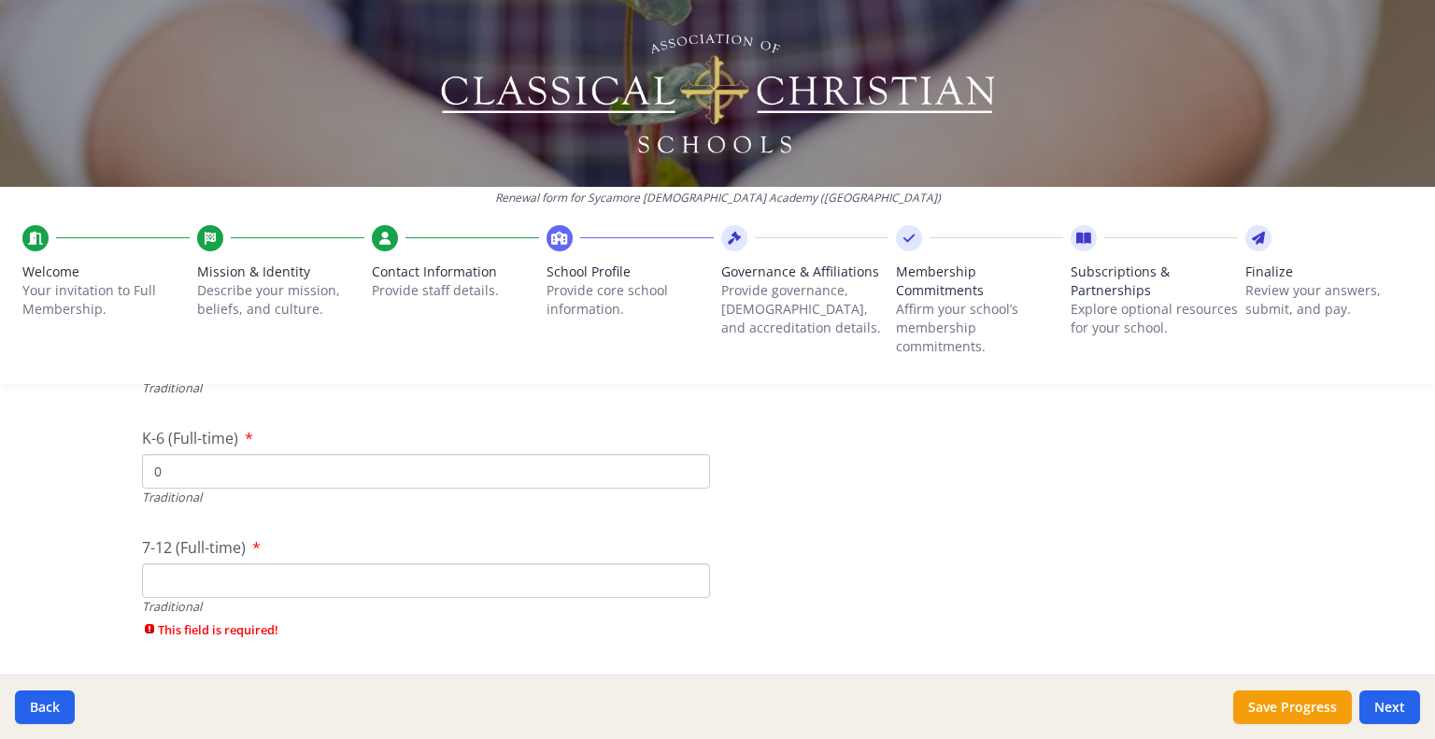
type input "0"
click at [310, 572] on input "7-12 (Full-time)" at bounding box center [426, 580] width 568 height 35
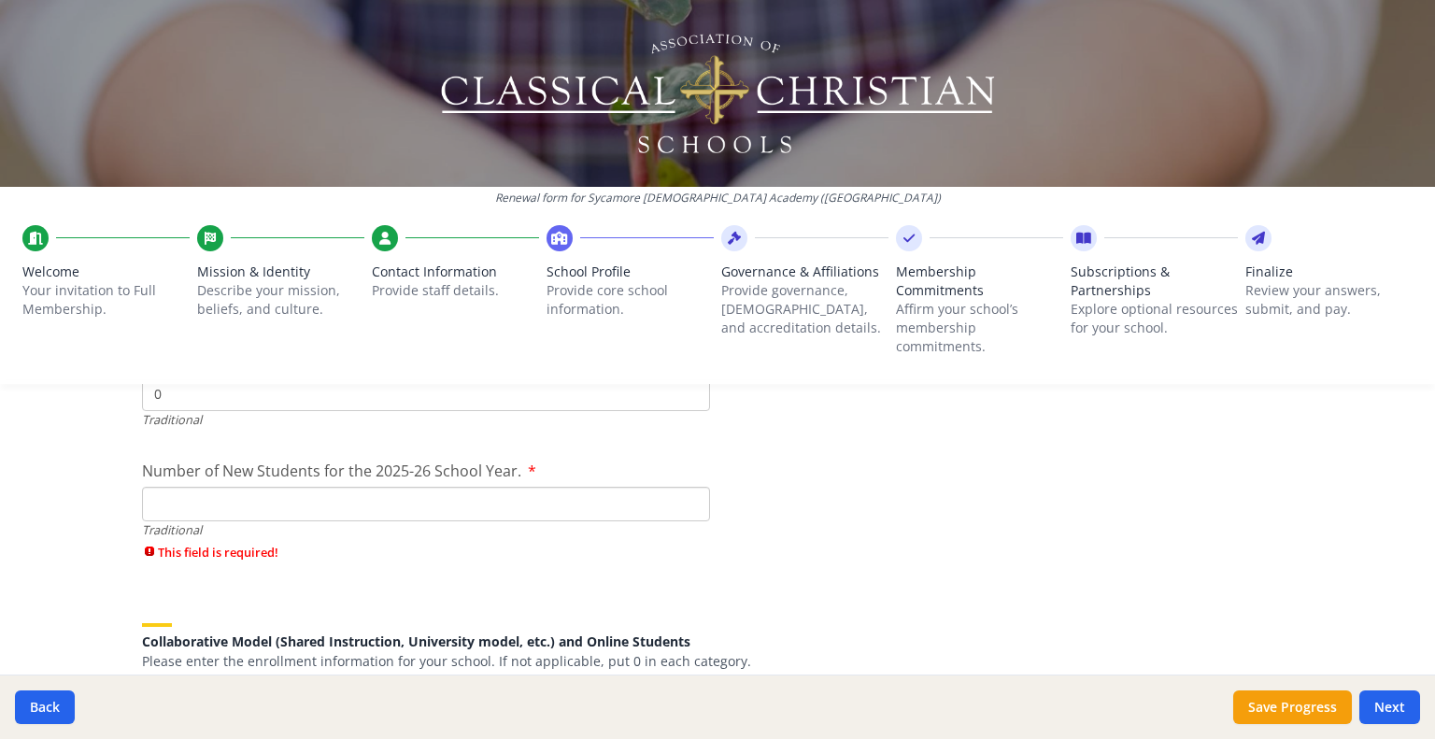
type input "0"
click at [501, 490] on input "Number of New Students for the 2025-26 School Year." at bounding box center [426, 504] width 568 height 35
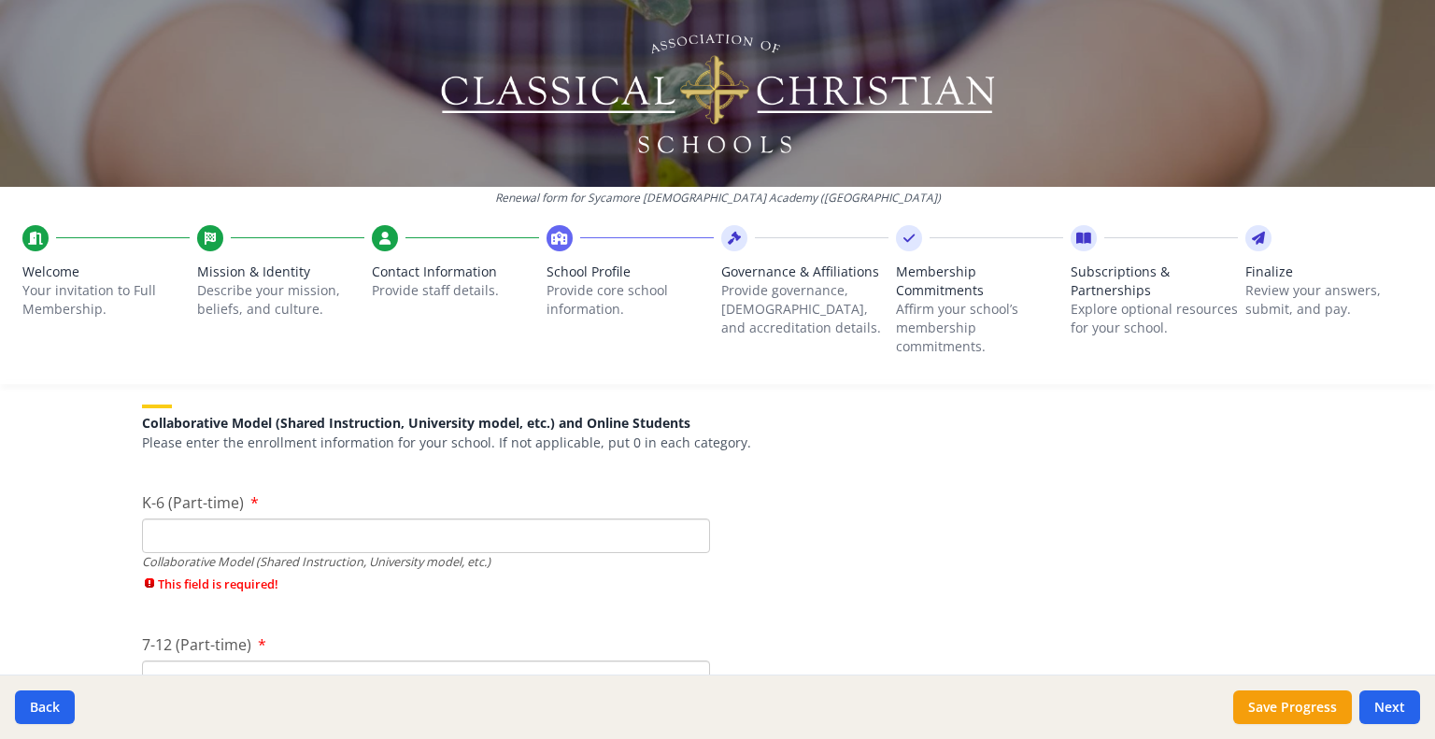
type input "0"
click at [467, 539] on input "K-6 (Part-time)" at bounding box center [426, 536] width 568 height 35
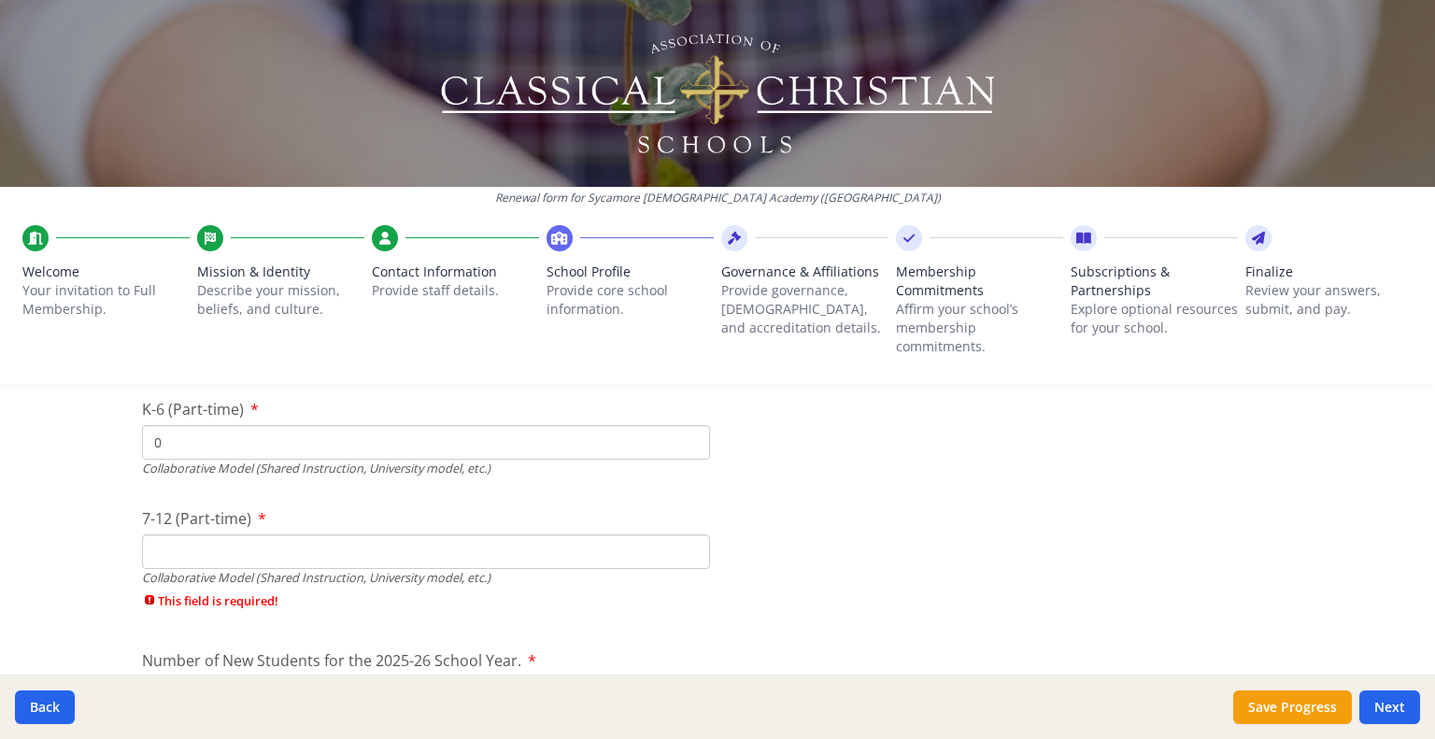
type input "0"
click at [445, 544] on input "7-12 (Part-time)" at bounding box center [426, 551] width 568 height 35
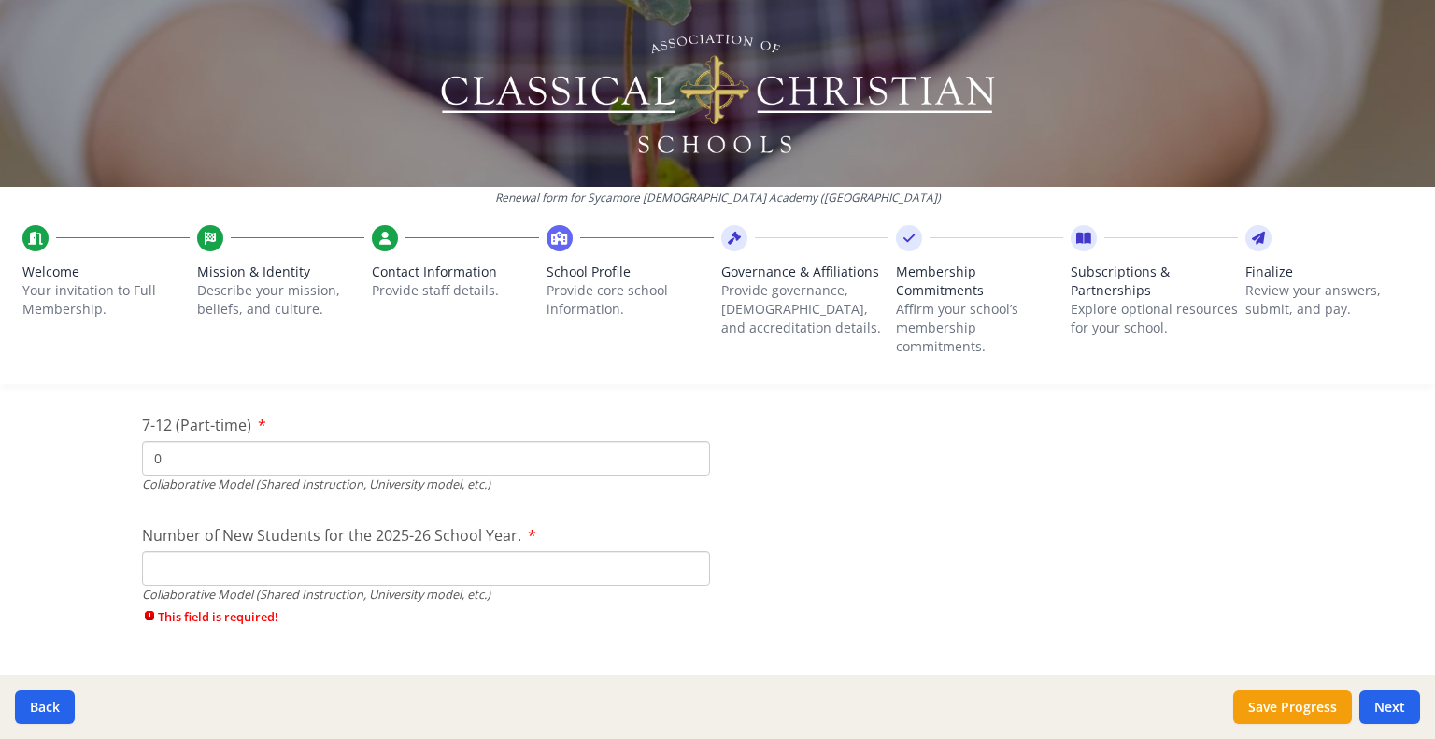
type input "0"
click at [520, 551] on input "Number of New Students for the 2025-26 School Year." at bounding box center [426, 568] width 568 height 35
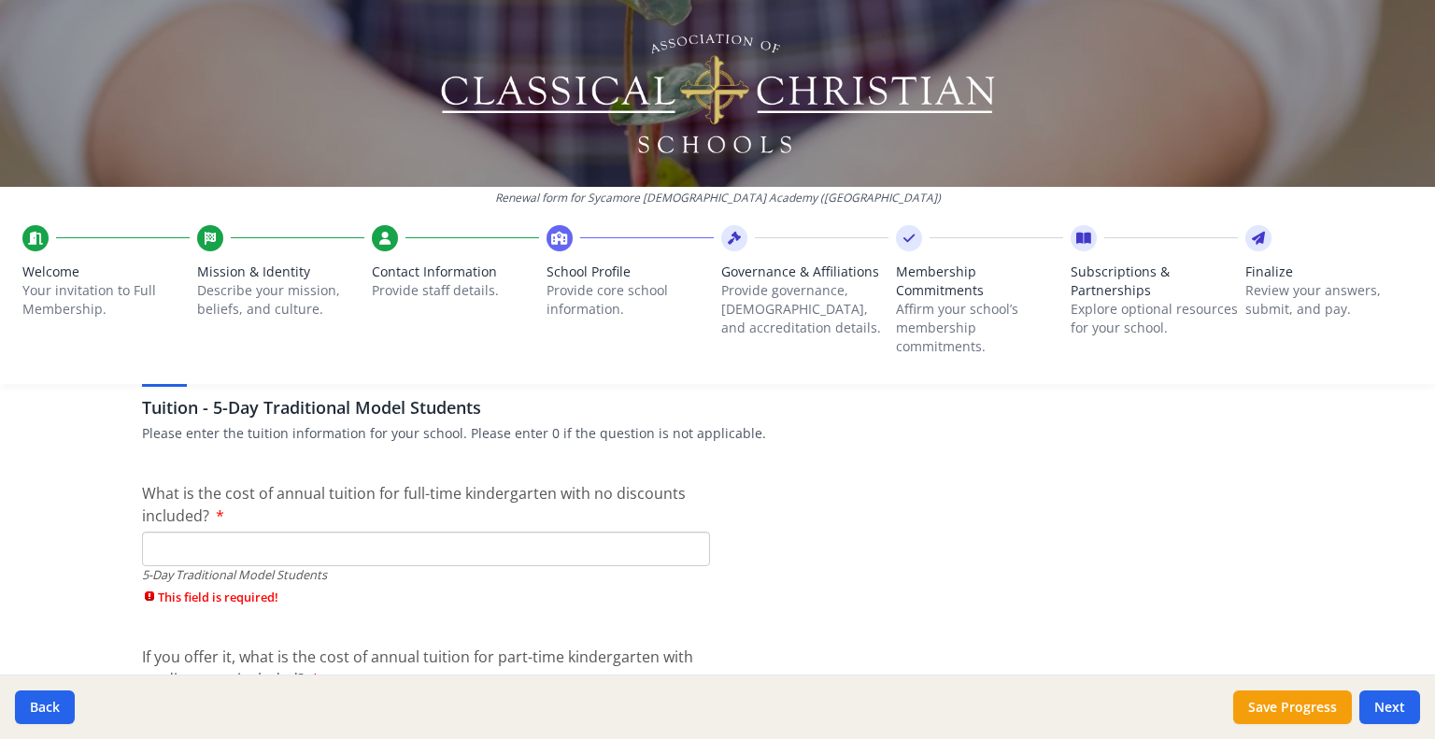
type input "0"
click at [486, 548] on input "What is the cost of annual tuition for full-time kindergarten with no discounts…" at bounding box center [426, 549] width 568 height 35
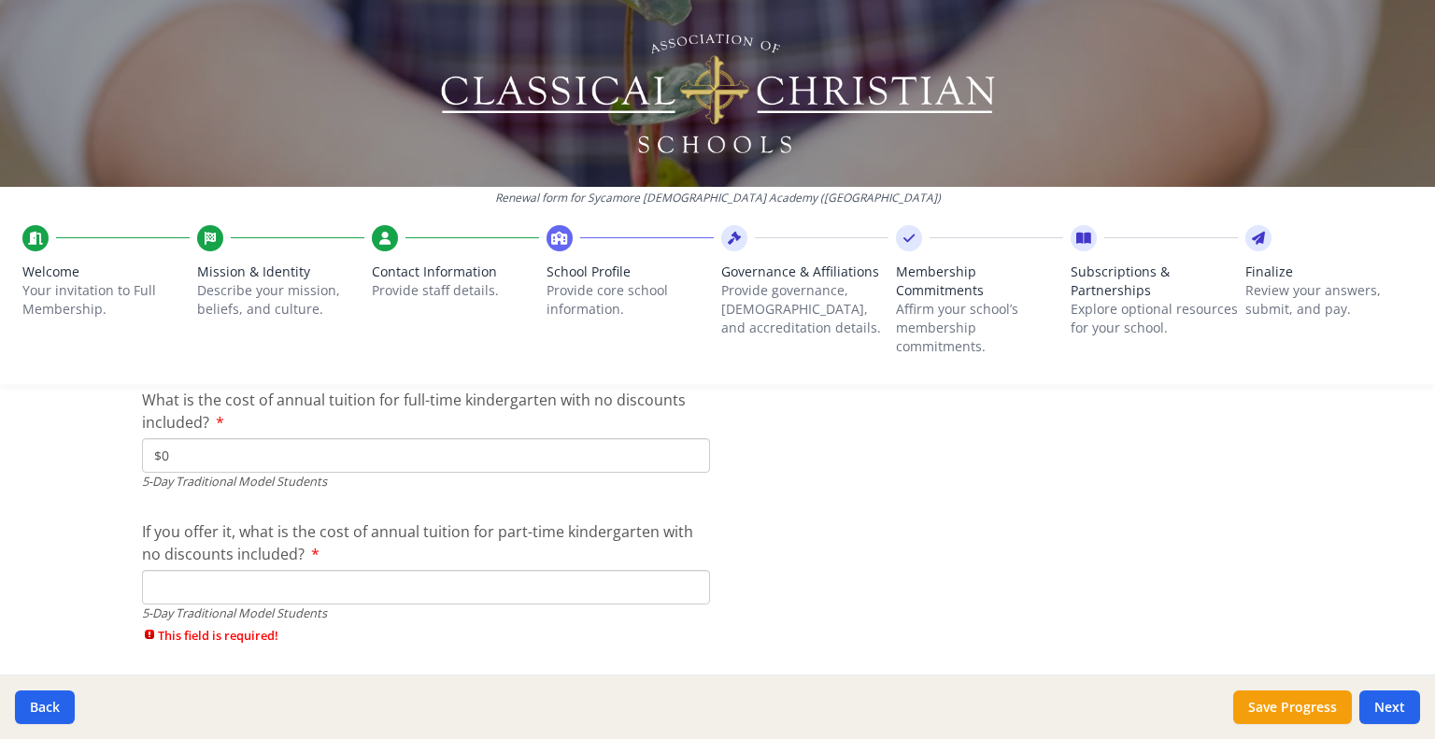
type input "$0"
click at [524, 586] on input "If you offer it, what is the cost of annual tuition for part-time kindergarten …" at bounding box center [426, 587] width 568 height 35
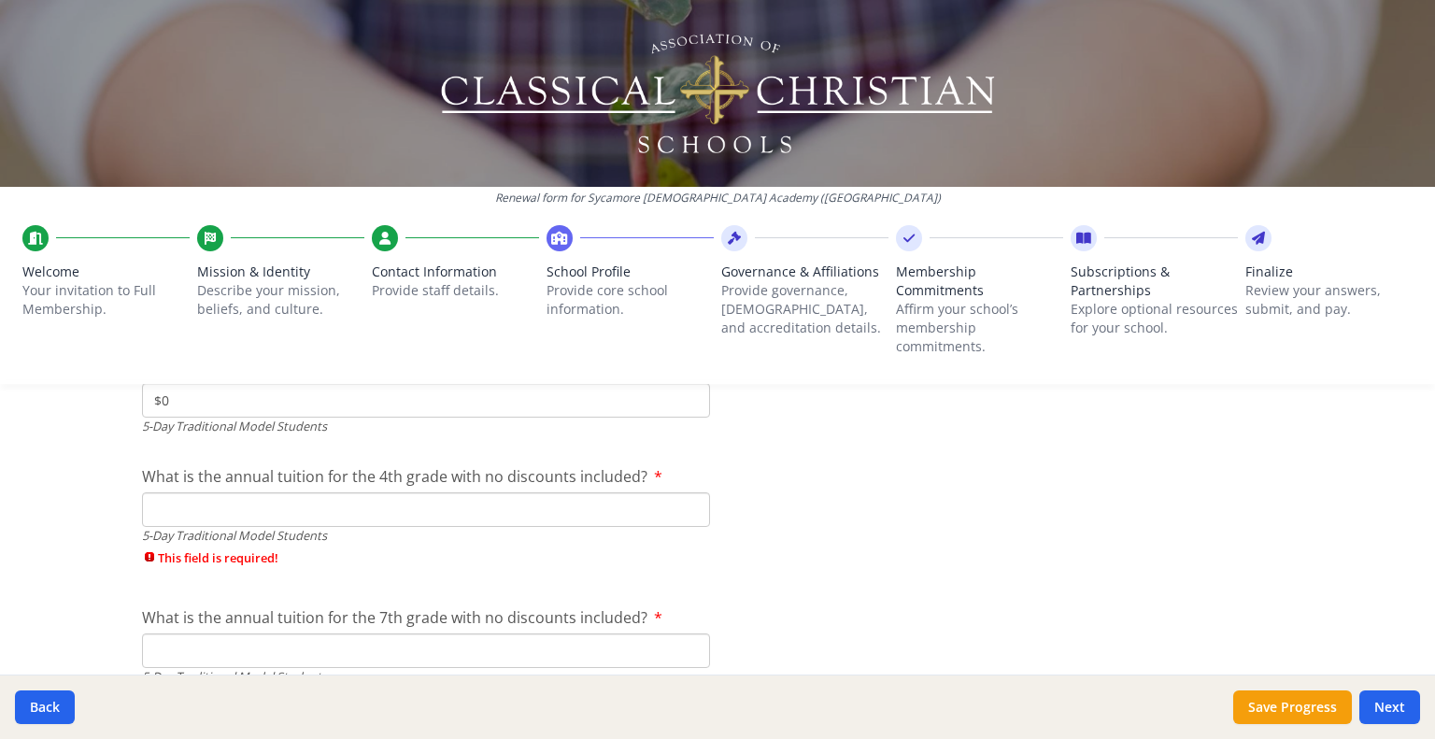
type input "$0"
click at [481, 506] on input "What is the annual tuition for the 4th grade with no discounts included?" at bounding box center [426, 509] width 568 height 35
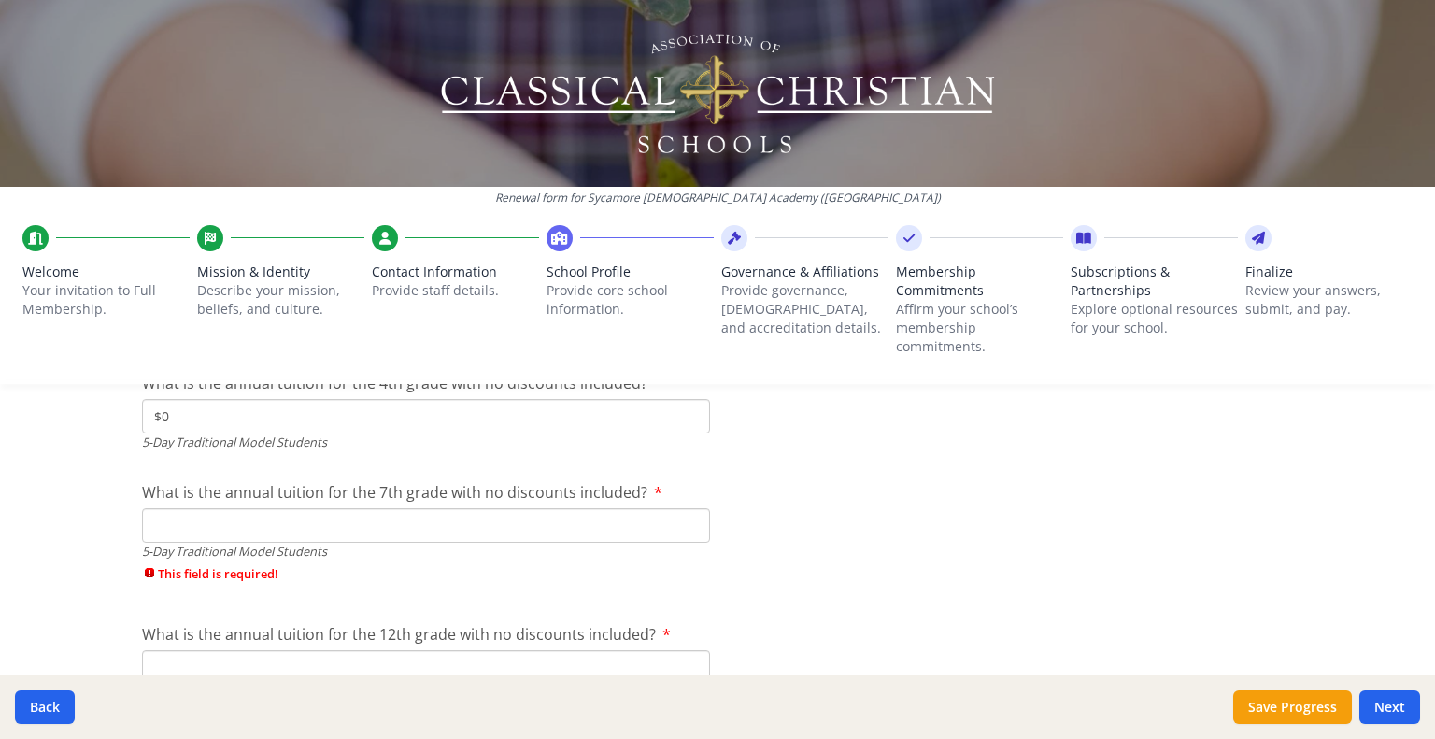
type input "$0"
click at [531, 515] on input "What is the annual tuition for the 7th grade with no discounts included?" at bounding box center [426, 525] width 568 height 35
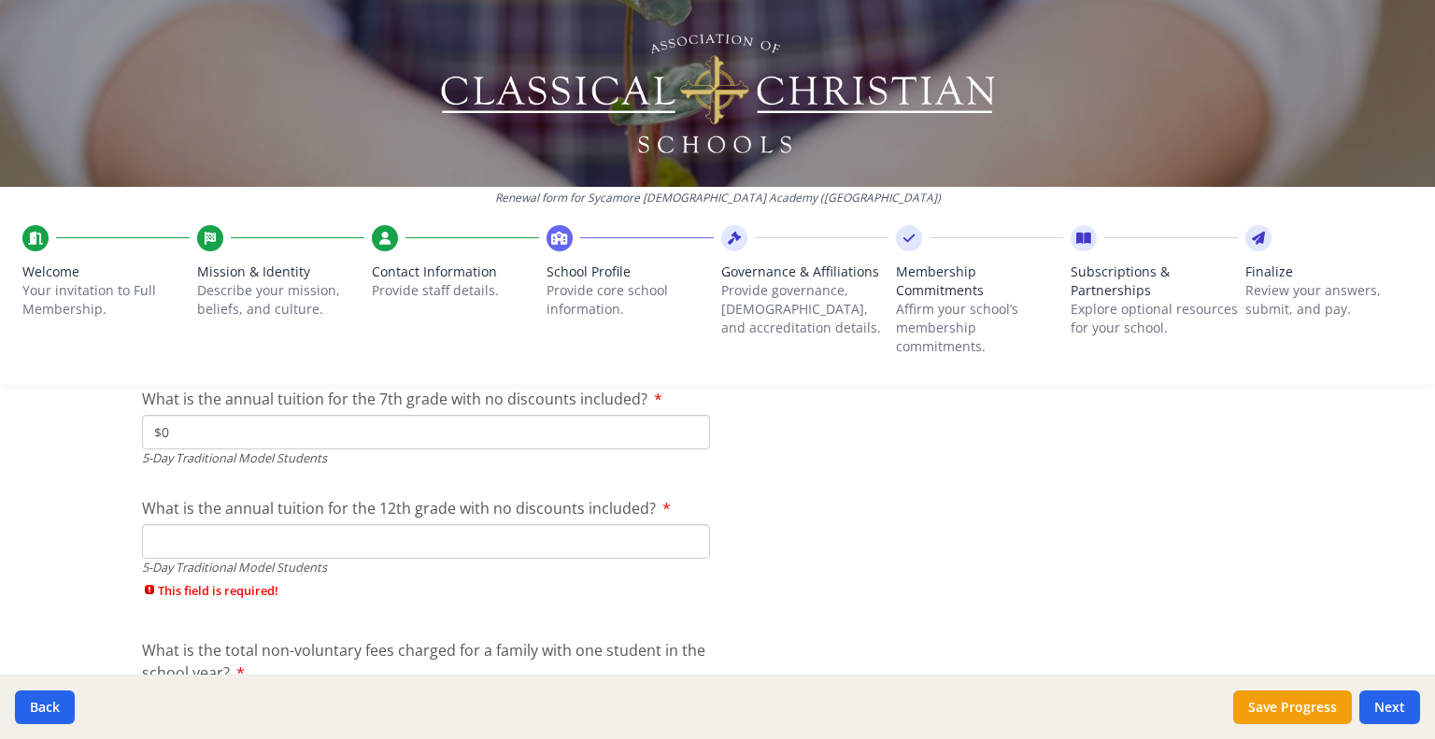
type input "$0"
click at [493, 544] on input "What is the annual tuition for the 12th grade with no discounts included?" at bounding box center [426, 541] width 568 height 35
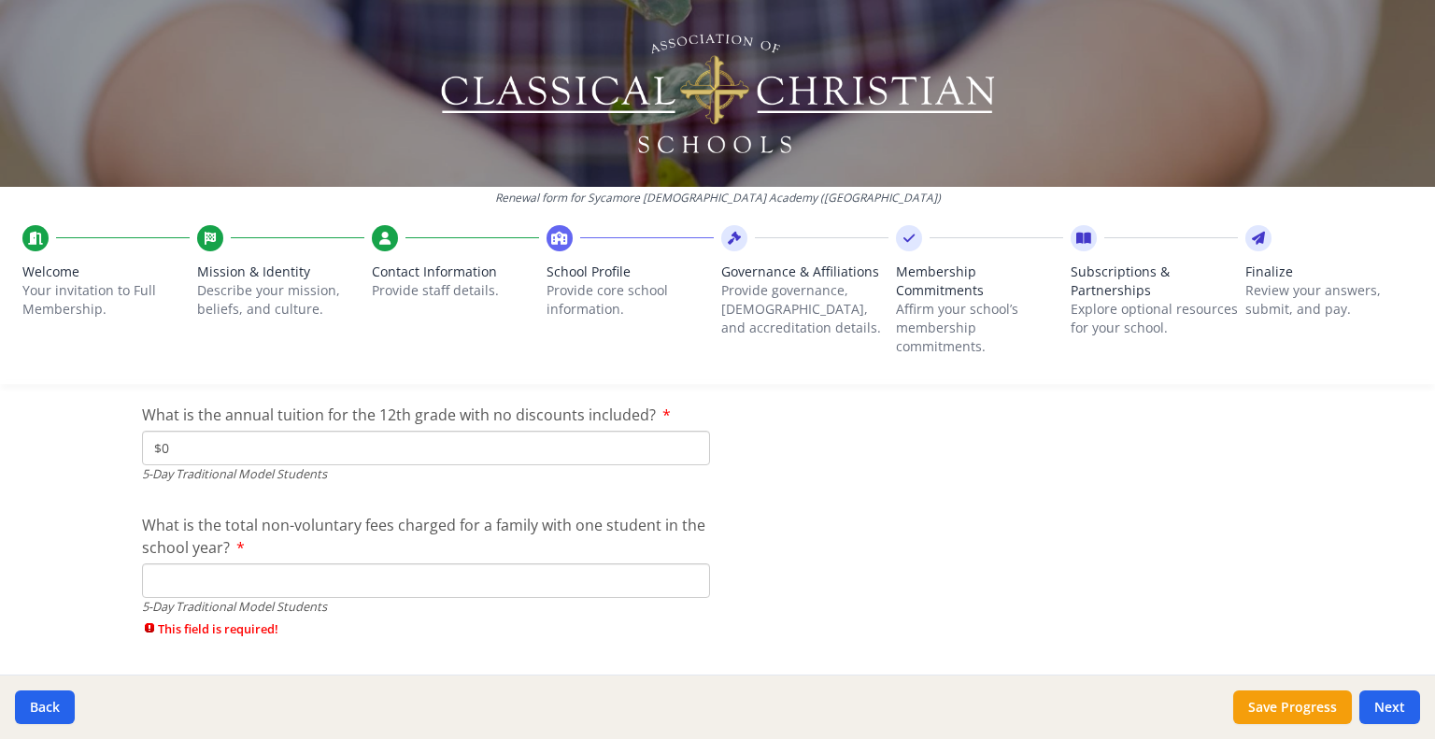
type input "$0"
click at [498, 571] on input "What is the total non-voluntary fees charged for a family with one student in t…" at bounding box center [426, 580] width 568 height 35
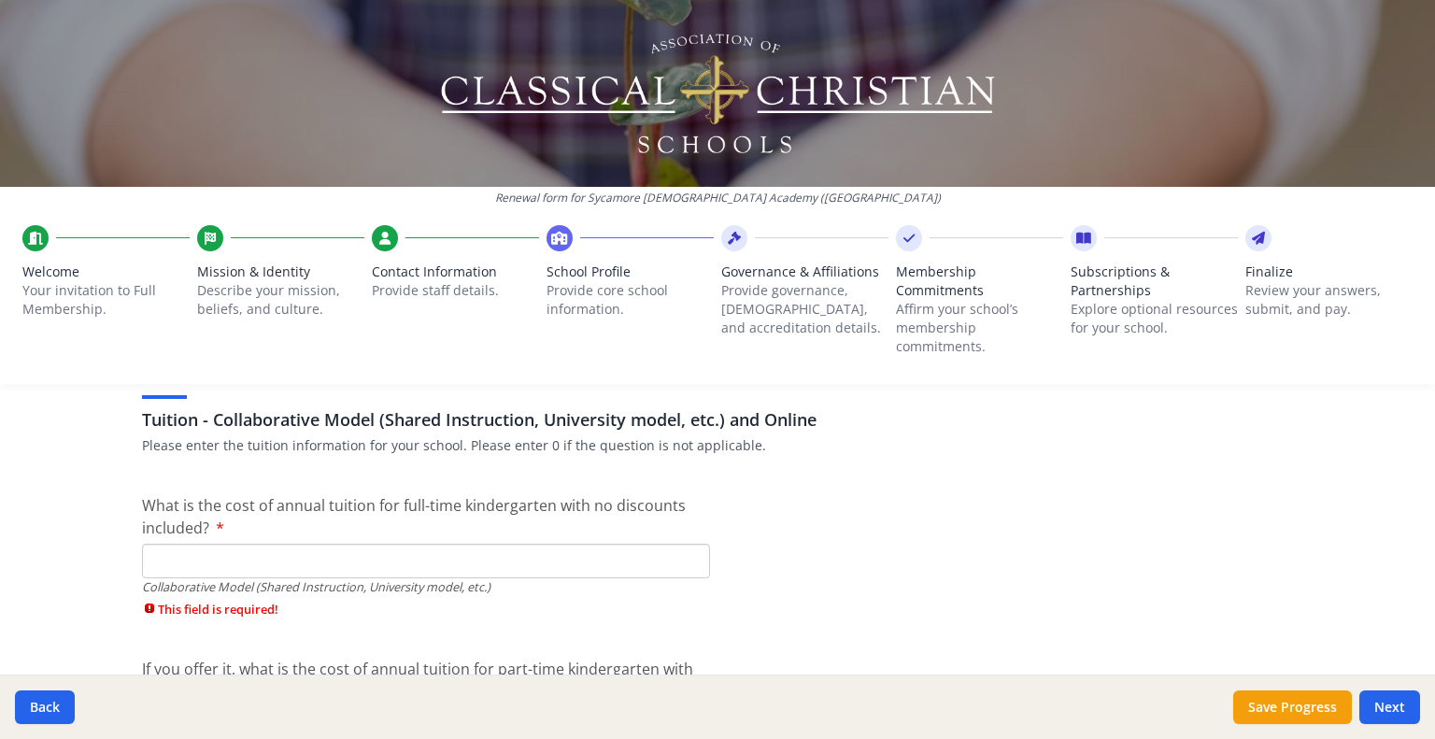
type input "$0"
click at [320, 566] on input "What is the cost of annual tuition for full-time kindergarten with no discounts…" at bounding box center [426, 561] width 568 height 35
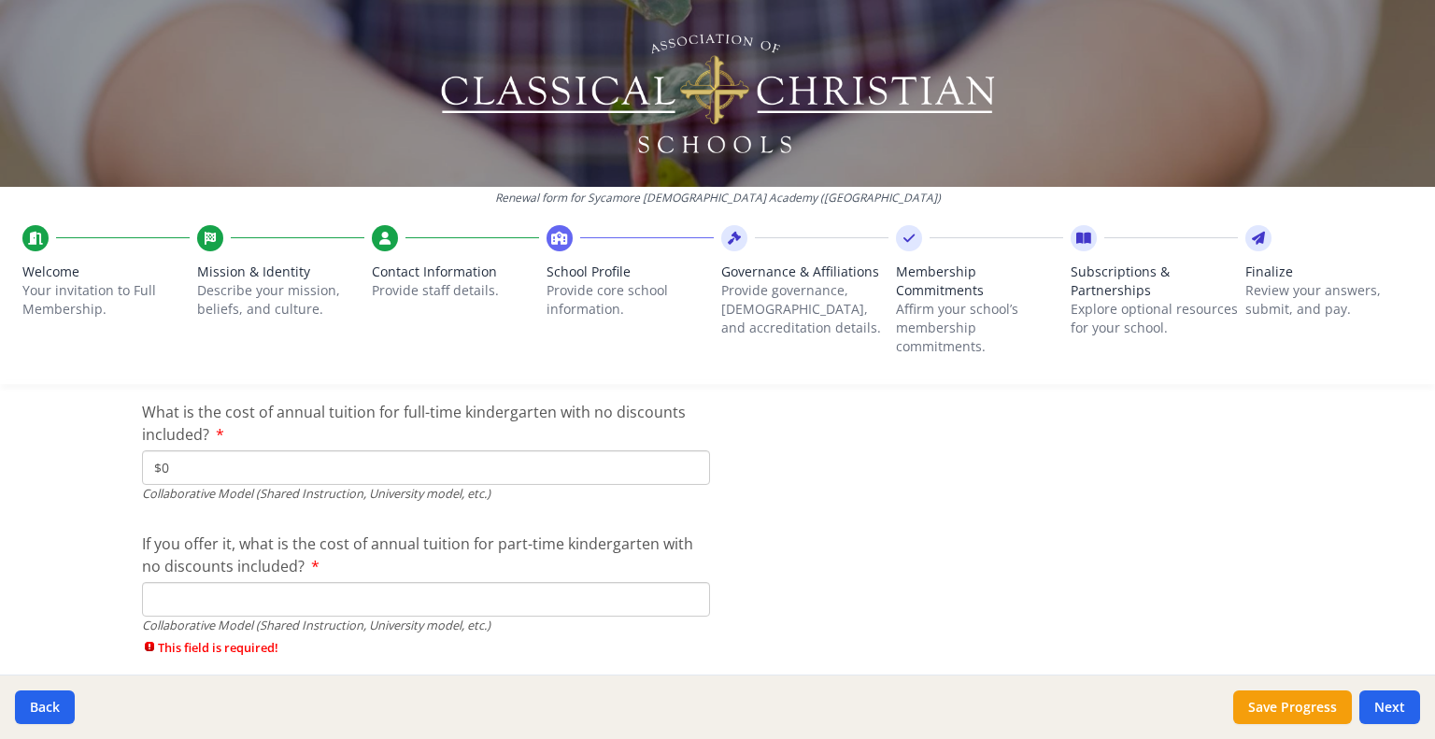
type input "$0"
click at [648, 603] on input "If you offer it, what is the cost of annual tuition for part-time kindergarten …" at bounding box center [426, 599] width 568 height 35
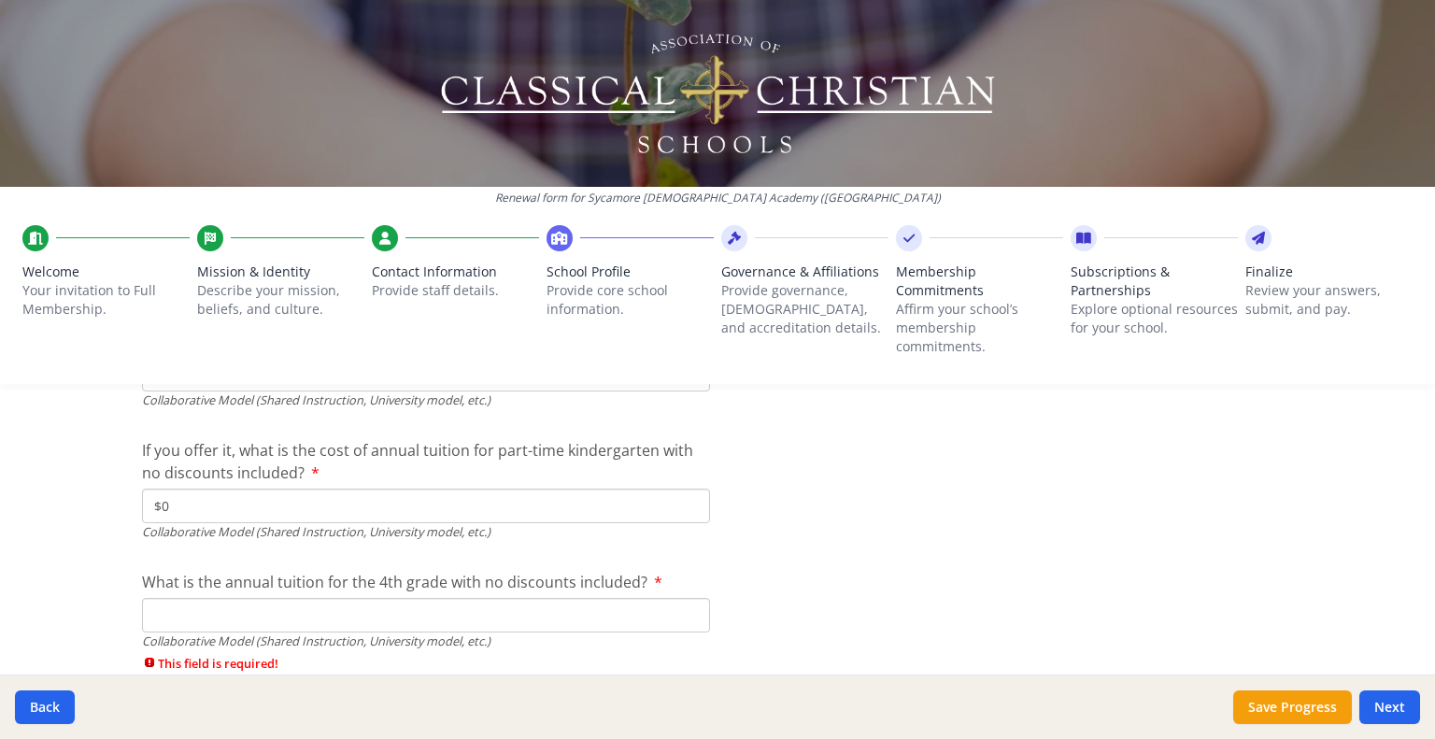
type input "$0"
click at [633, 605] on input "What is the annual tuition for the 4th grade with no discounts included?" at bounding box center [426, 615] width 568 height 35
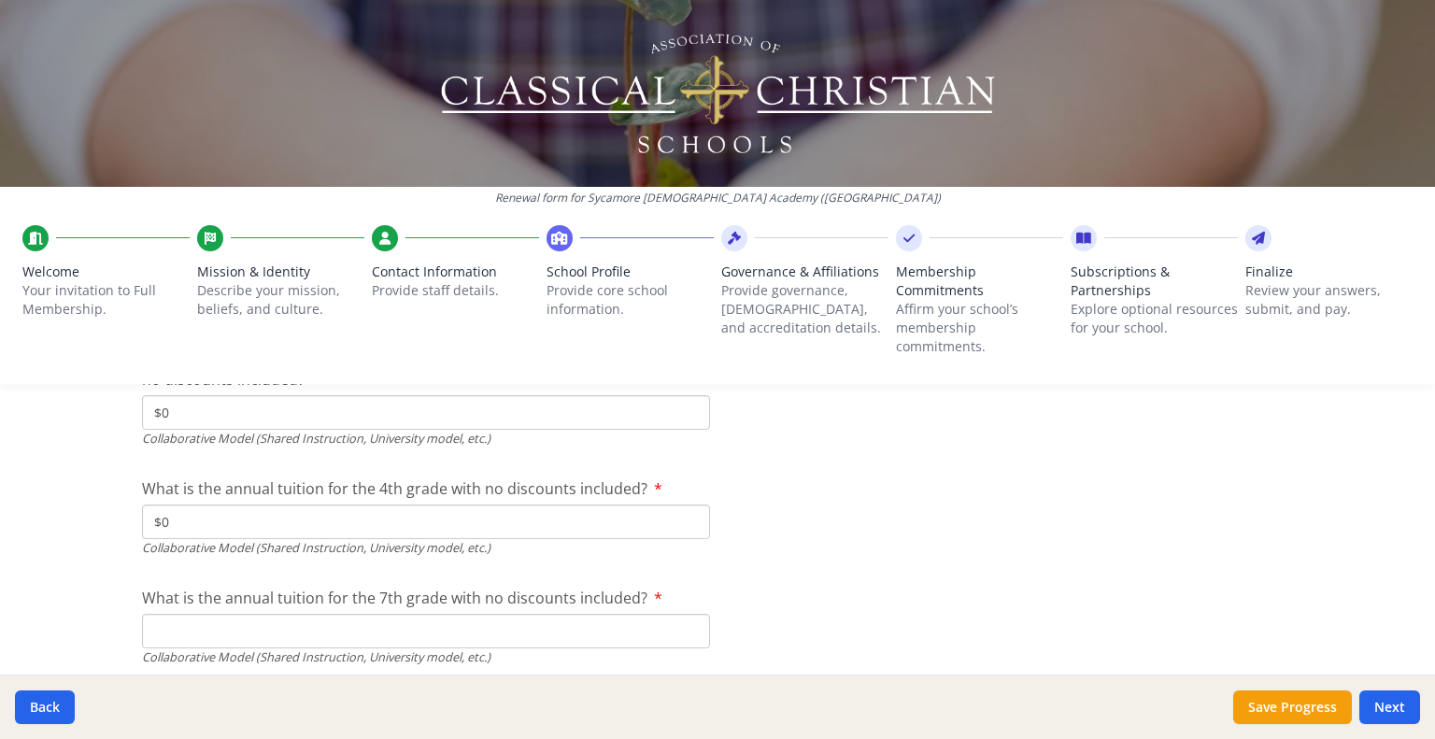
type input "$0"
click at [660, 627] on input "What is the annual tuition for the 7th grade with no discounts included?" at bounding box center [426, 631] width 568 height 35
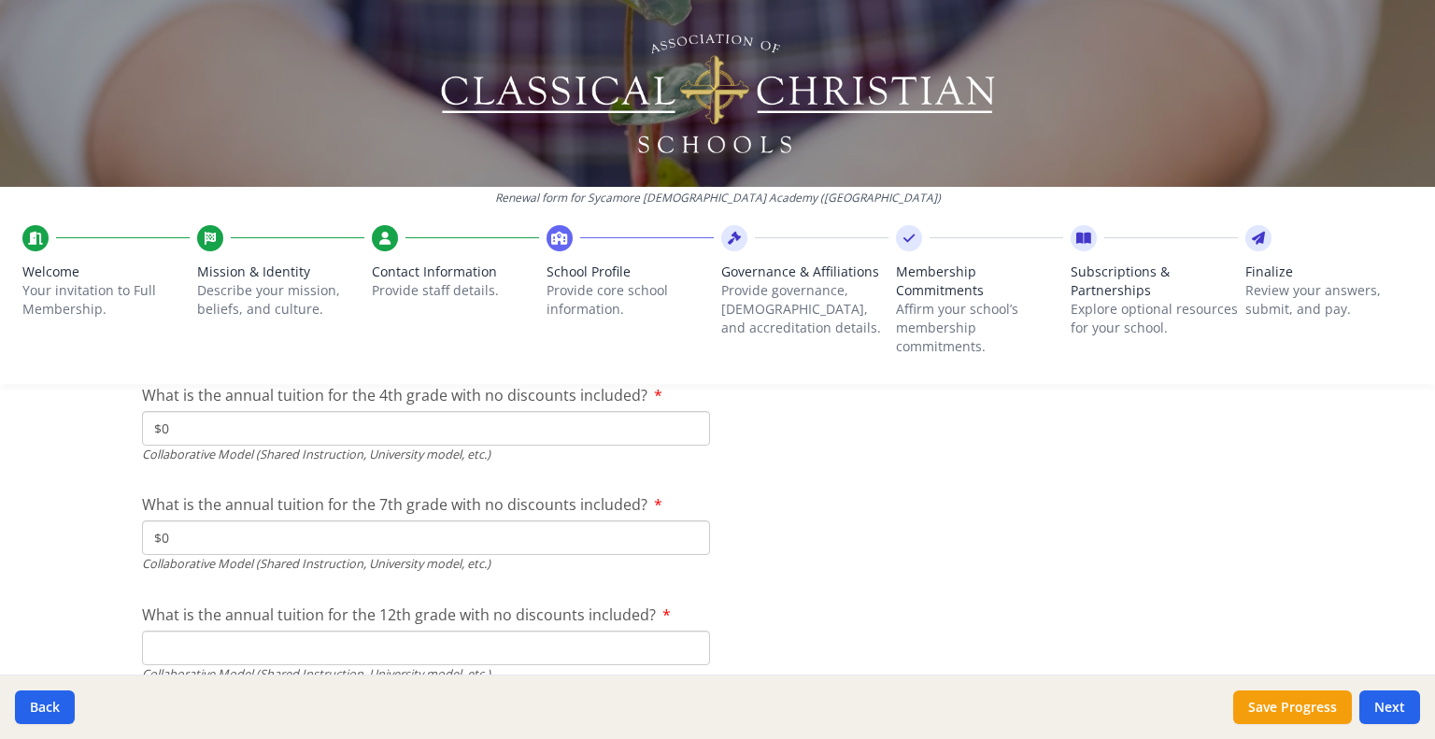
type input "$0"
click at [504, 645] on input "What is the annual tuition for the 12th grade with no discounts included?" at bounding box center [426, 648] width 568 height 35
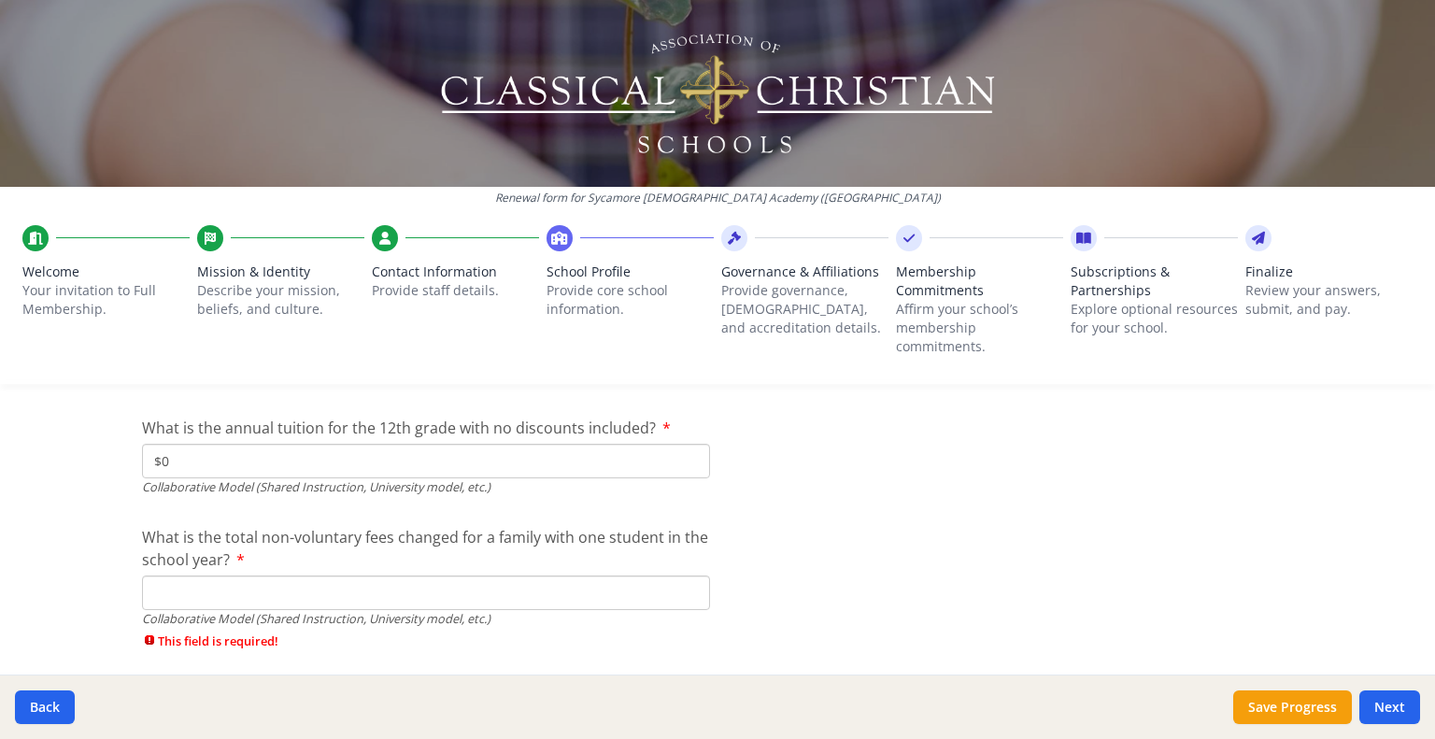
type input "$0"
click at [482, 593] on input "What is the total non-voluntary fees changed for a family with one student in t…" at bounding box center [426, 593] width 568 height 35
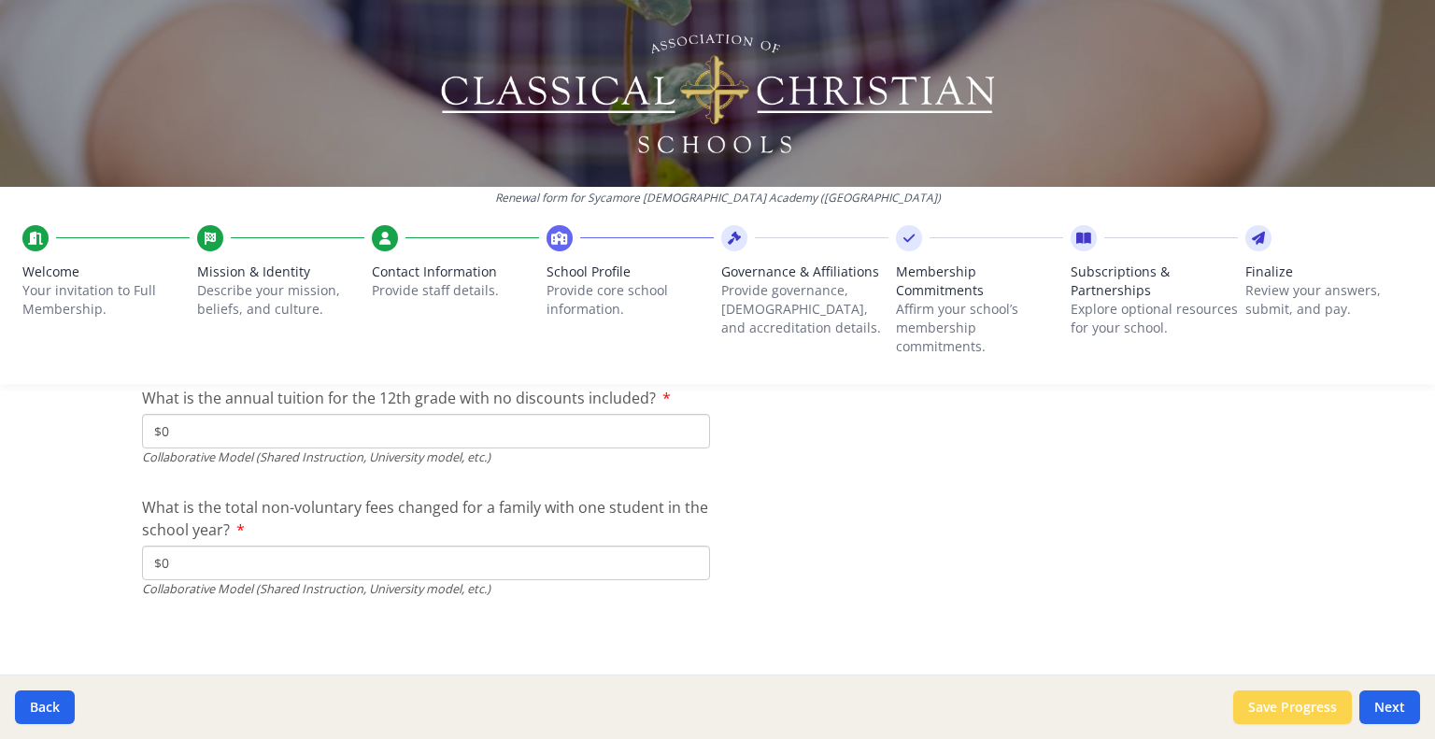
type input "$0"
click at [1282, 705] on button "Save Progress" at bounding box center [1292, 708] width 119 height 34
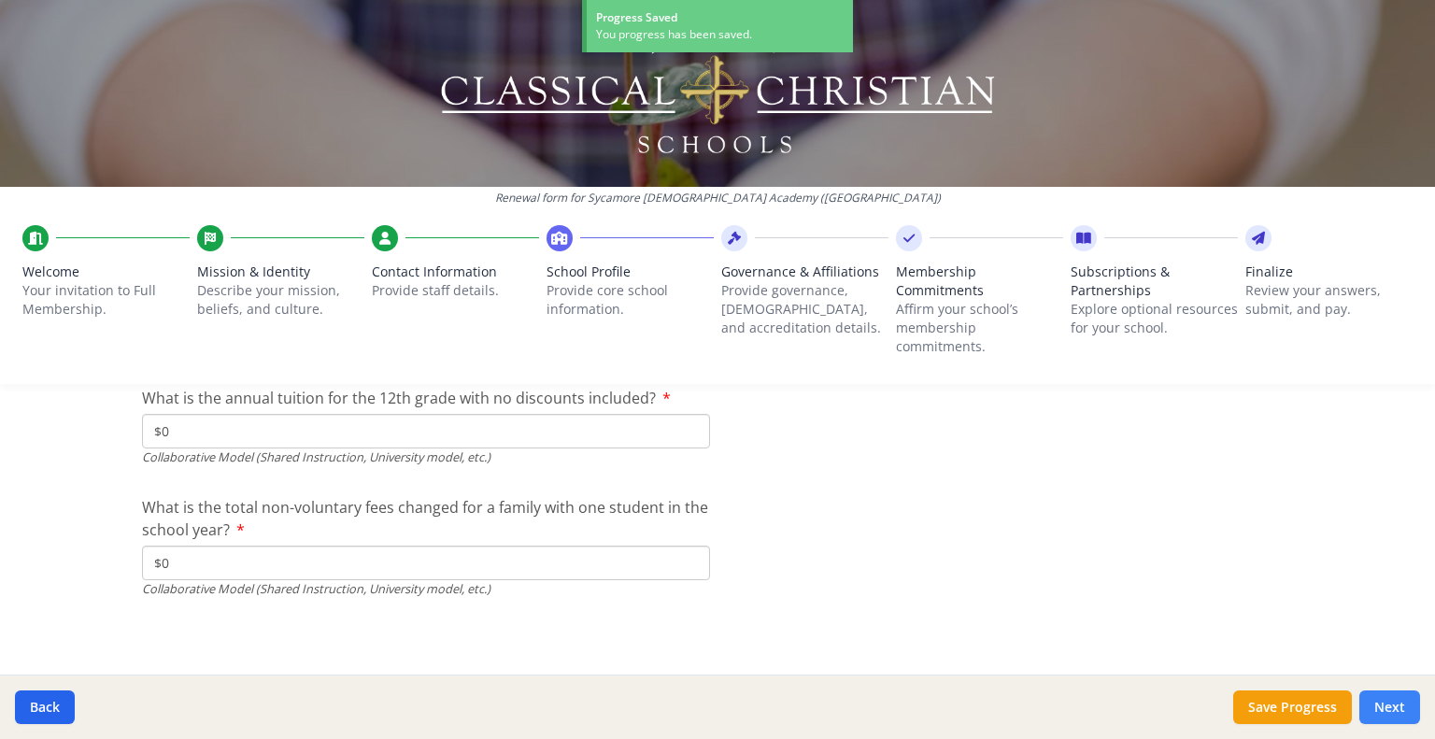
click at [1391, 706] on button "Next" at bounding box center [1390, 708] width 61 height 34
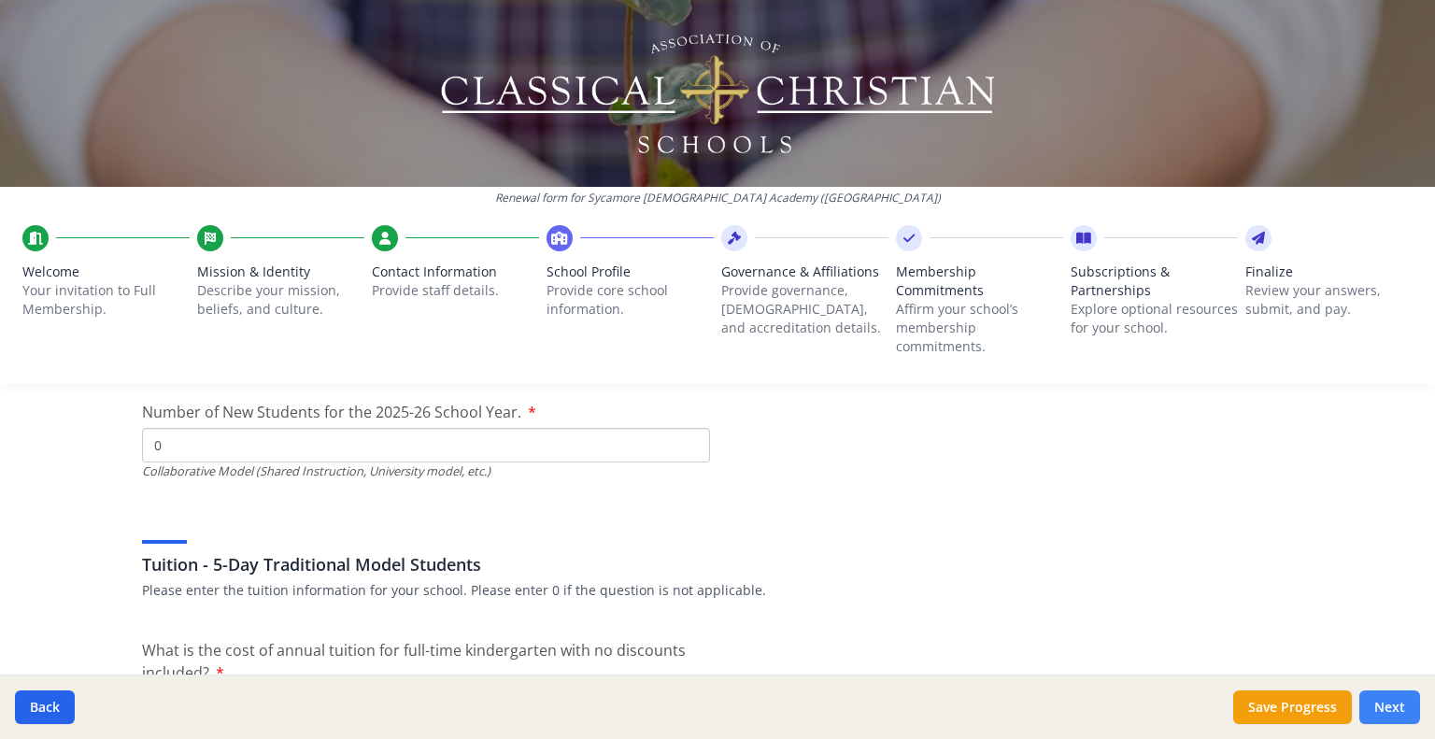
click at [1392, 707] on button "Next" at bounding box center [1390, 708] width 61 height 34
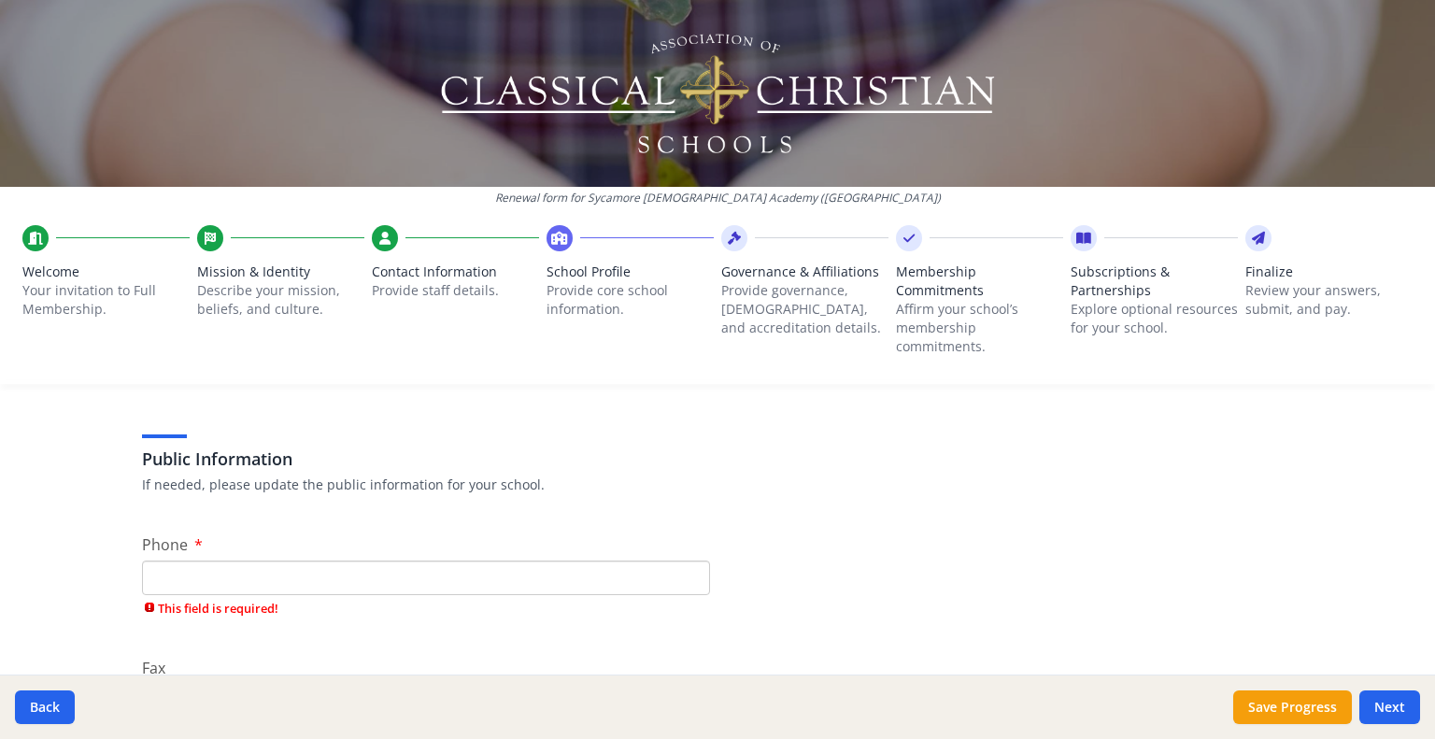
click at [523, 574] on input "Phone" at bounding box center [426, 578] width 568 height 35
drag, startPoint x: 173, startPoint y: 580, endPoint x: 205, endPoint y: 571, distance: 33.1
click at [175, 579] on input "513 470 2132" at bounding box center [426, 578] width 568 height 35
click at [247, 575] on input "513 470 2132" at bounding box center [426, 578] width 568 height 35
click at [166, 577] on input "513 470 2132" at bounding box center [426, 578] width 568 height 35
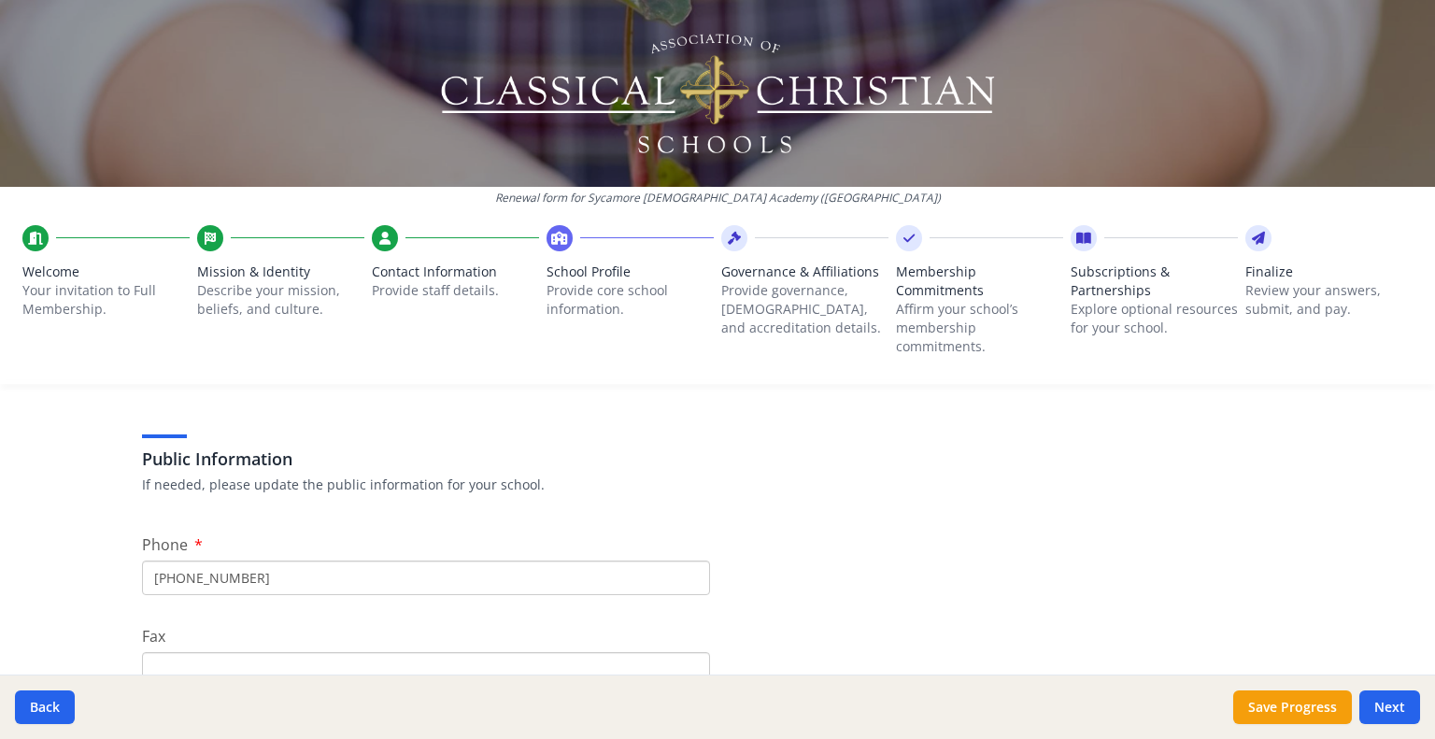
type input "513 470 2132"
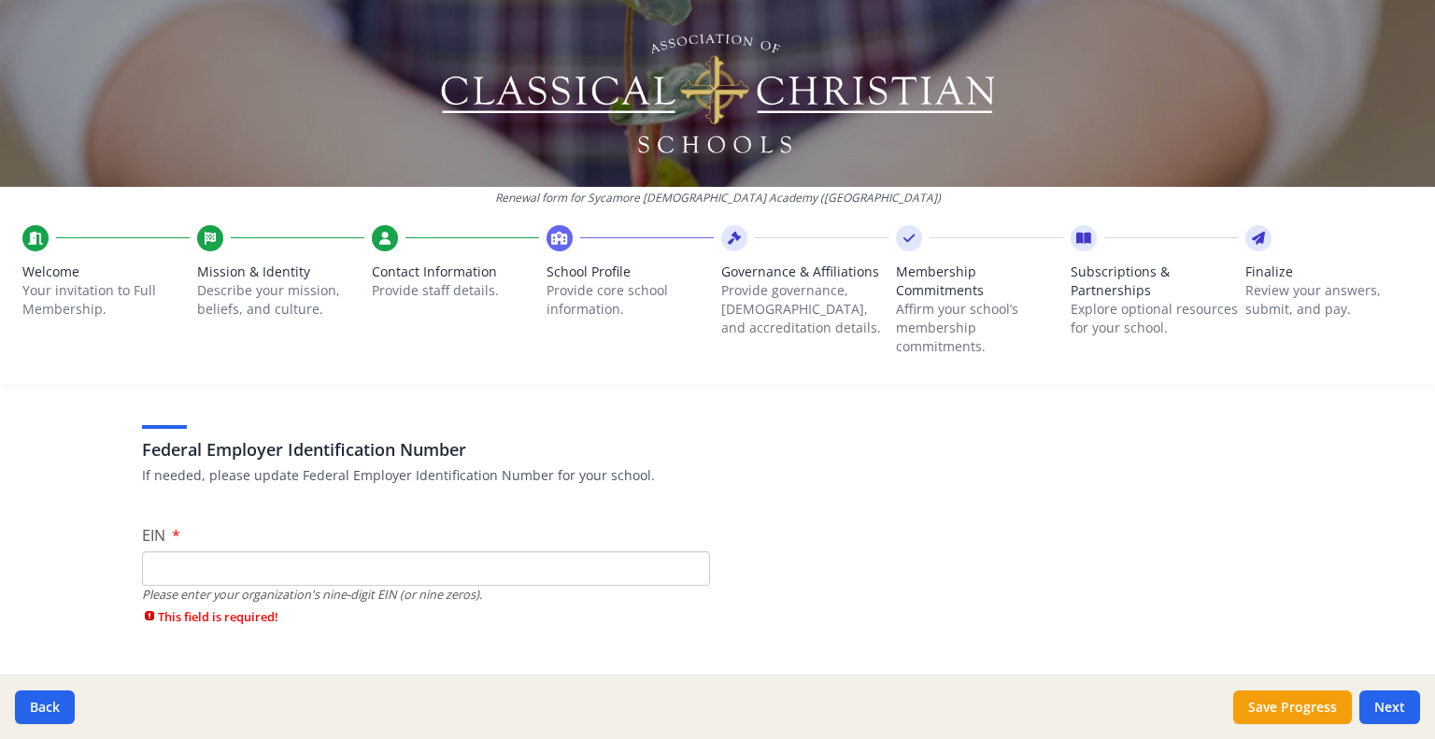
click at [186, 572] on input "EIN" at bounding box center [426, 568] width 568 height 35
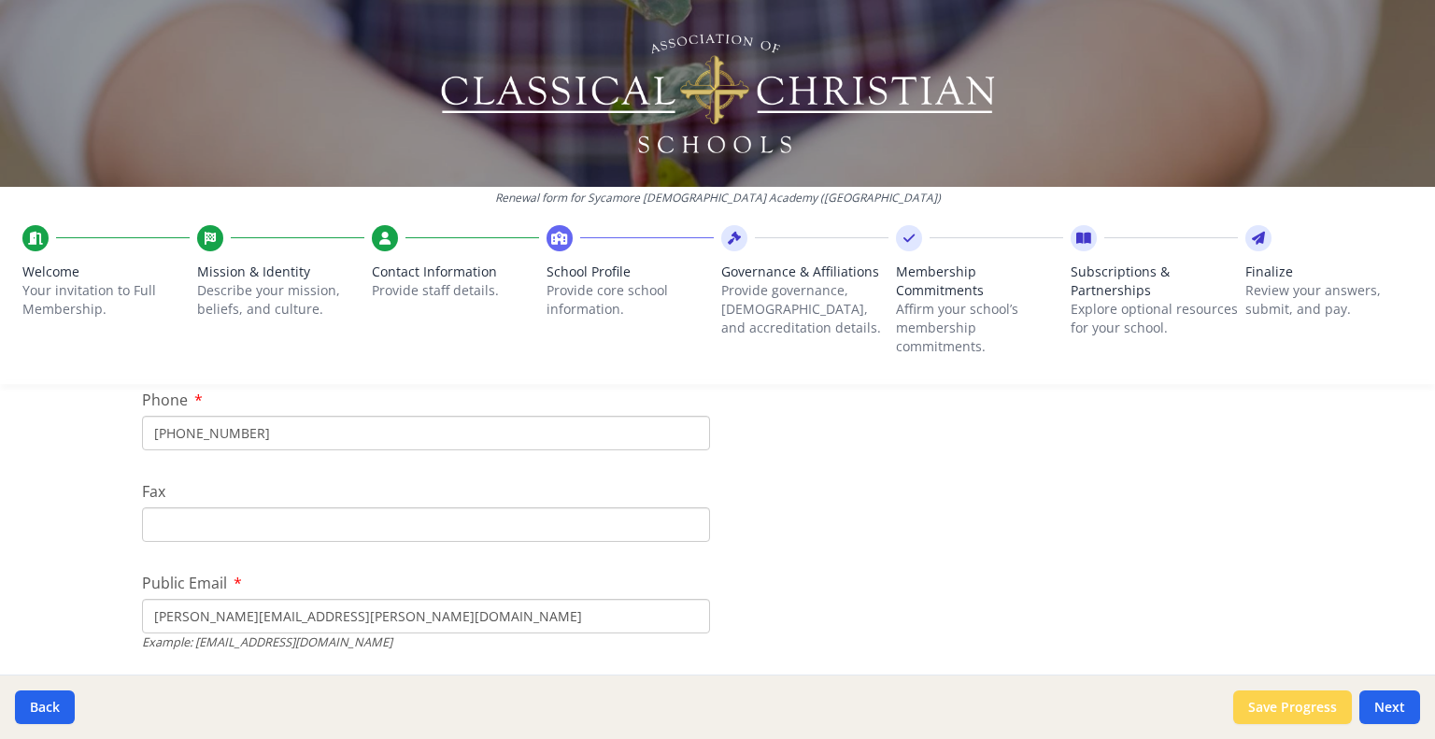
type input "n/a"
click at [1312, 711] on button "Save Progress" at bounding box center [1292, 708] width 119 height 34
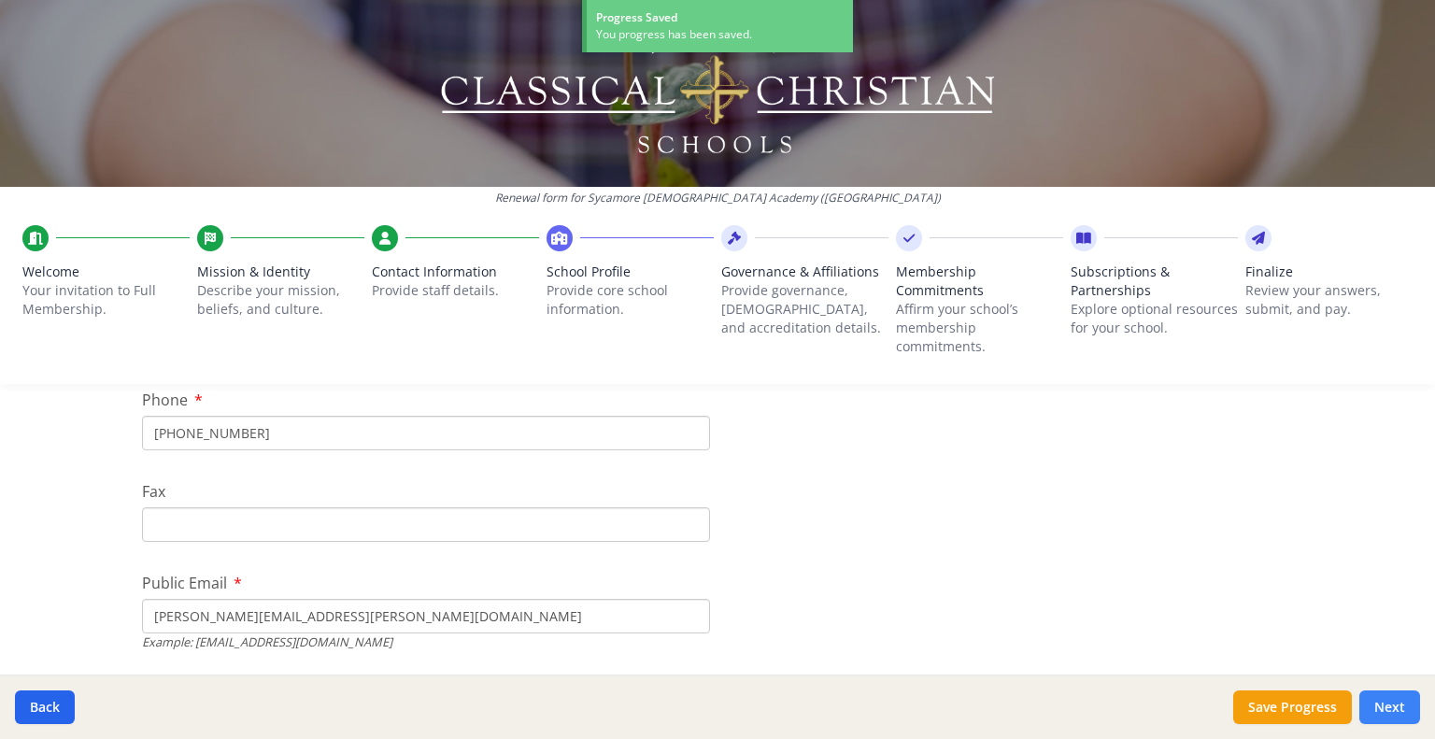
click at [1389, 705] on button "Next" at bounding box center [1390, 708] width 61 height 34
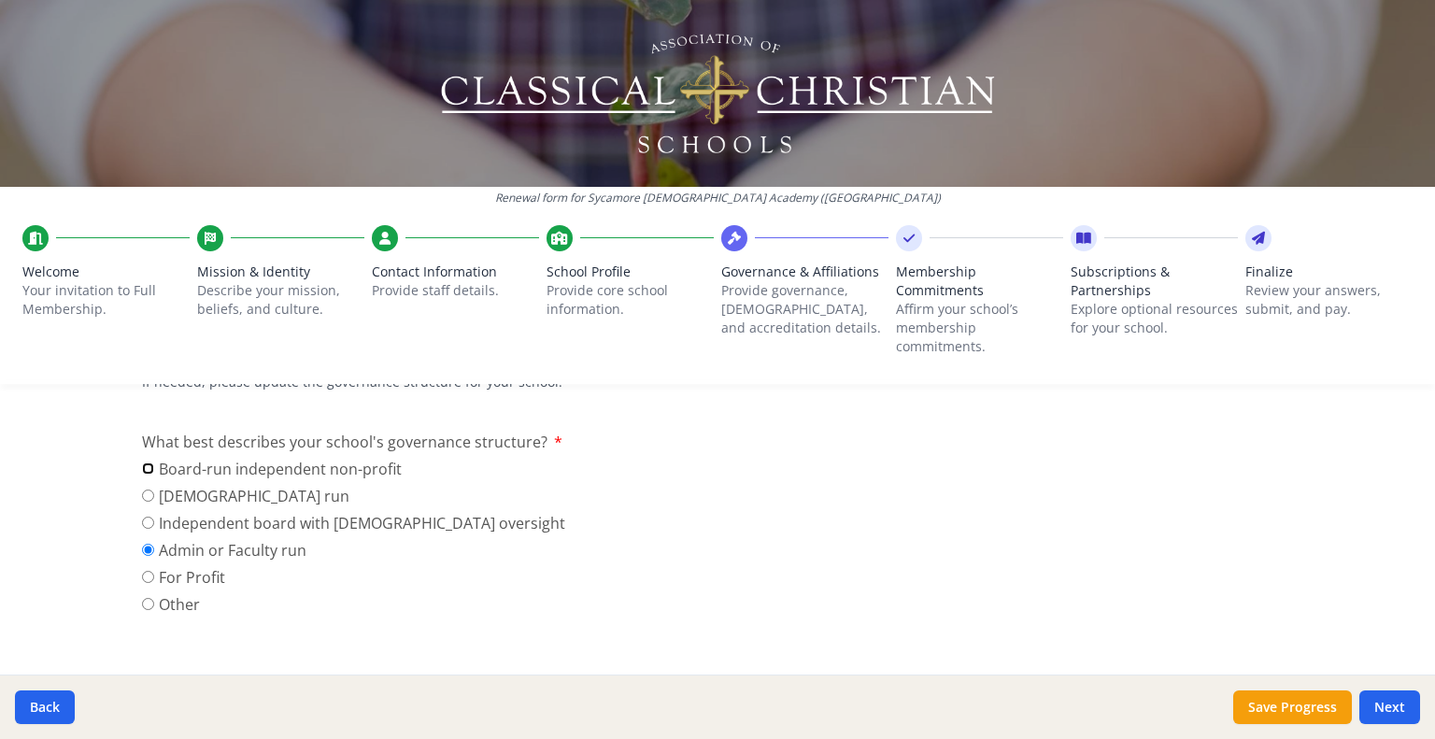
click at [144, 467] on input "Board-run independent non-profit" at bounding box center [148, 469] width 12 height 12
radio input "true"
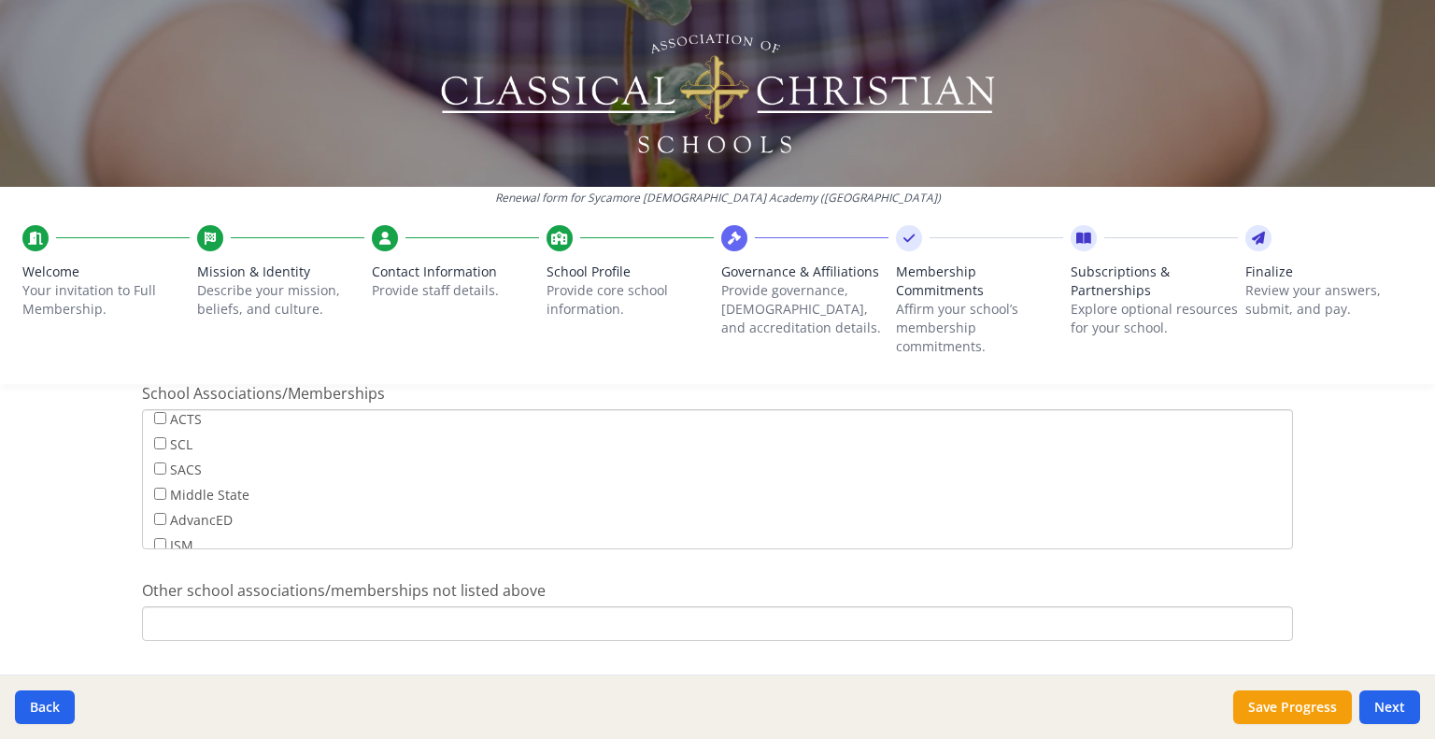
scroll to position [54, 0]
click at [154, 468] on input "SCL" at bounding box center [160, 472] width 12 height 12
checkbox input "true"
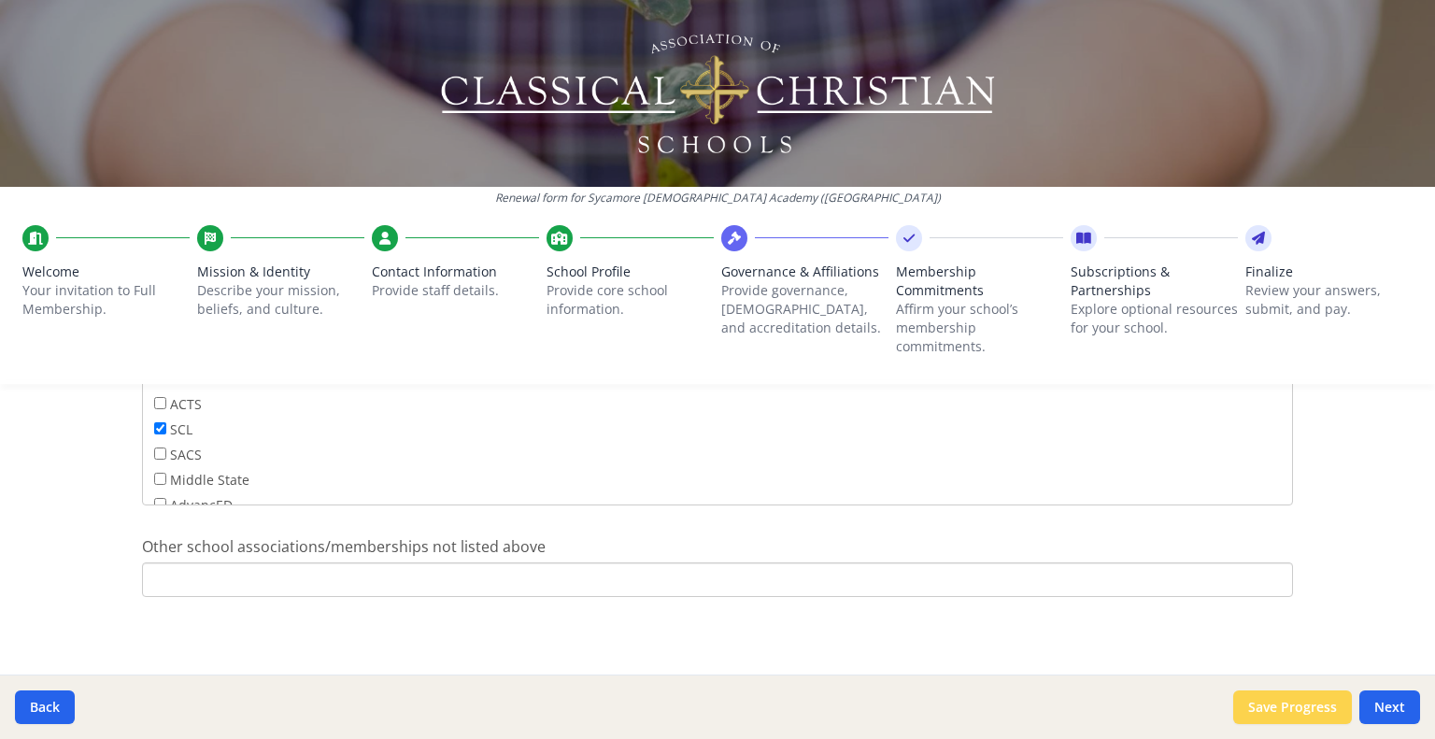
click at [1314, 714] on button "Save Progress" at bounding box center [1292, 708] width 119 height 34
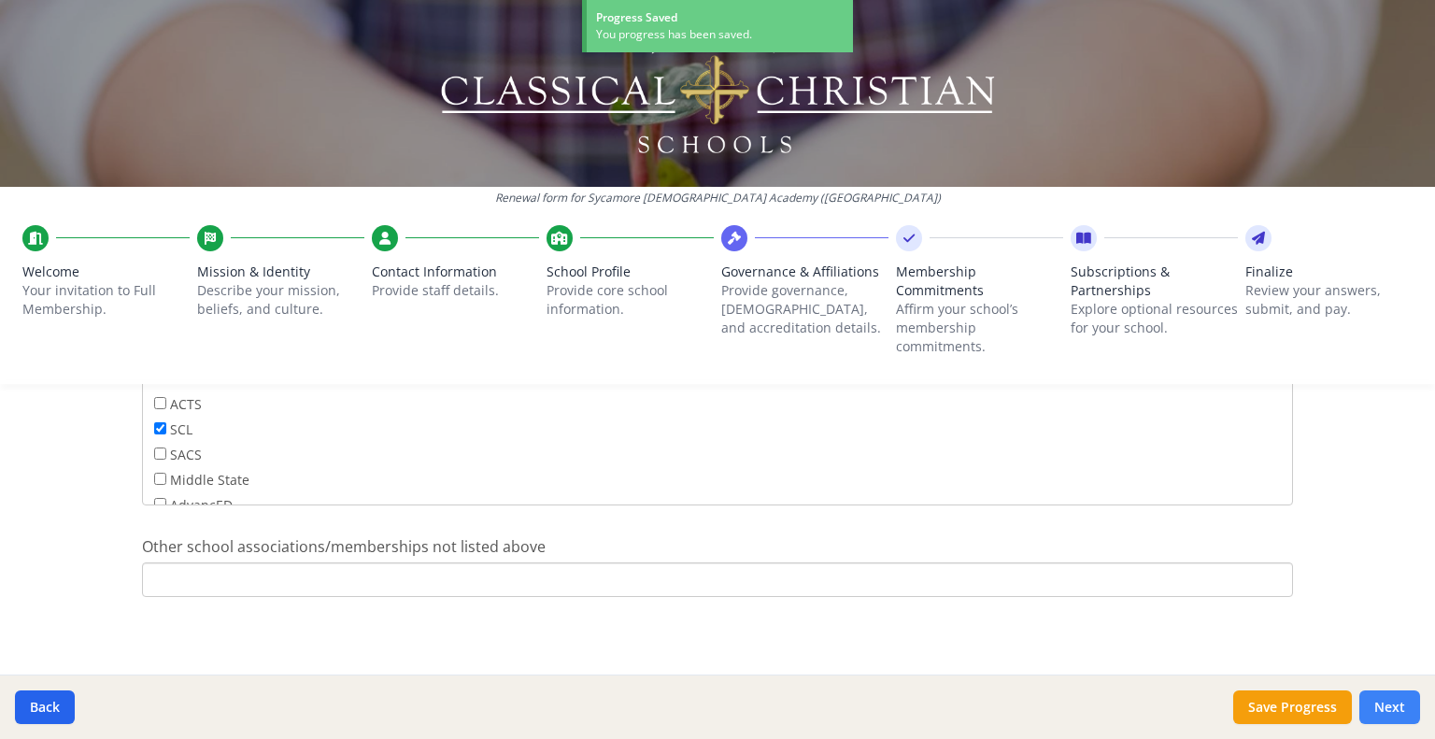
click at [1391, 705] on button "Next" at bounding box center [1390, 708] width 61 height 34
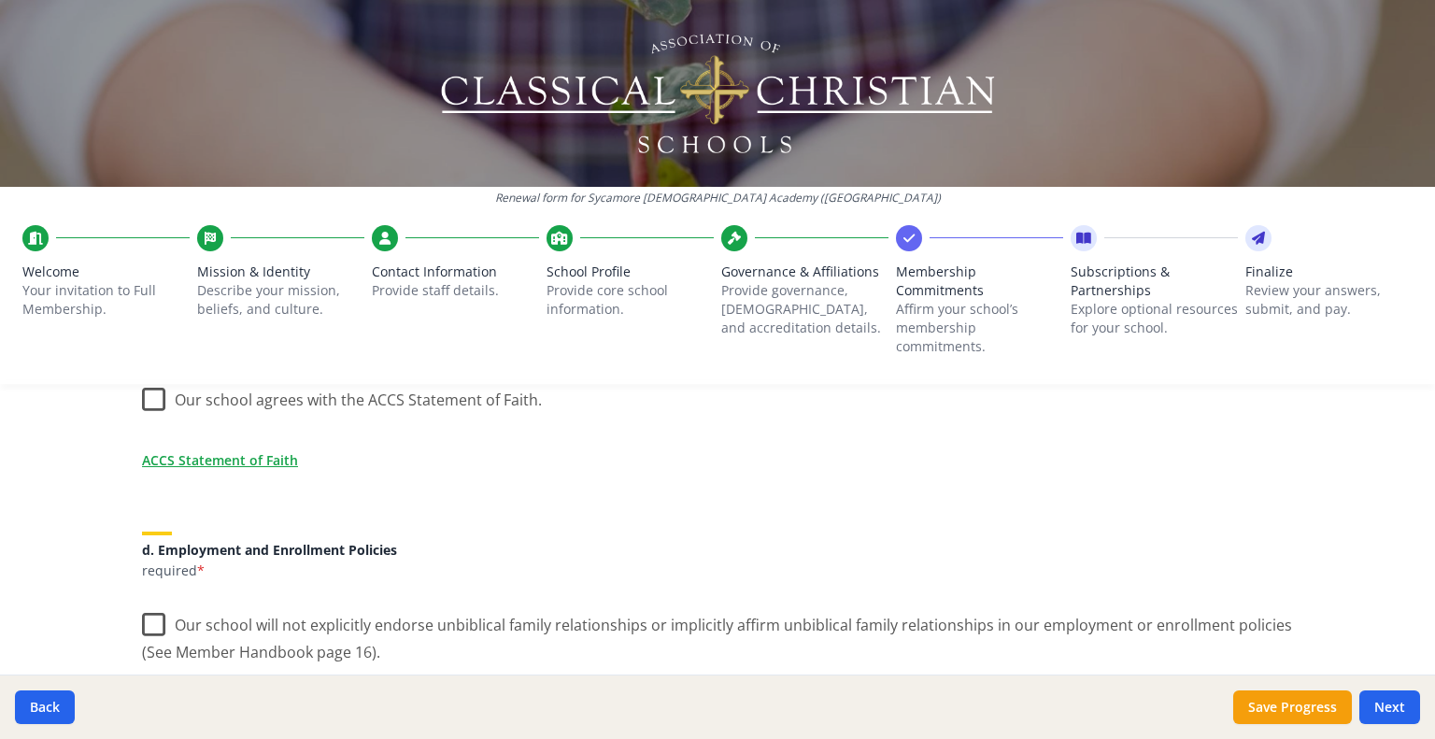
scroll to position [594, 0]
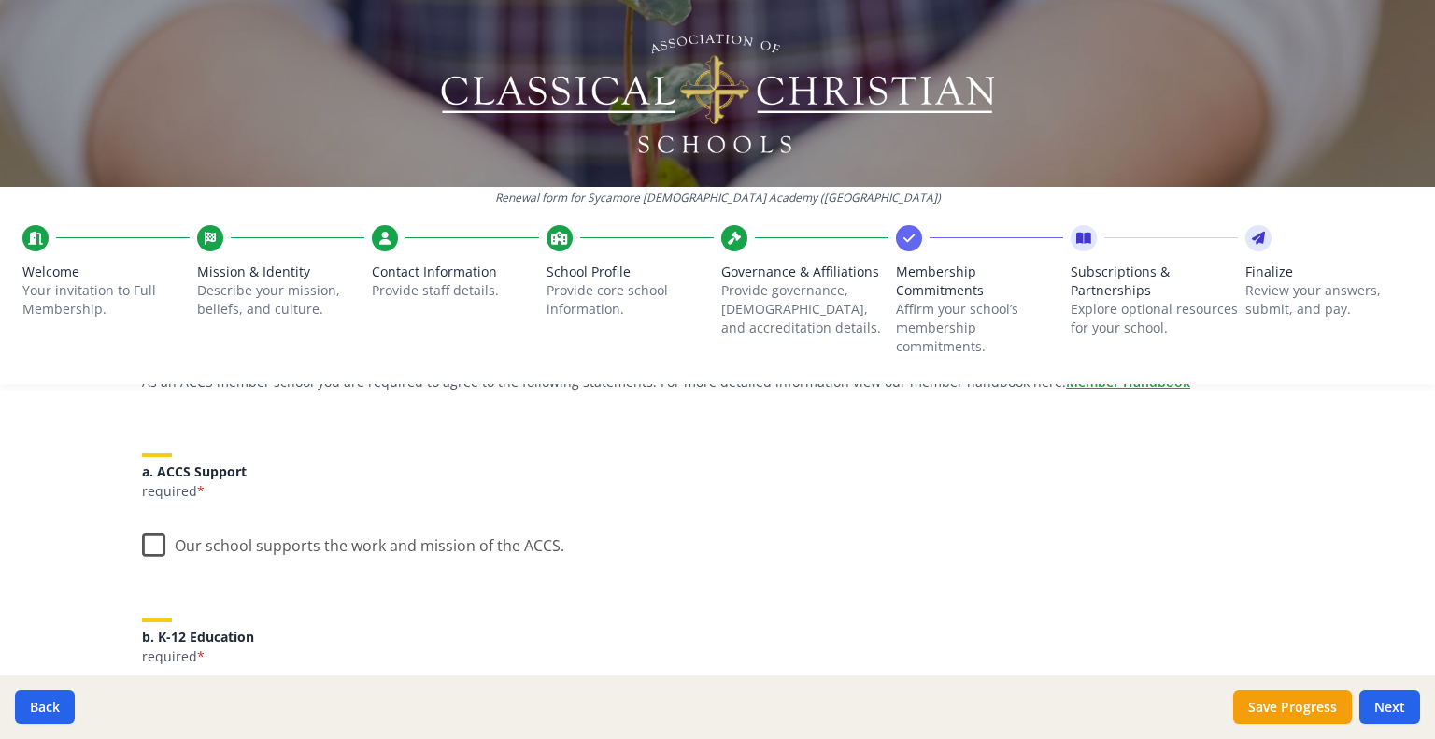
click at [149, 536] on label "Our school supports the work and mission of the ACCS." at bounding box center [353, 541] width 422 height 40
click at [0, 0] on input "Our school supports the work and mission of the ACCS." at bounding box center [0, 0] width 0 height 0
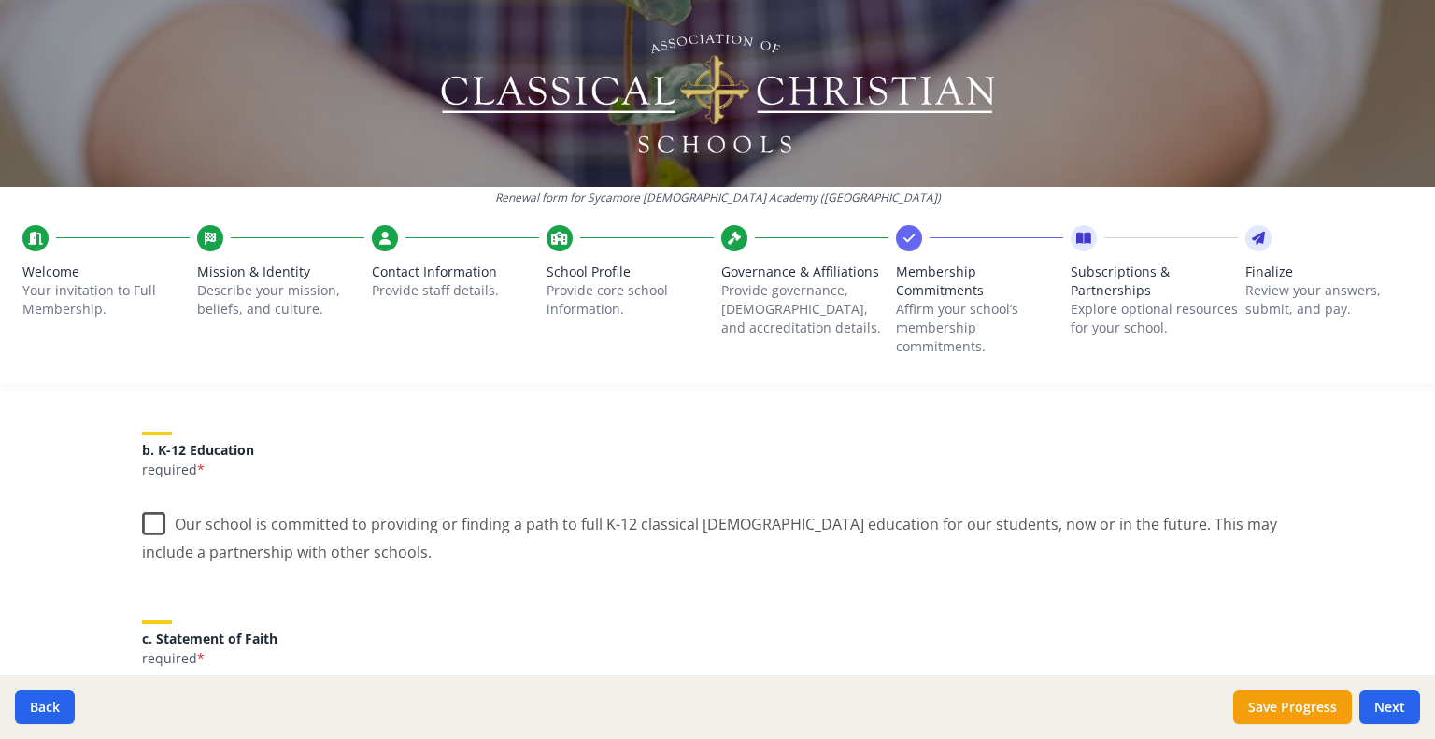
click at [143, 526] on label "Our school is committed to providing or finding a path to full K-12 classical C…" at bounding box center [717, 531] width 1151 height 63
click at [0, 0] on input "Our school is committed to providing or finding a path to full K-12 classical C…" at bounding box center [0, 0] width 0 height 0
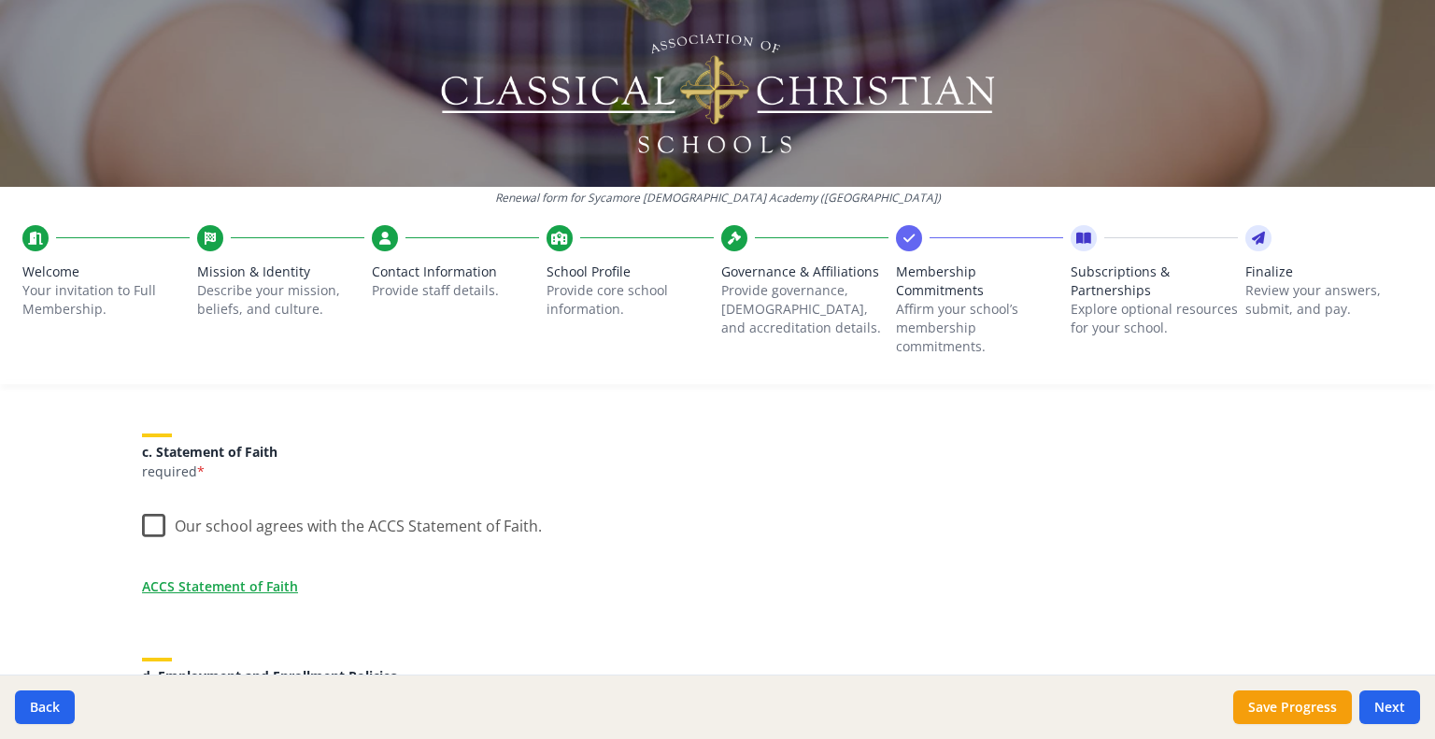
click at [144, 522] on label "Our school agrees with the ACCS Statement of Faith." at bounding box center [342, 522] width 400 height 40
click at [0, 0] on input "Our school agrees with the ACCS Statement of Faith." at bounding box center [0, 0] width 0 height 0
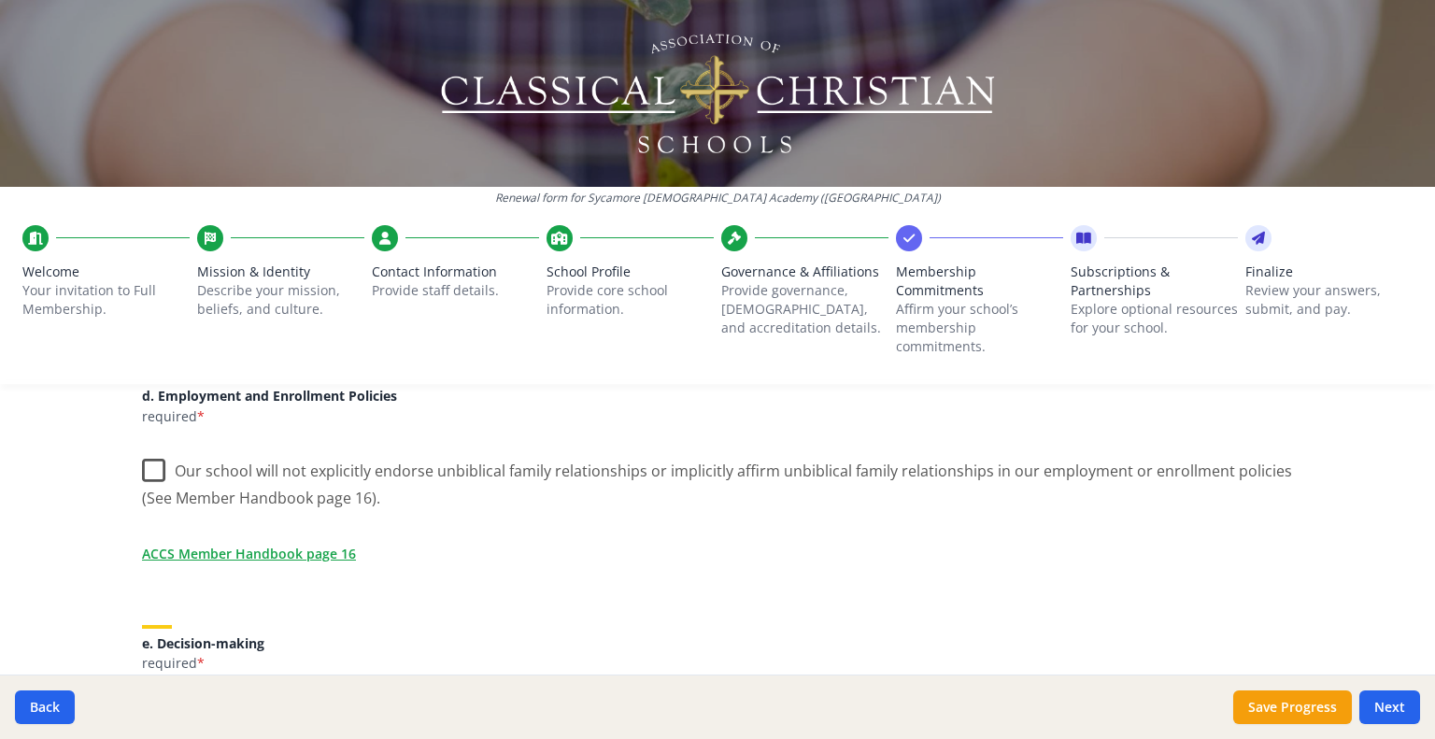
click at [142, 466] on label "Our school will not explicitly endorse unbiblical family relationships or impli…" at bounding box center [717, 478] width 1151 height 63
click at [0, 0] on input "Our school will not explicitly endorse unbiblical family relationships or impli…" at bounding box center [0, 0] width 0 height 0
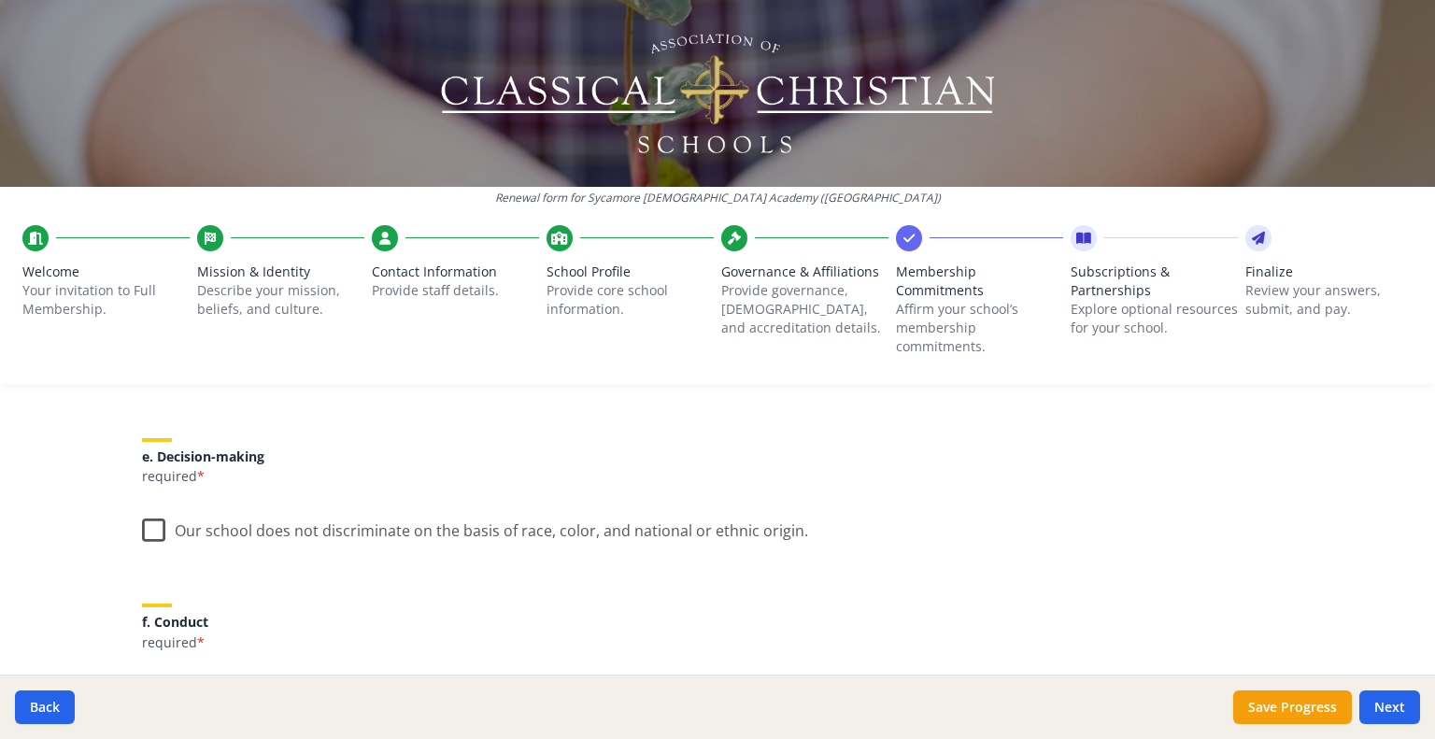
click at [146, 525] on label "Our school does not discriminate on the basis of race, color, and national or e…" at bounding box center [475, 526] width 666 height 40
click at [0, 0] on input "Our school does not discriminate on the basis of race, color, and national or e…" at bounding box center [0, 0] width 0 height 0
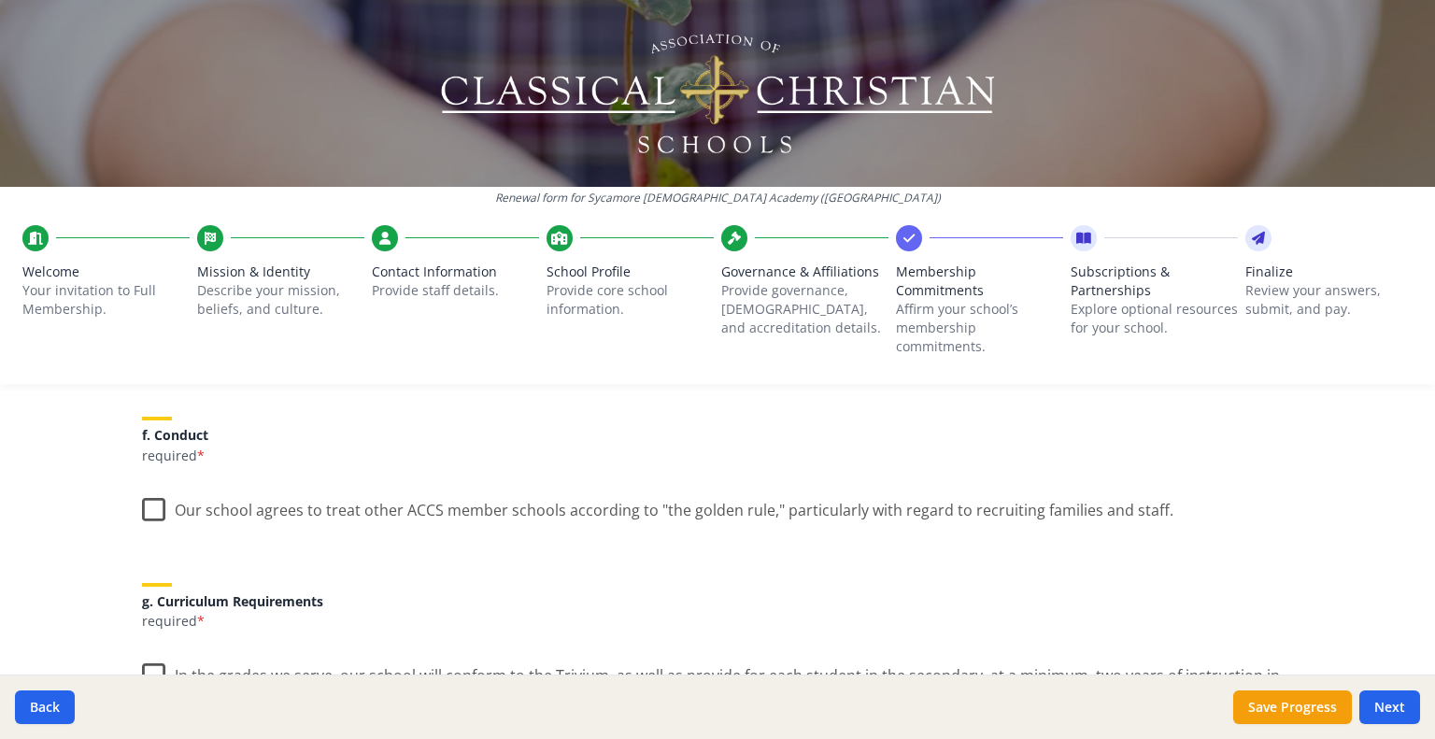
click at [146, 507] on label "Our school agrees to treat other ACCS member schools according to "the golden r…" at bounding box center [658, 506] width 1032 height 40
click at [0, 0] on input "Our school agrees to treat other ACCS member schools according to "the golden r…" at bounding box center [0, 0] width 0 height 0
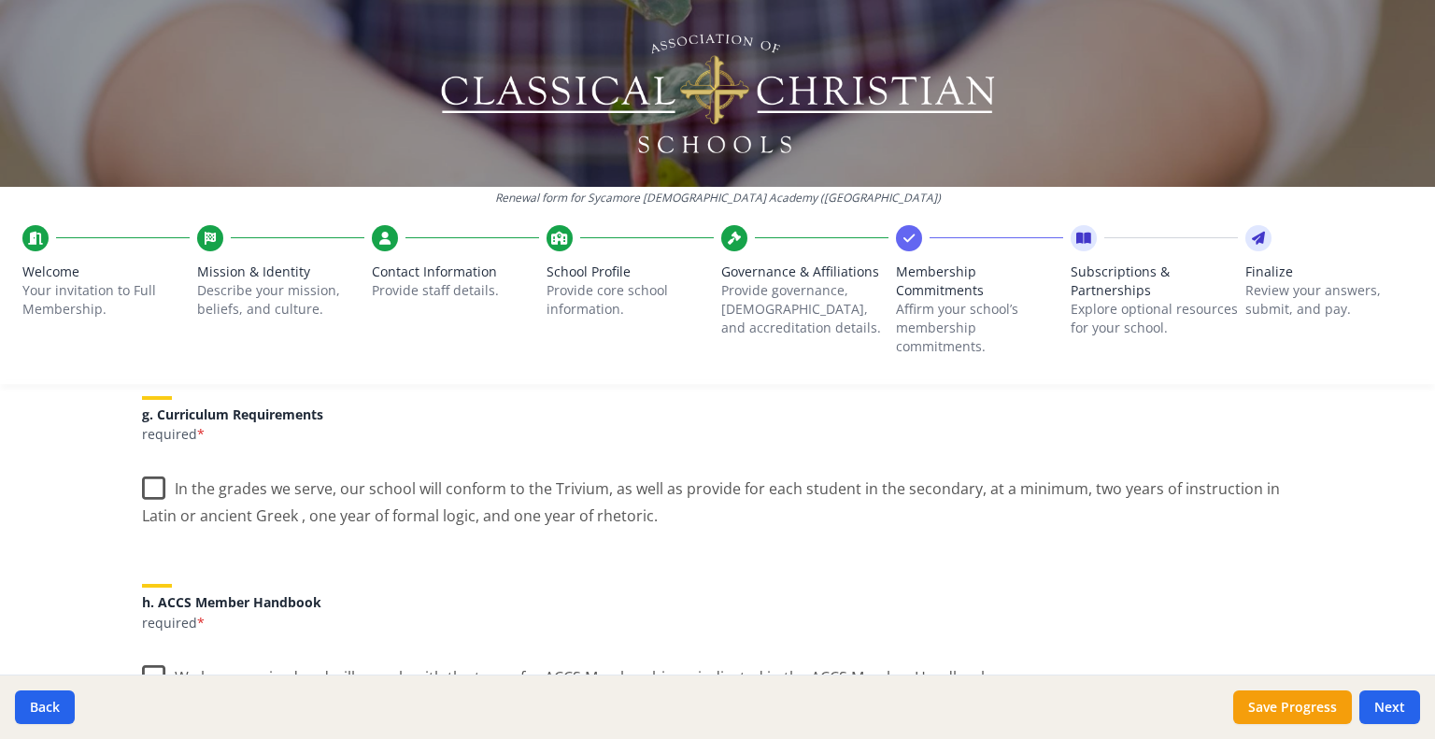
click at [148, 488] on label "In the grades we serve, our school will conform to the Trivium, as well as prov…" at bounding box center [717, 495] width 1151 height 63
click at [0, 0] on input "In the grades we serve, our school will conform to the Trivium, as well as prov…" at bounding box center [0, 0] width 0 height 0
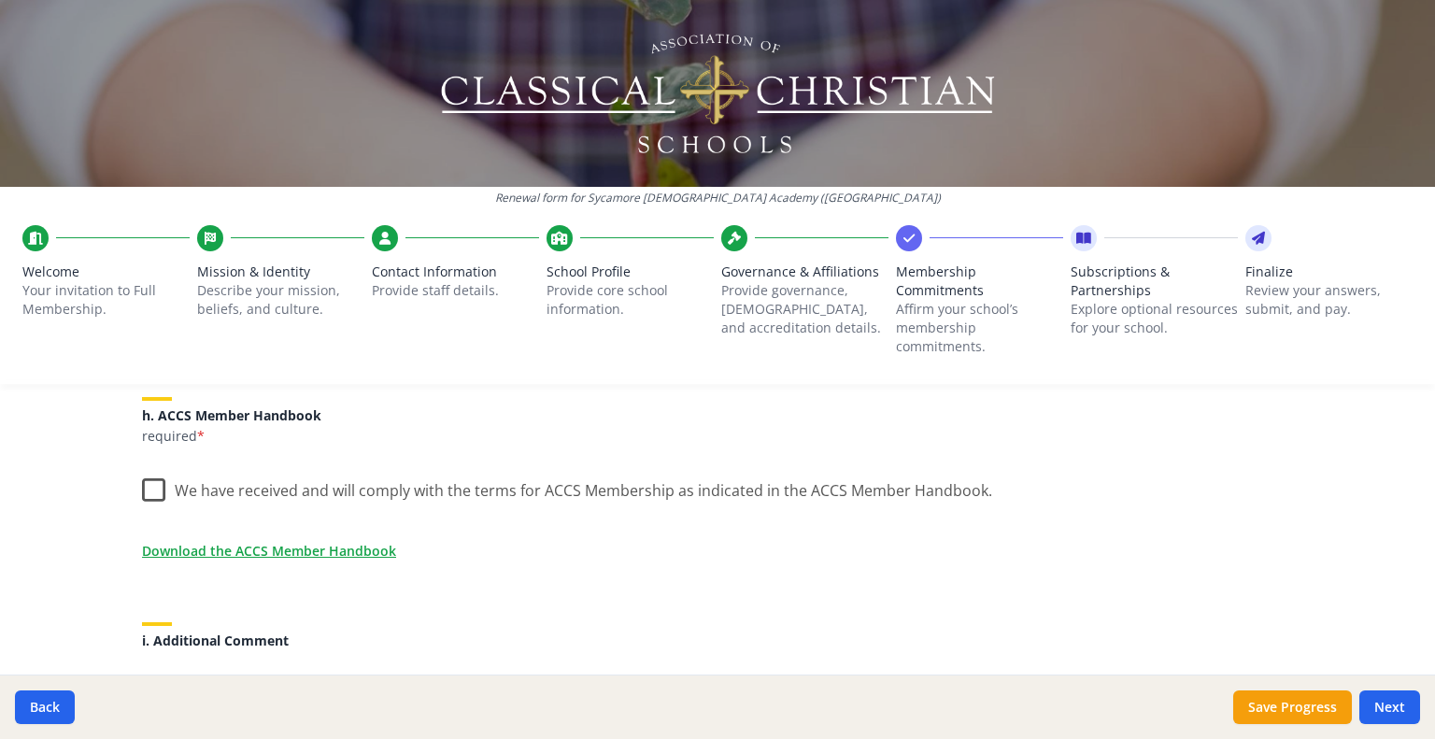
click at [142, 489] on label "We have received and will comply with the terms for ACCS Membership as indicate…" at bounding box center [567, 486] width 850 height 40
click at [0, 0] on input "We have received and will comply with the terms for ACCS Membership as indicate…" at bounding box center [0, 0] width 0 height 0
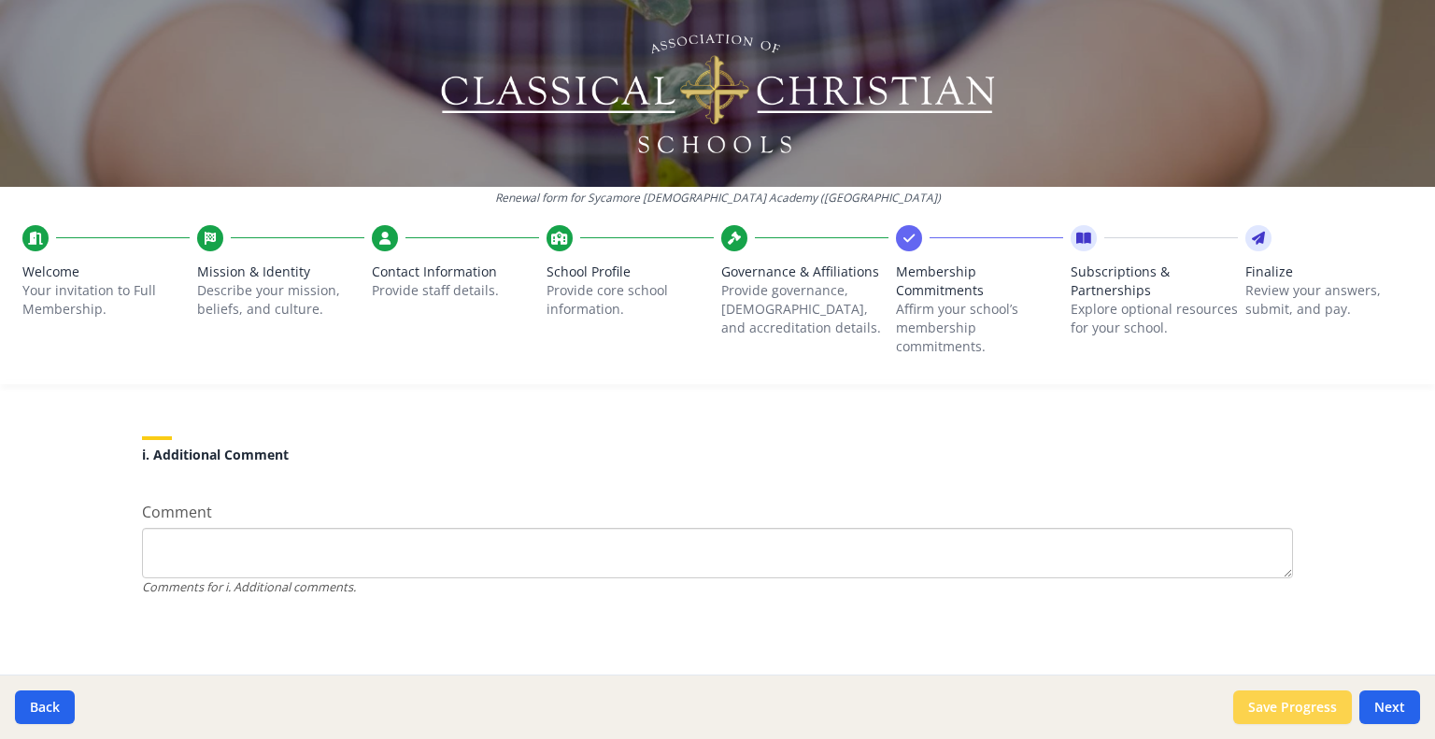
click at [1316, 717] on button "Save Progress" at bounding box center [1292, 708] width 119 height 34
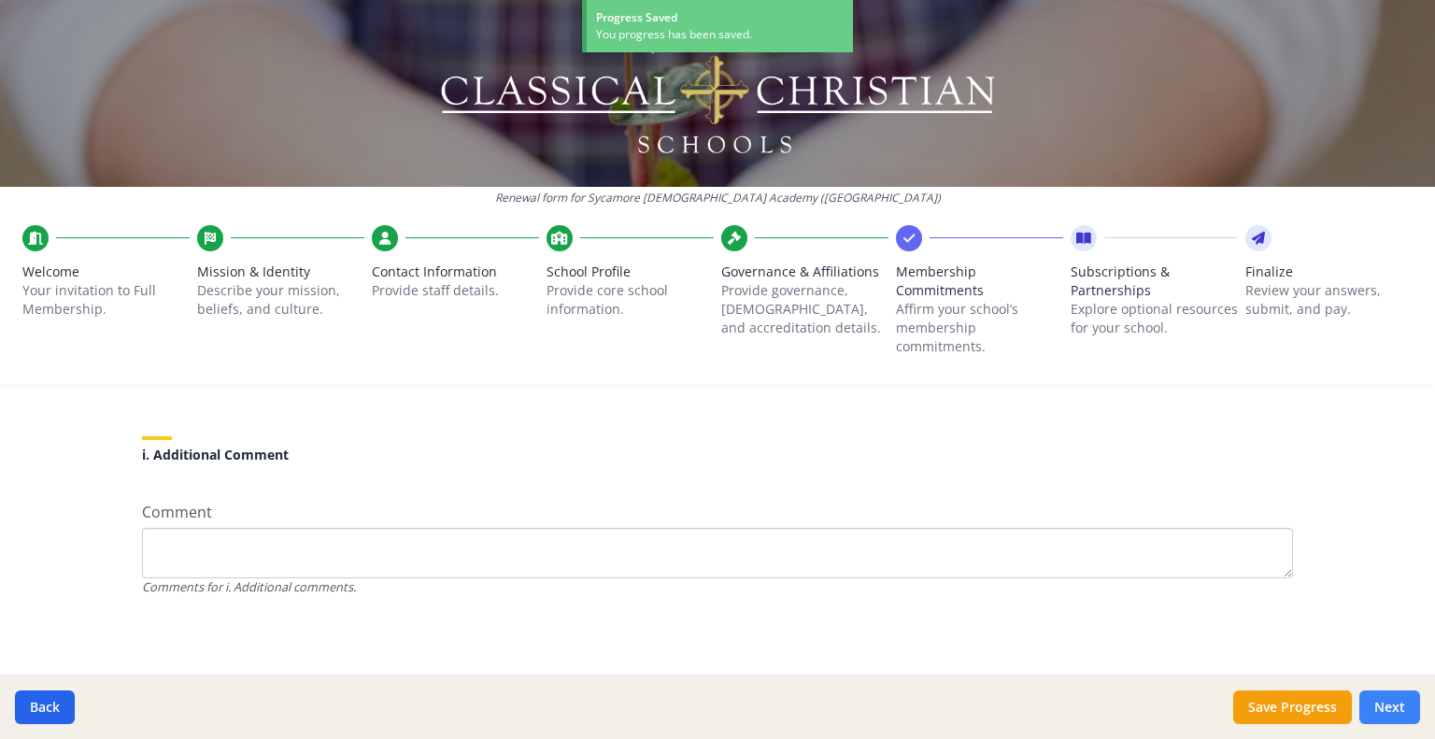
click at [1394, 706] on button "Next" at bounding box center [1390, 708] width 61 height 34
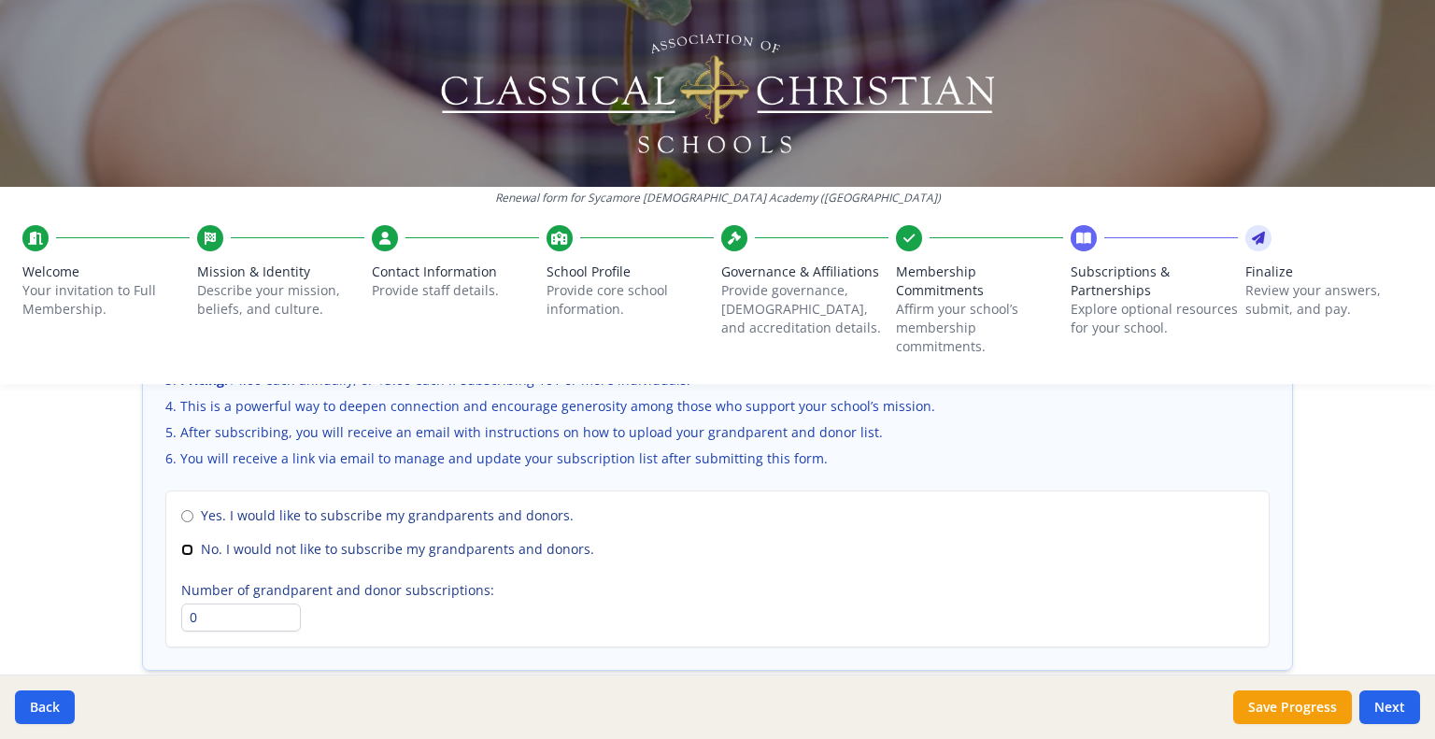
click at [181, 545] on input "No. I would not like to subscribe my grandparents and donors." at bounding box center [187, 550] width 12 height 12
radio input "true"
click at [1299, 707] on button "Save Progress" at bounding box center [1292, 708] width 119 height 34
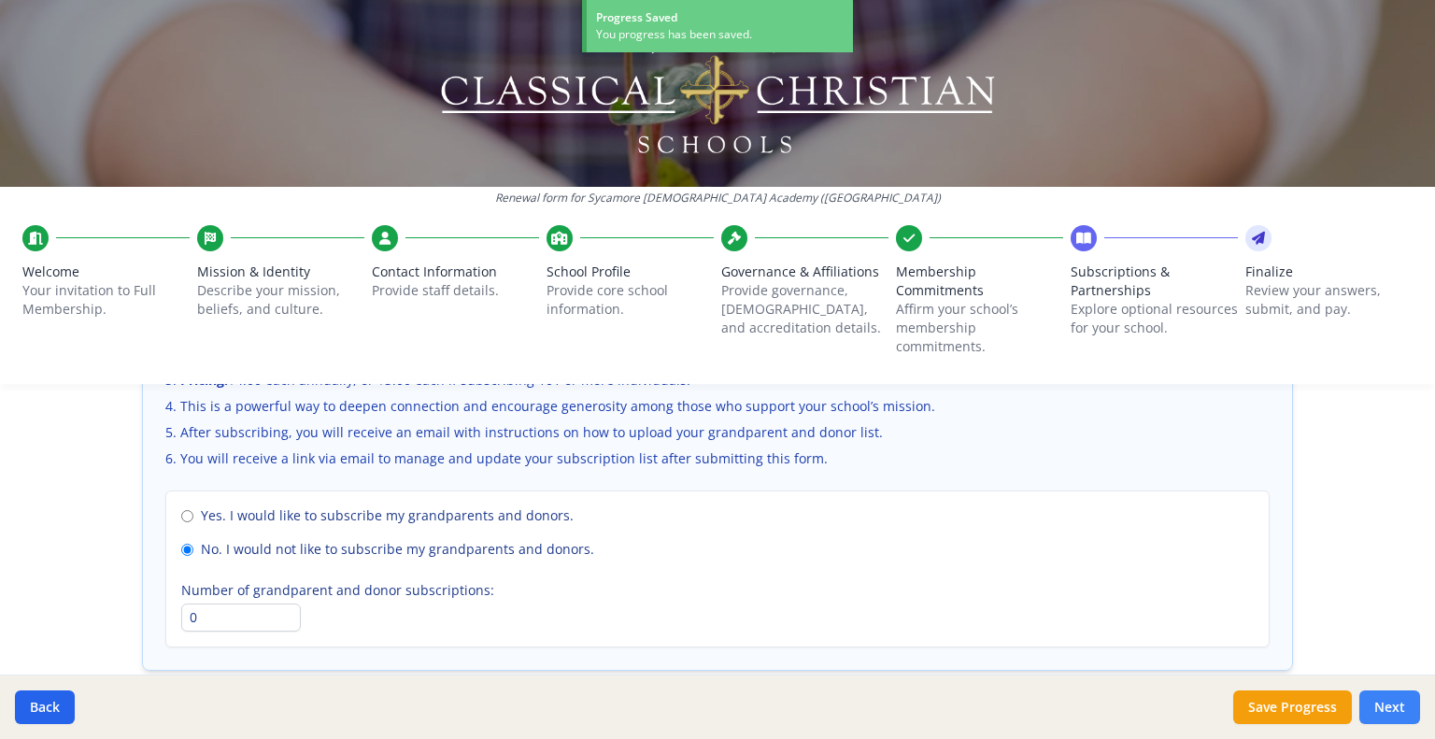
click at [1387, 709] on button "Next" at bounding box center [1390, 708] width 61 height 34
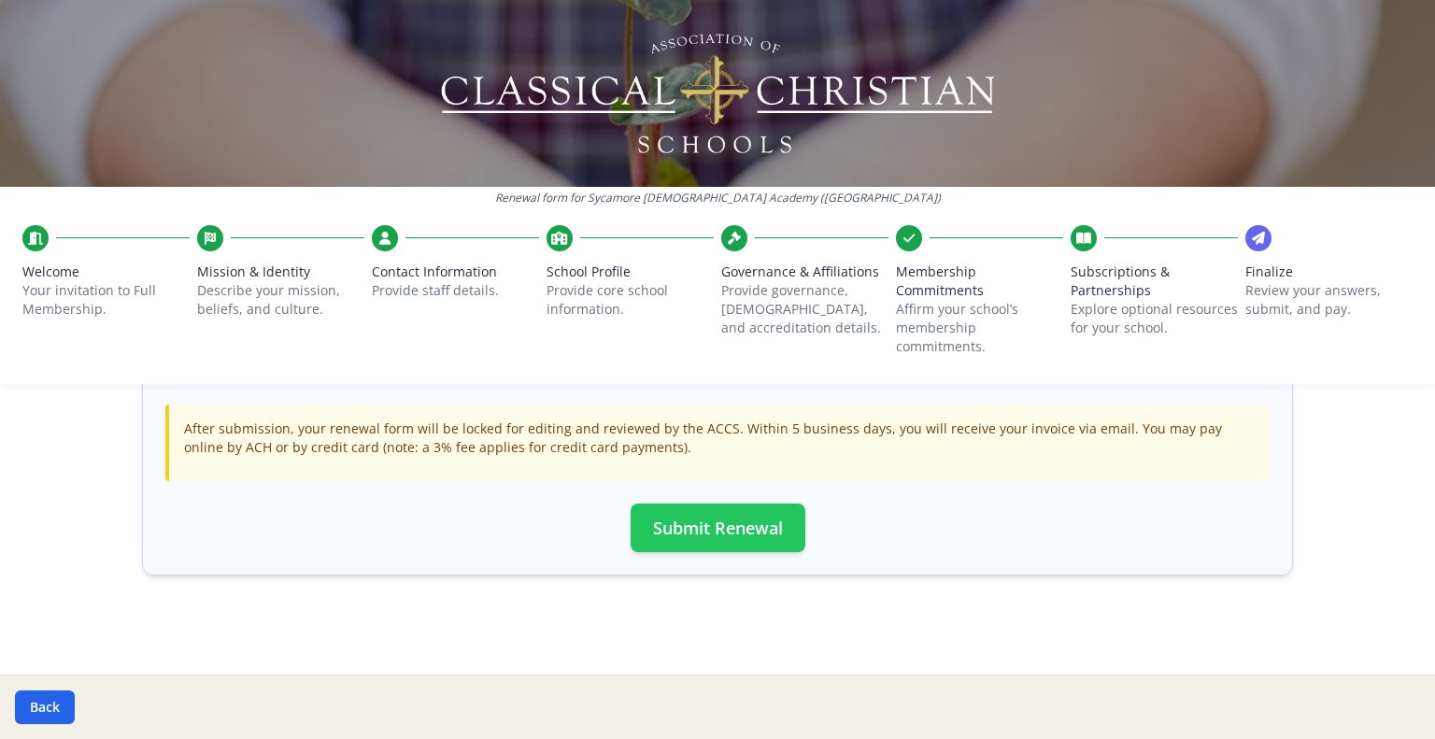
click at [734, 514] on button "Submit Renewal" at bounding box center [718, 528] width 175 height 49
